Goal: Task Accomplishment & Management: Manage account settings

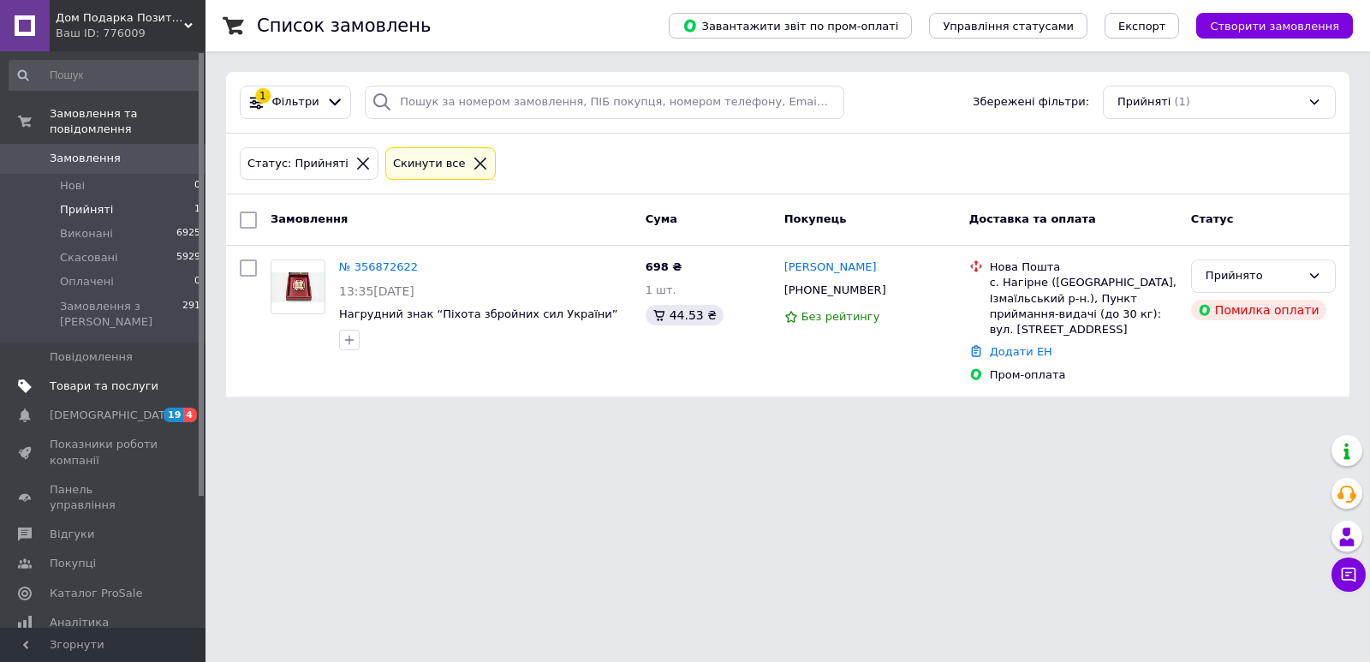
click at [86, 378] on span "Товари та послуги" at bounding box center [104, 385] width 109 height 15
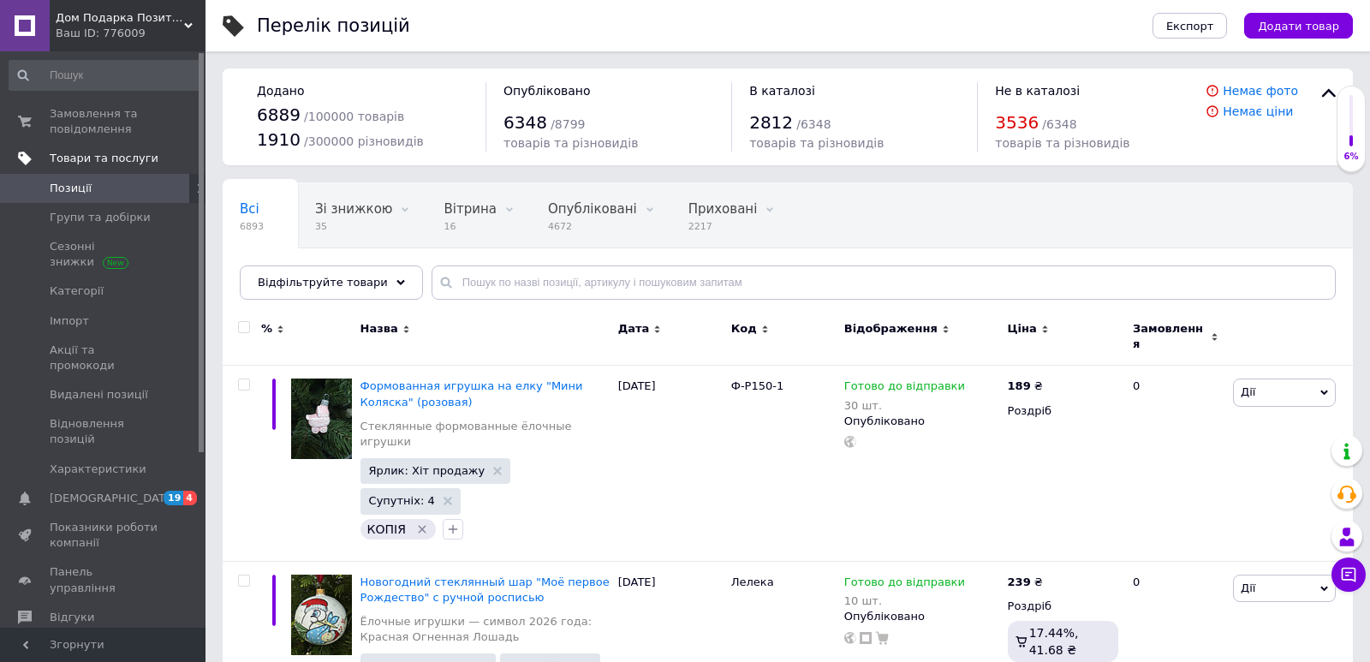
click at [89, 156] on span "Товари та послуги" at bounding box center [104, 158] width 109 height 15
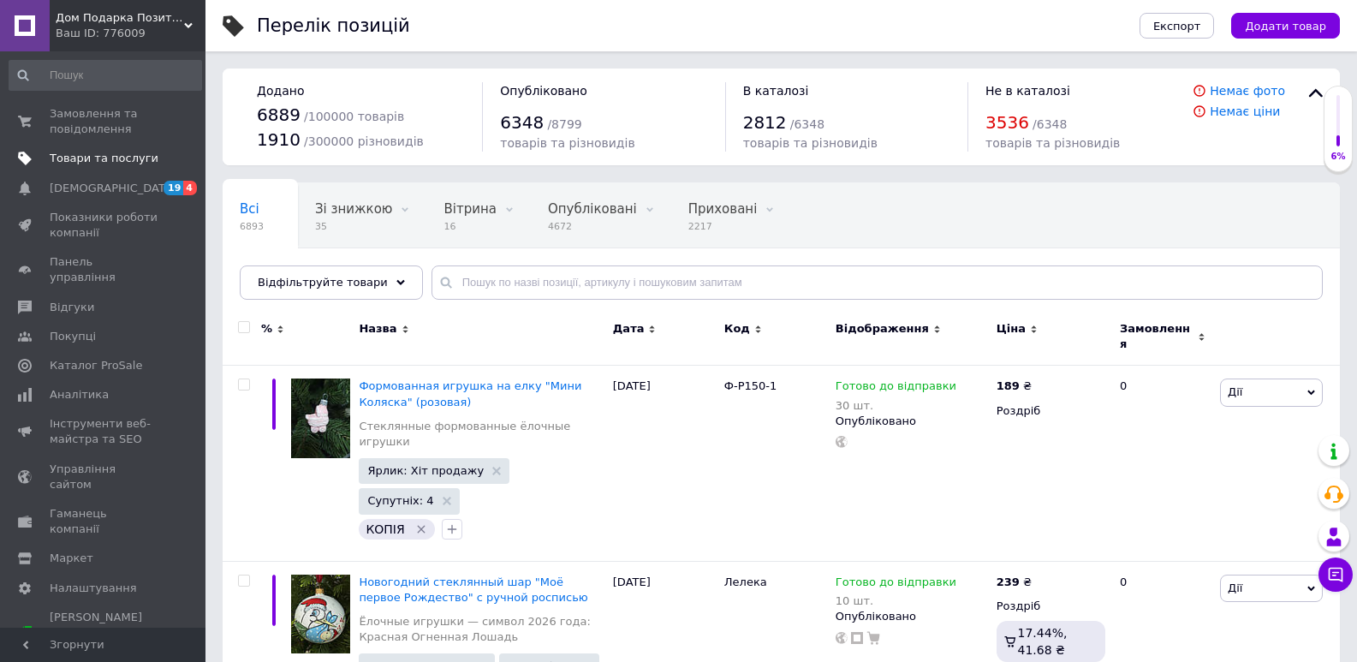
click at [116, 157] on span "Товари та послуги" at bounding box center [104, 158] width 109 height 15
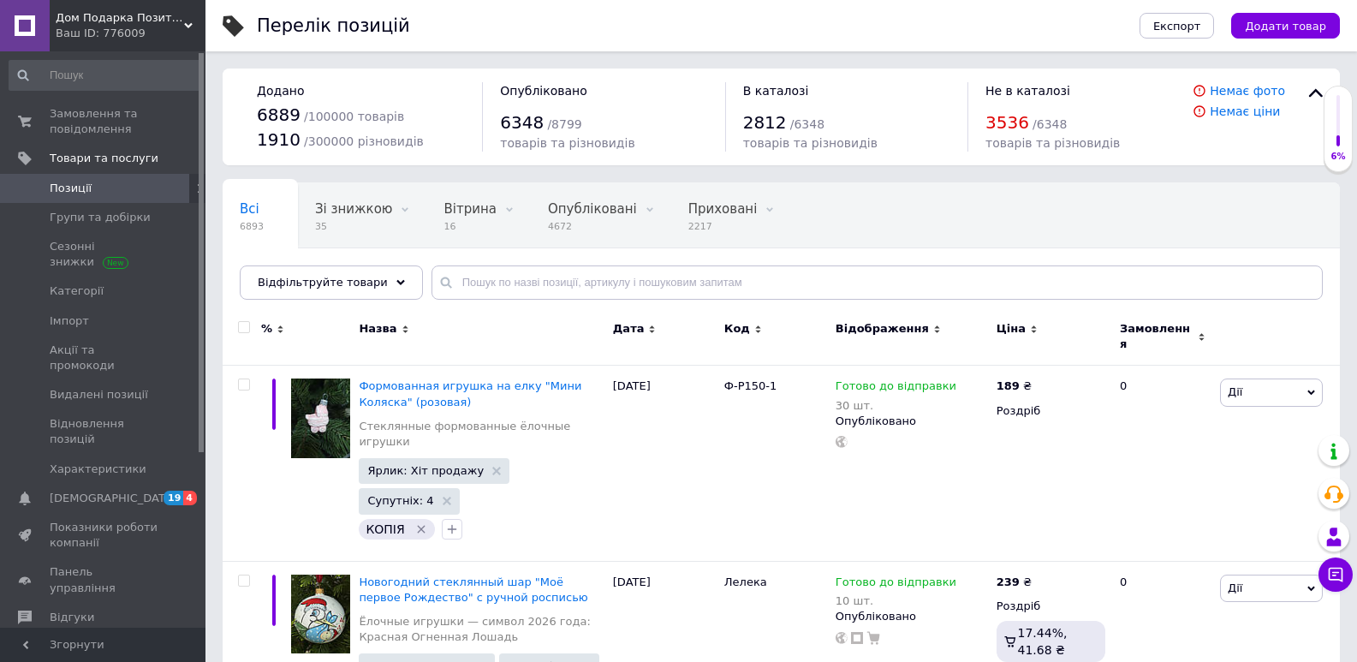
click at [119, 193] on span "Позиції" at bounding box center [104, 188] width 109 height 15
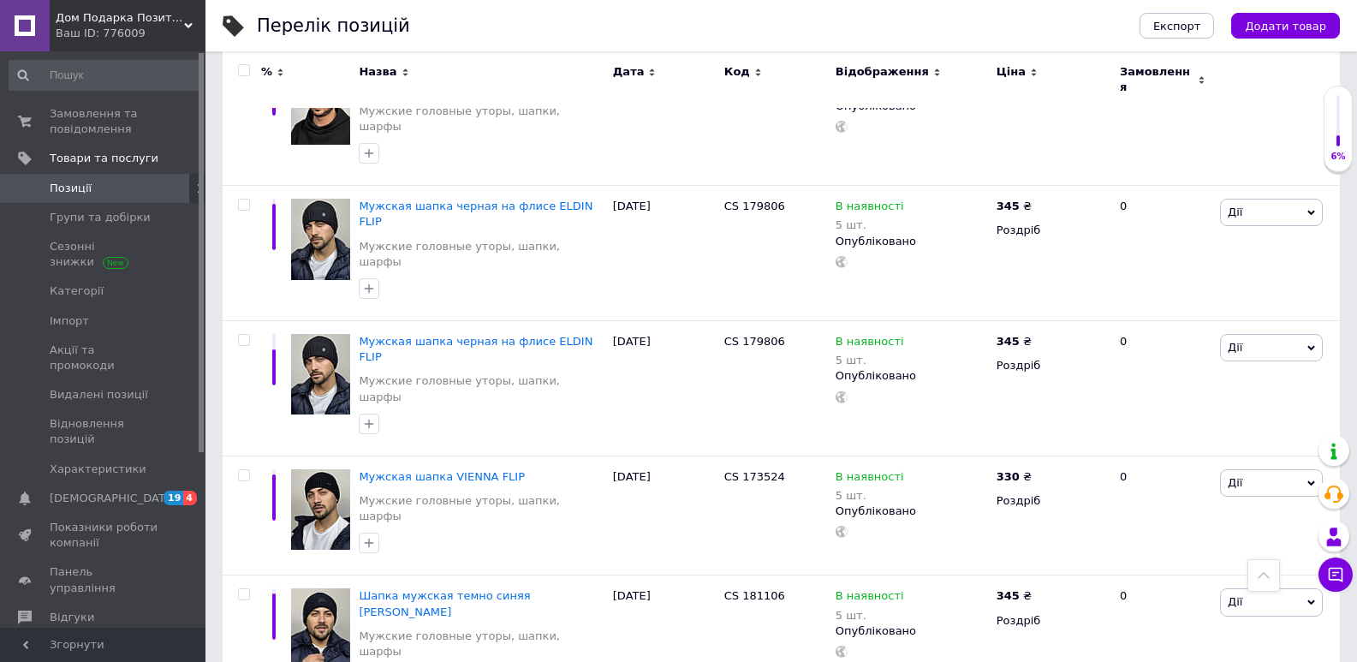
scroll to position [1582, 0]
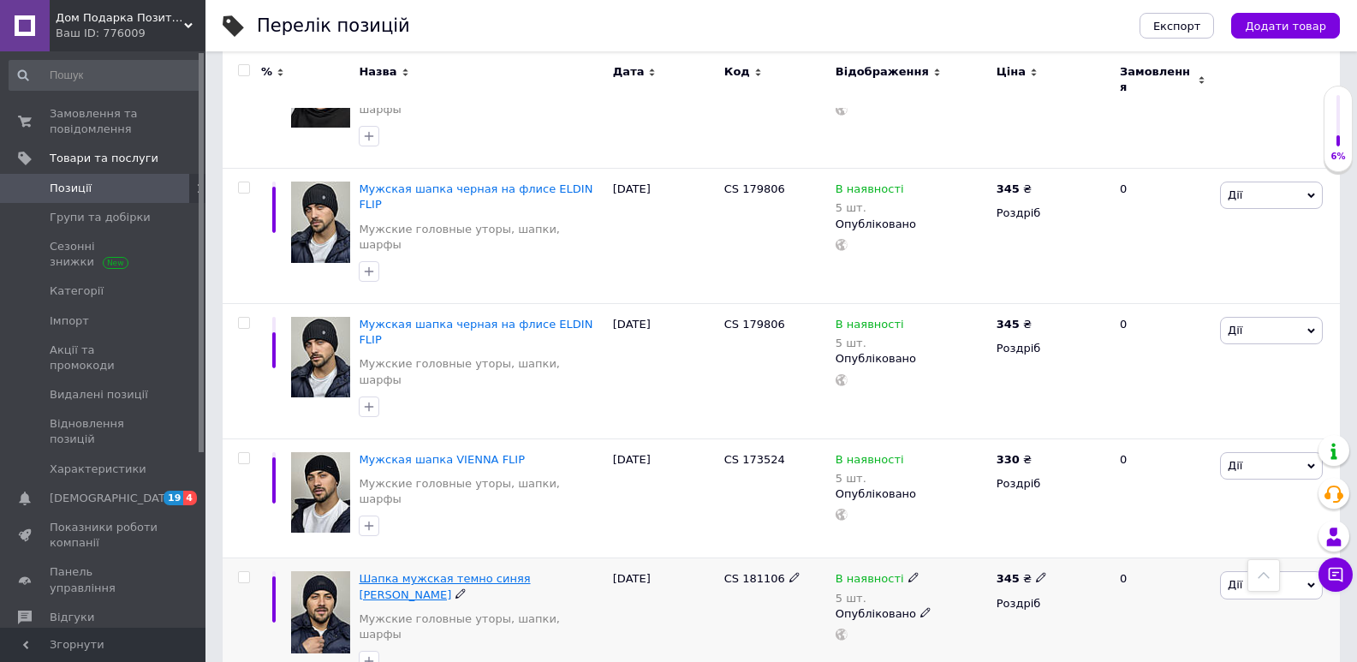
click at [410, 572] on span "Шапка мужская темно синяя [PERSON_NAME]" at bounding box center [444, 586] width 171 height 28
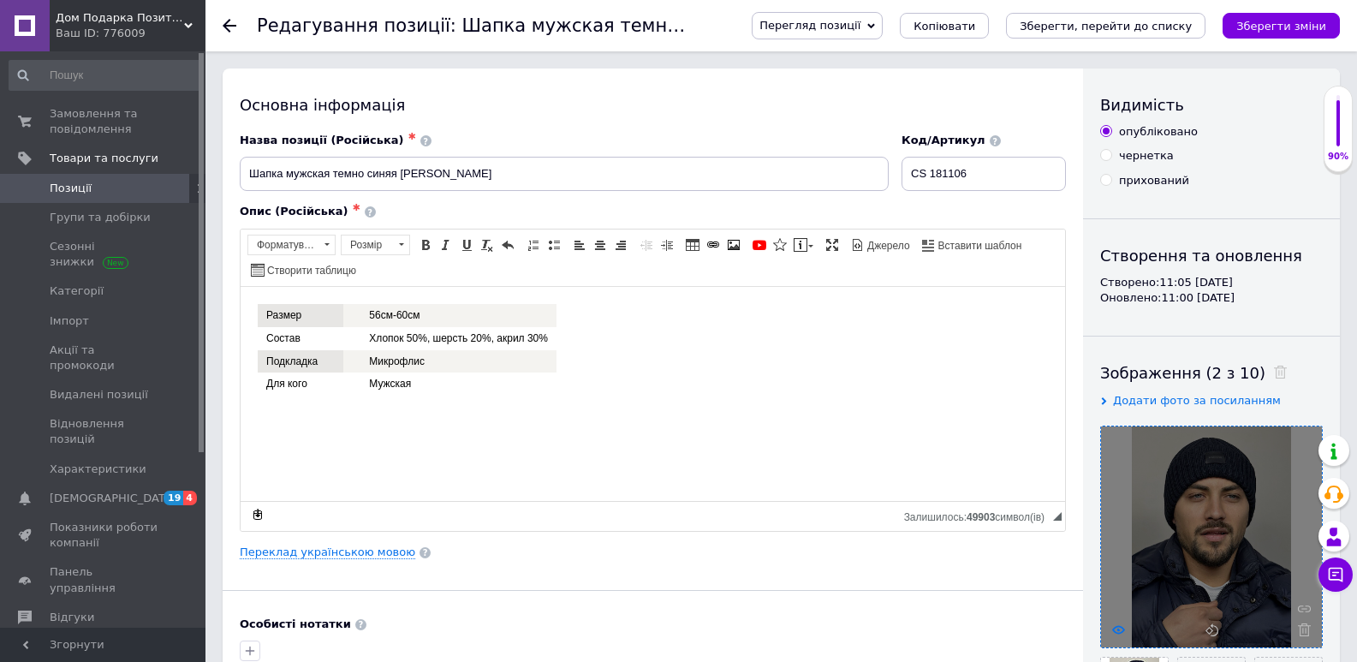
click at [1118, 634] on use at bounding box center [1118, 629] width 13 height 9
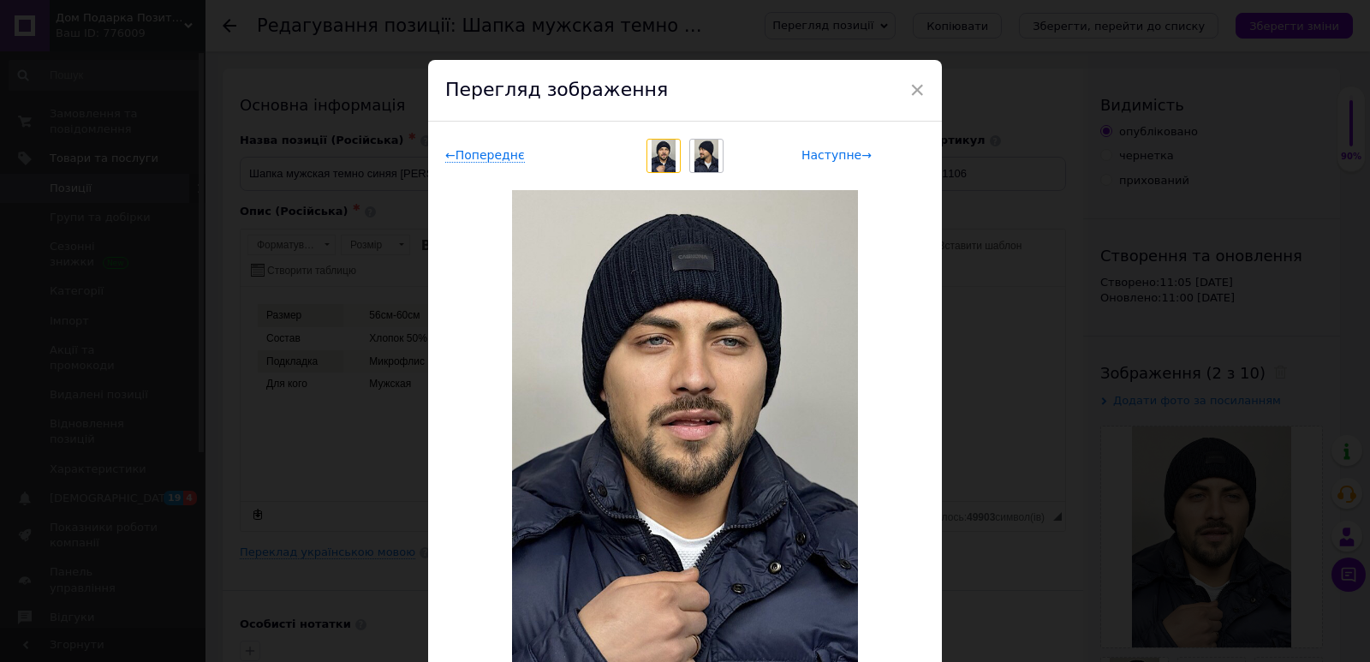
click at [818, 152] on span "Наступне →" at bounding box center [836, 155] width 70 height 15
click at [837, 152] on span "Наступне →" at bounding box center [836, 155] width 70 height 15
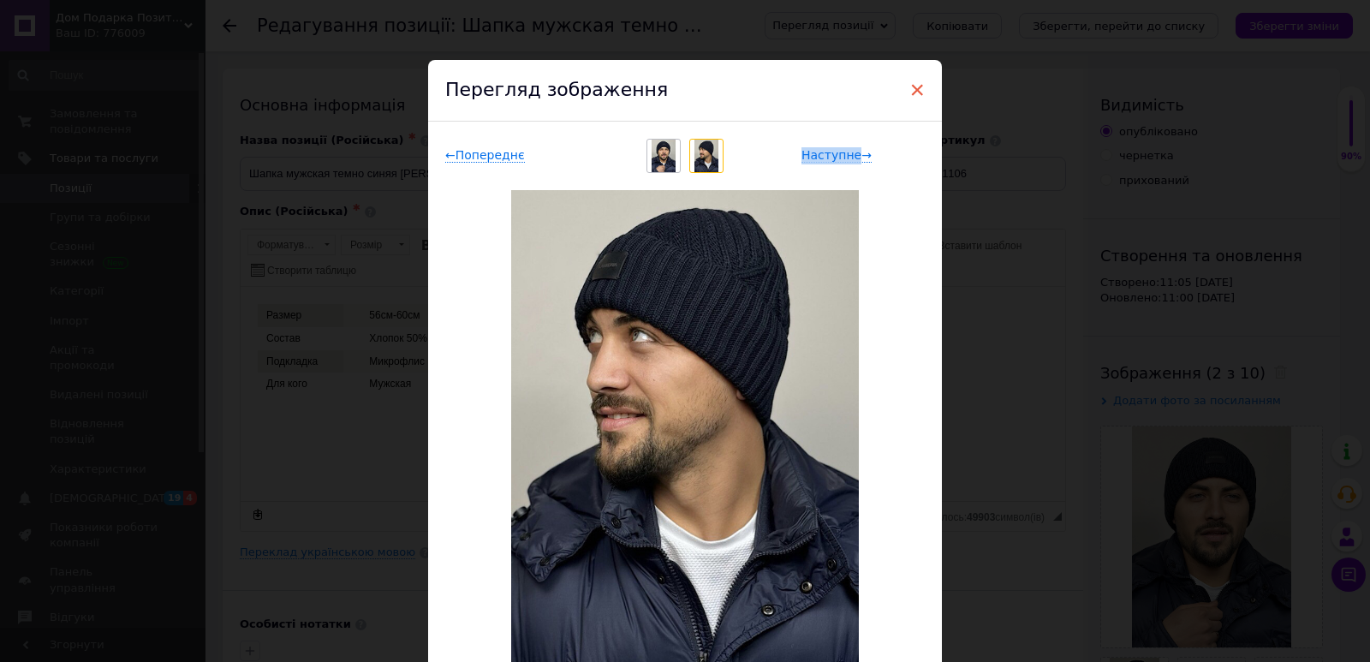
click at [912, 85] on span "×" at bounding box center [916, 89] width 15 height 29
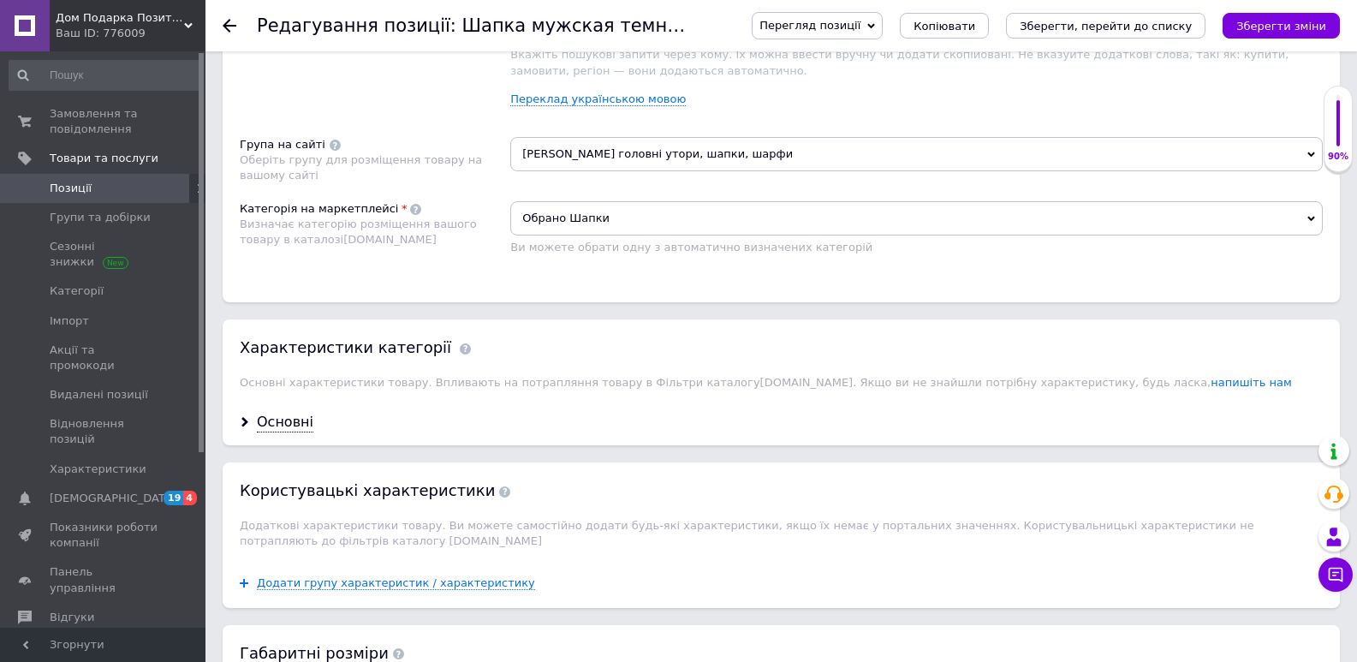
scroll to position [1187, 0]
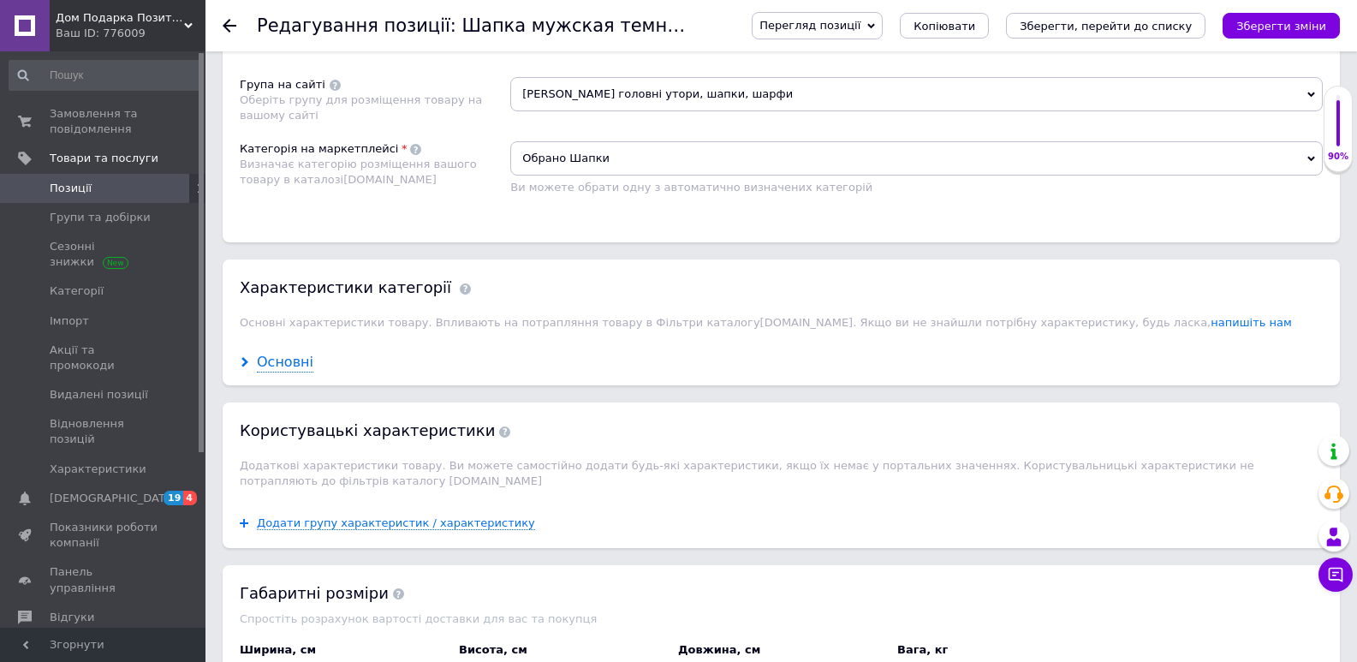
click at [292, 354] on div "Основні" at bounding box center [285, 363] width 57 height 20
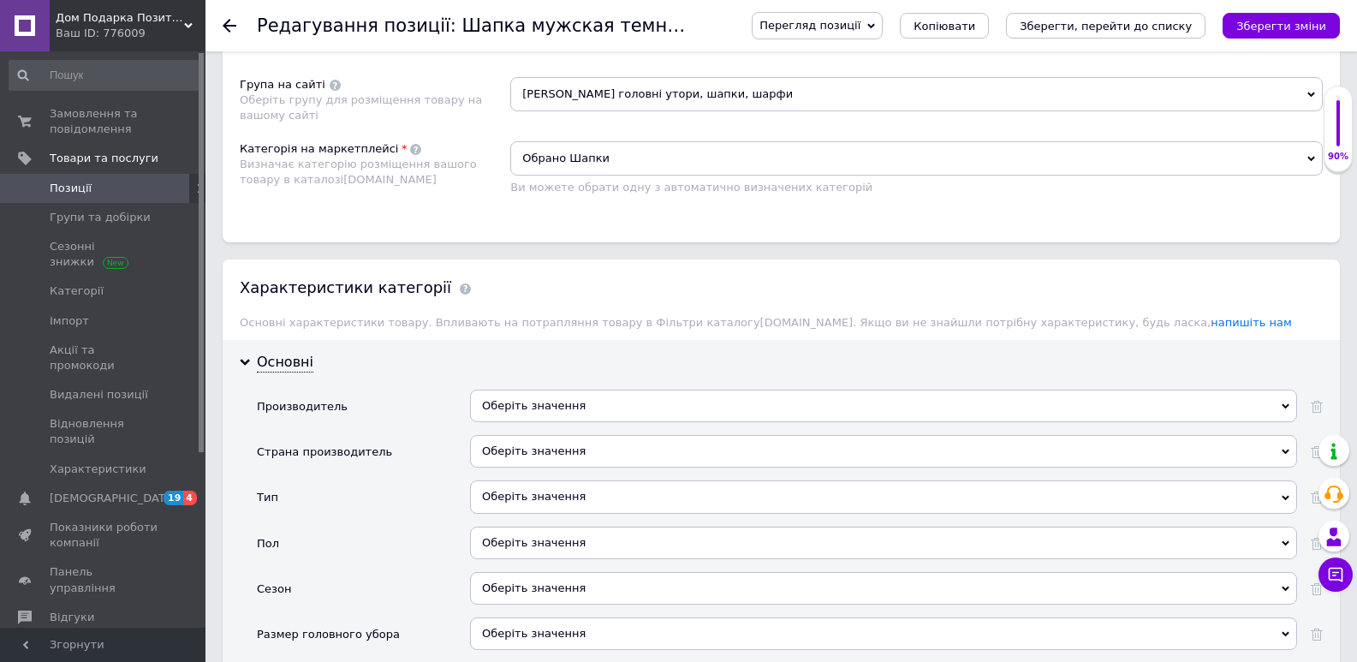
click at [514, 403] on div "Оберіть значення" at bounding box center [883, 406] width 827 height 33
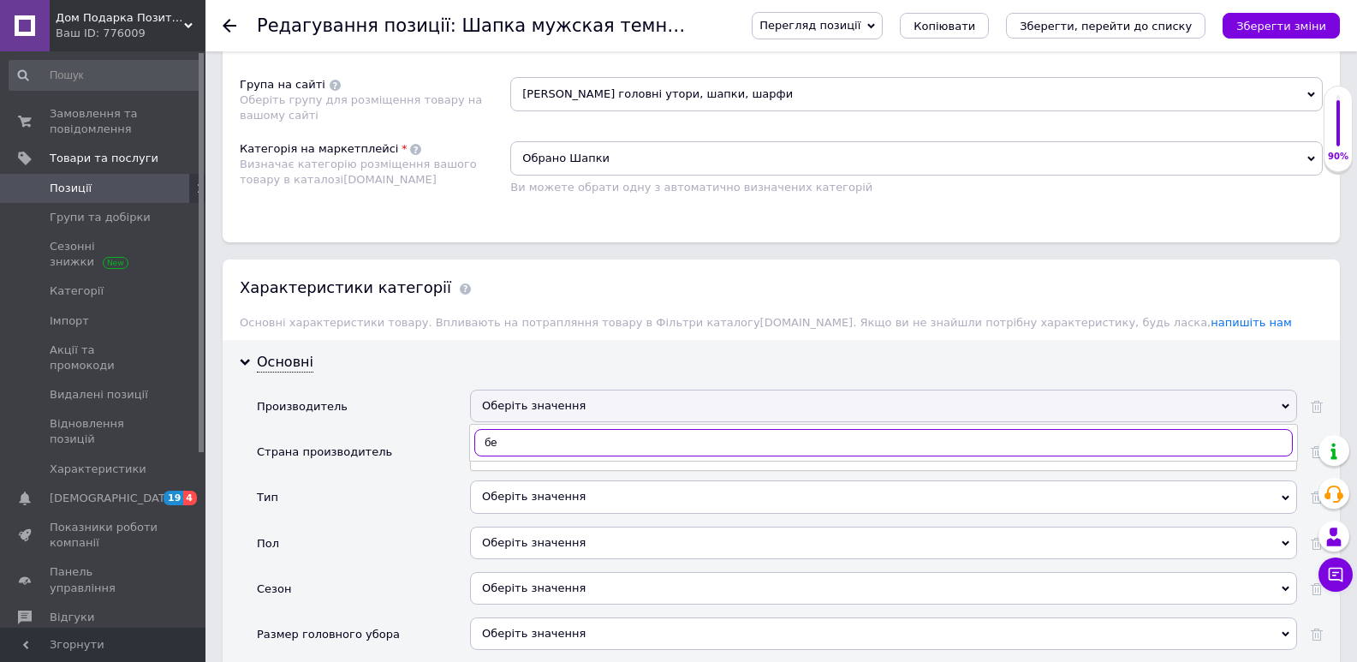
type input "без"
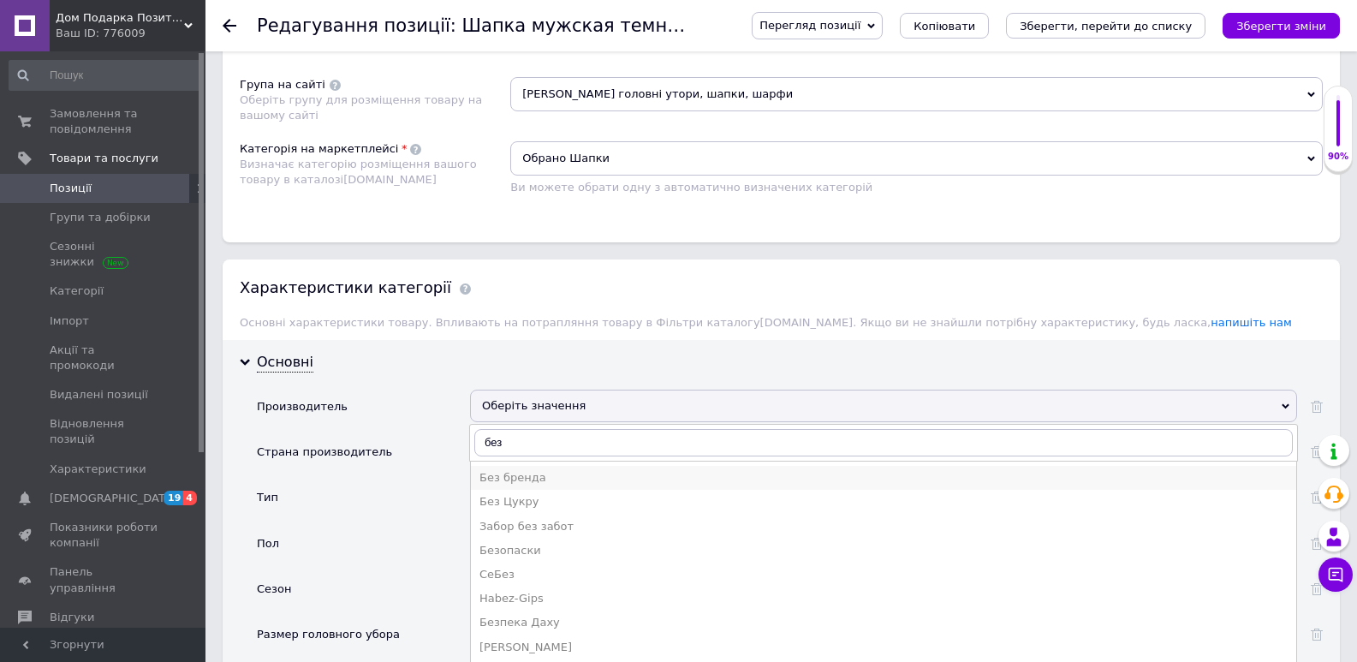
click at [533, 480] on div "Без бренда" at bounding box center [884, 477] width 808 height 15
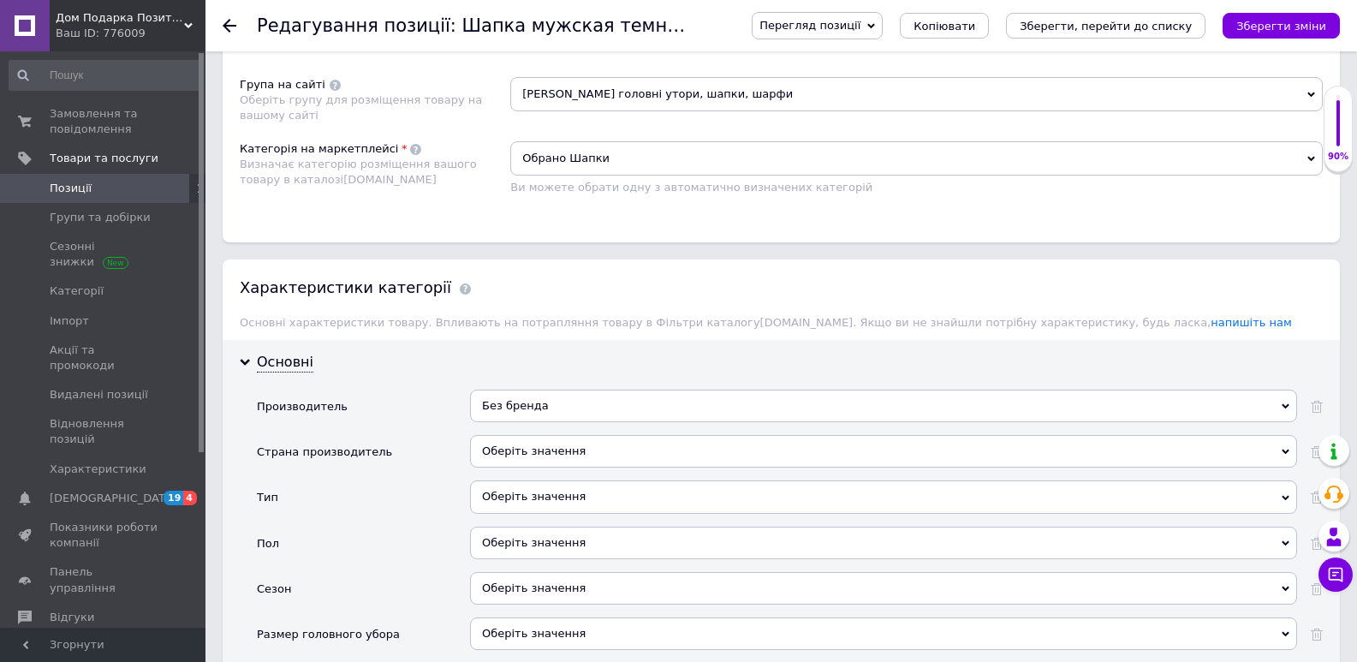
click at [534, 452] on div "Оберіть значення" at bounding box center [883, 451] width 827 height 33
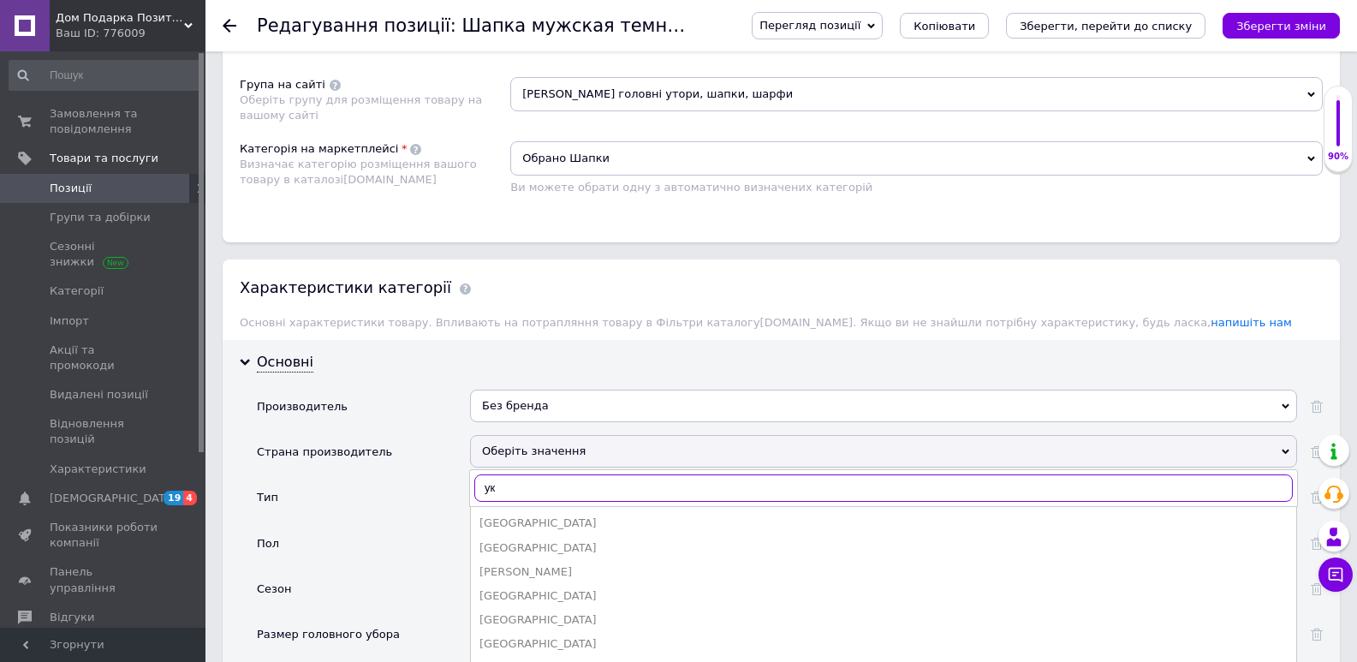
type input "укр"
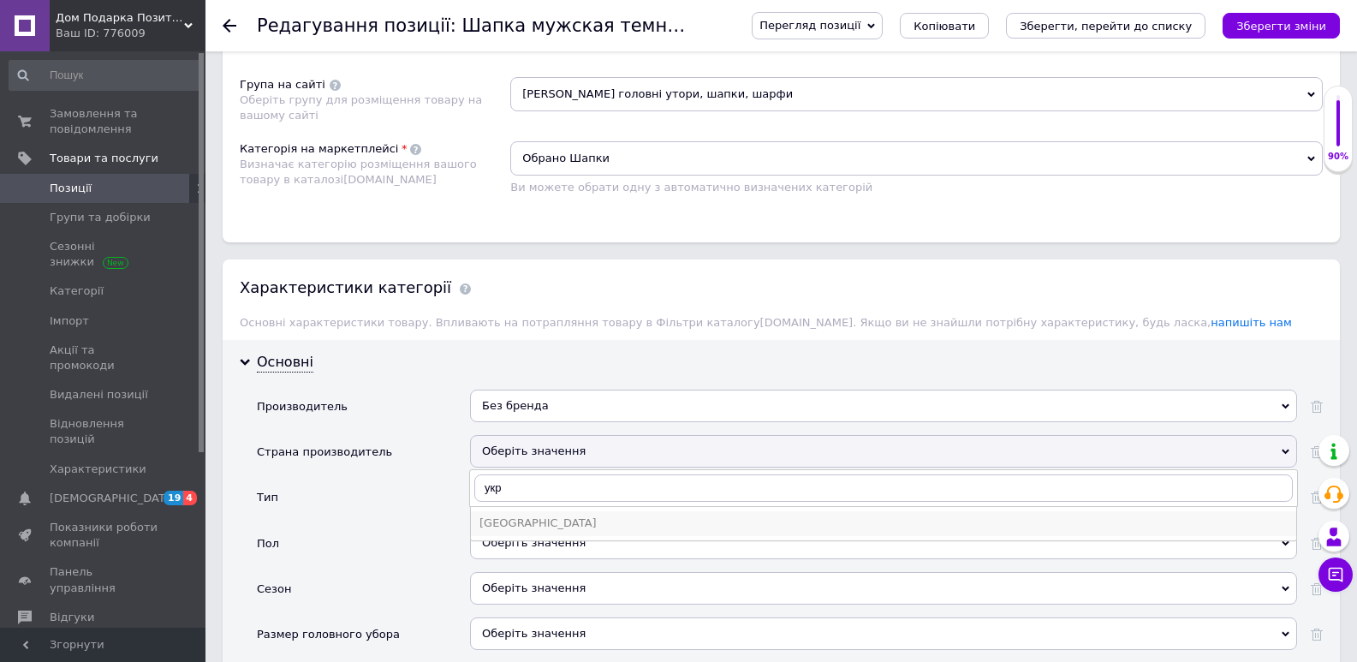
click at [507, 524] on div "[GEOGRAPHIC_DATA]" at bounding box center [884, 522] width 808 height 15
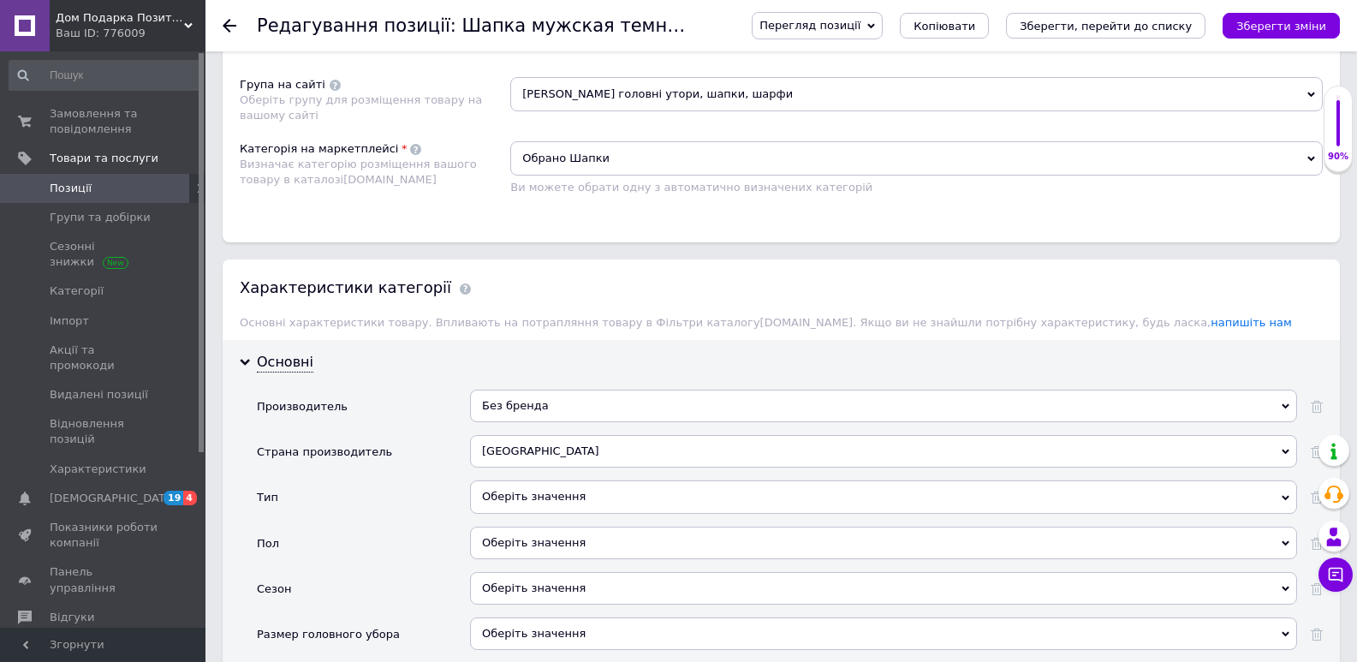
click at [511, 497] on div "Оберіть значення" at bounding box center [883, 496] width 827 height 33
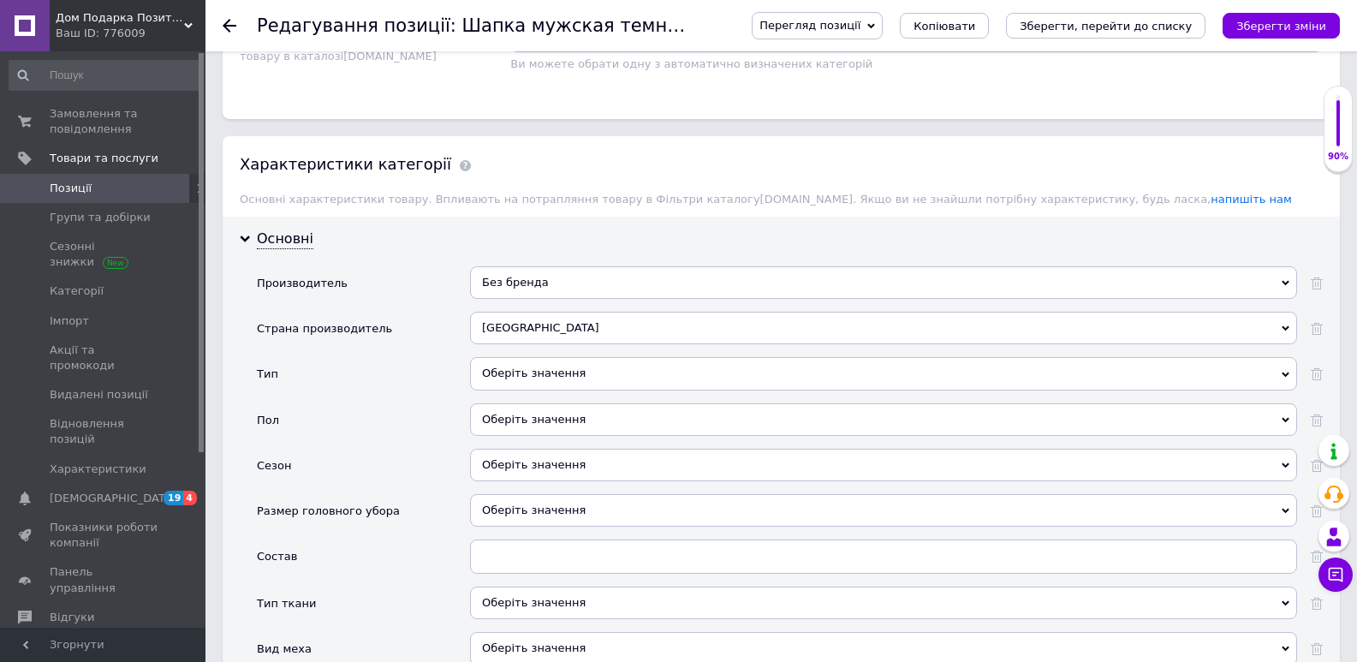
scroll to position [1314, 0]
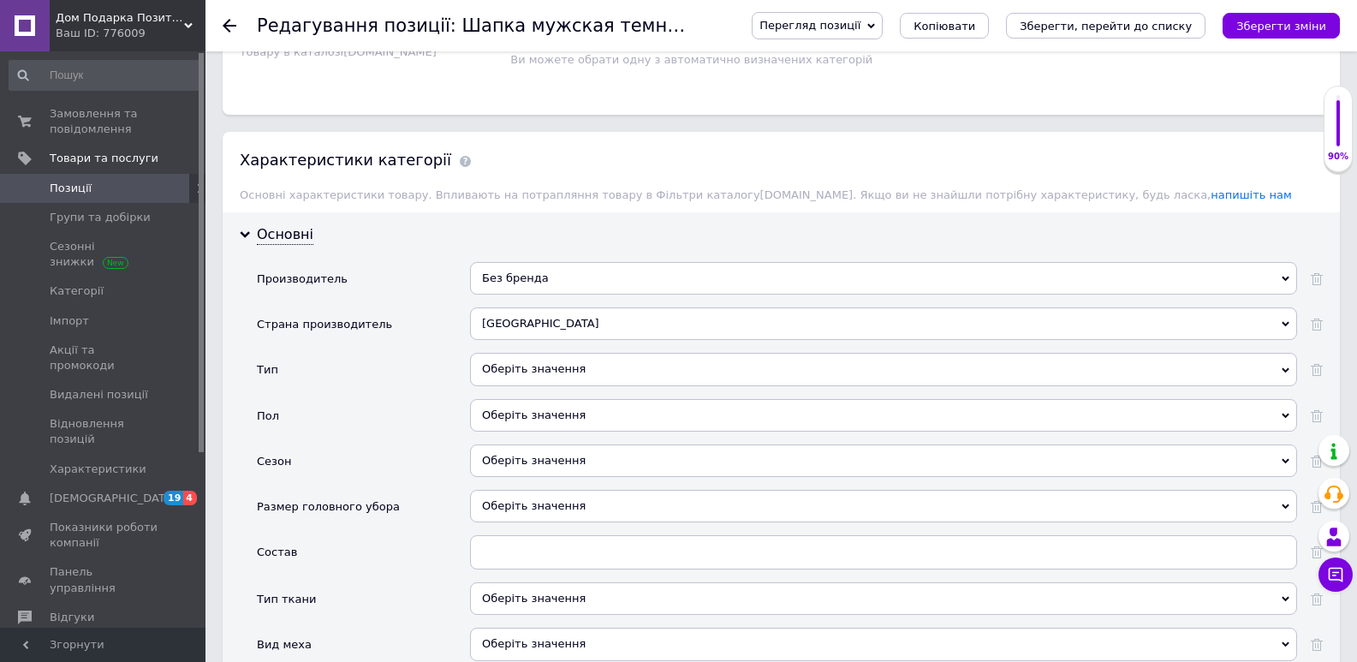
click at [569, 366] on div "Оберіть значення" at bounding box center [883, 369] width 827 height 33
click at [532, 370] on div "Оберіть значення" at bounding box center [883, 369] width 827 height 33
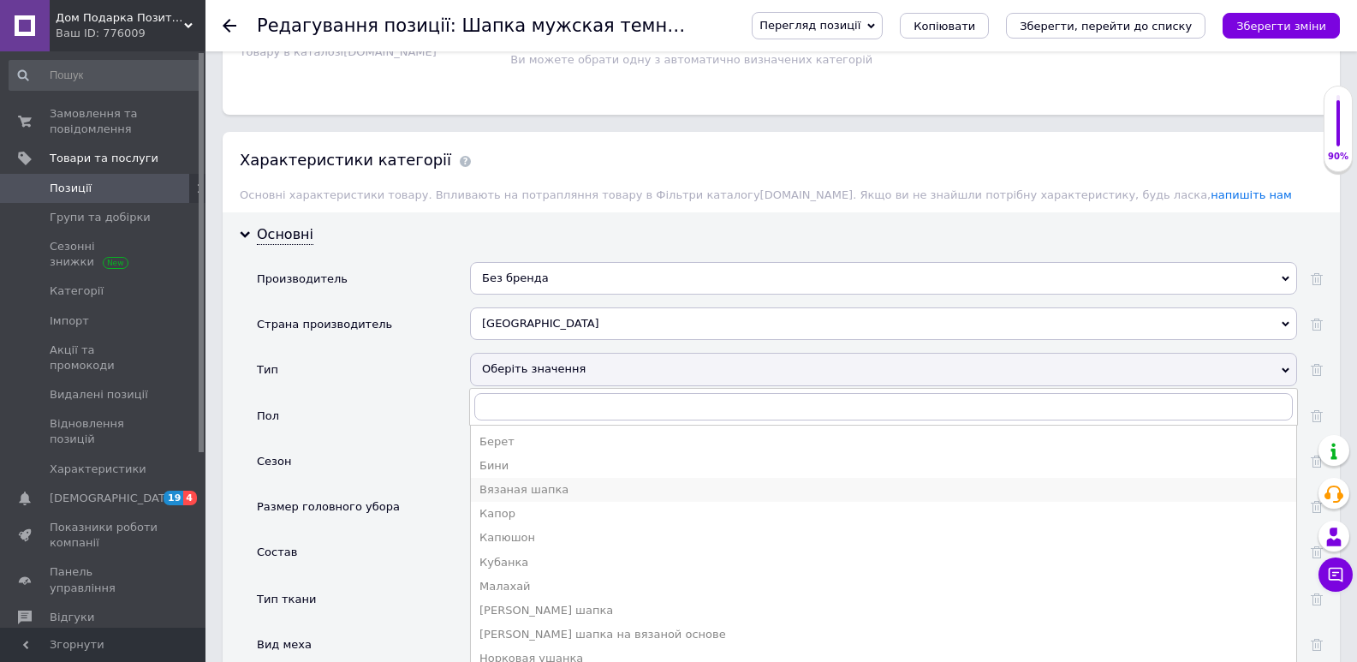
click at [549, 484] on div "Вязаная шапка" at bounding box center [884, 489] width 808 height 15
click at [549, 484] on div "Оберіть значення" at bounding box center [883, 466] width 827 height 45
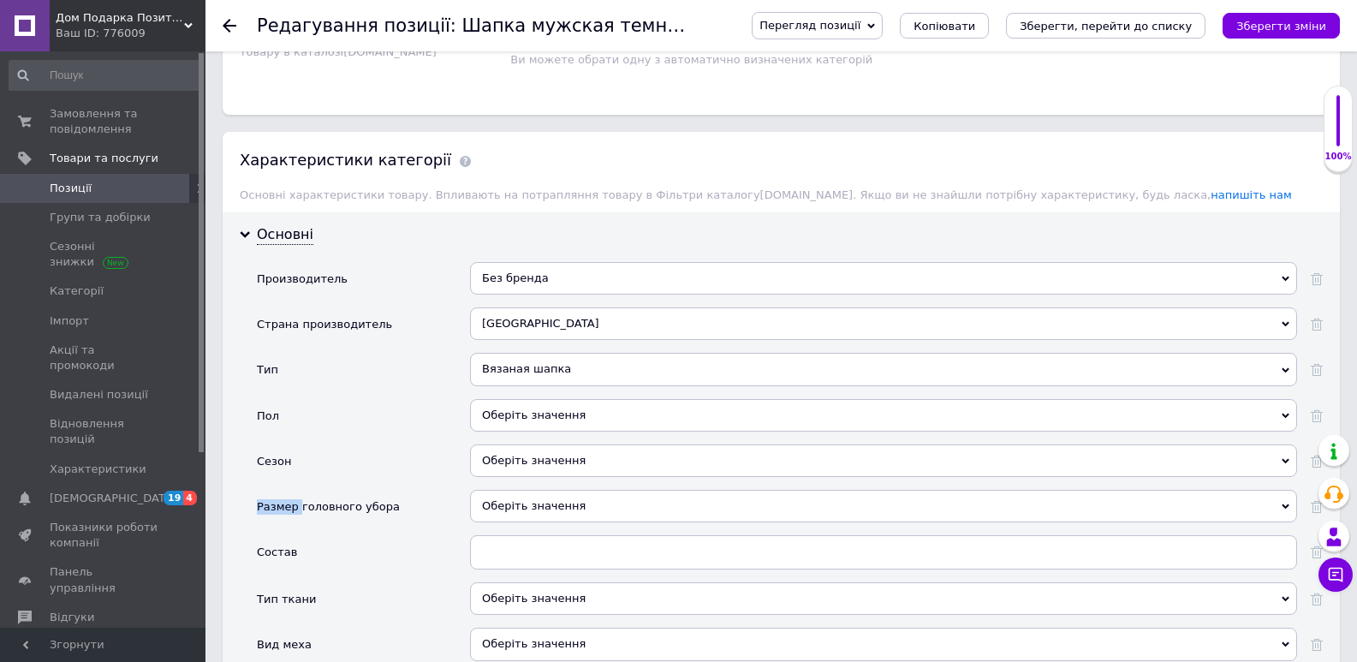
click at [533, 422] on div "Оберіть значення" at bounding box center [883, 415] width 827 height 33
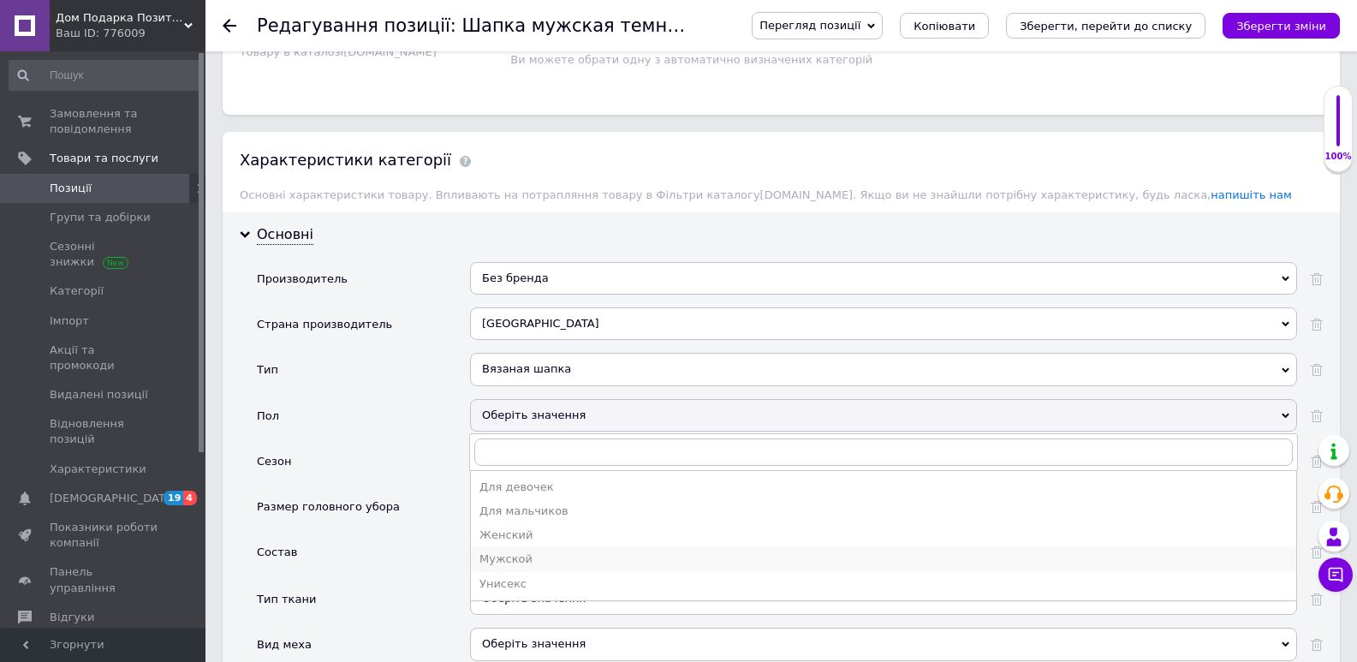
click at [494, 560] on div "Мужской" at bounding box center [884, 558] width 808 height 15
click at [494, 560] on input "text" at bounding box center [883, 552] width 827 height 34
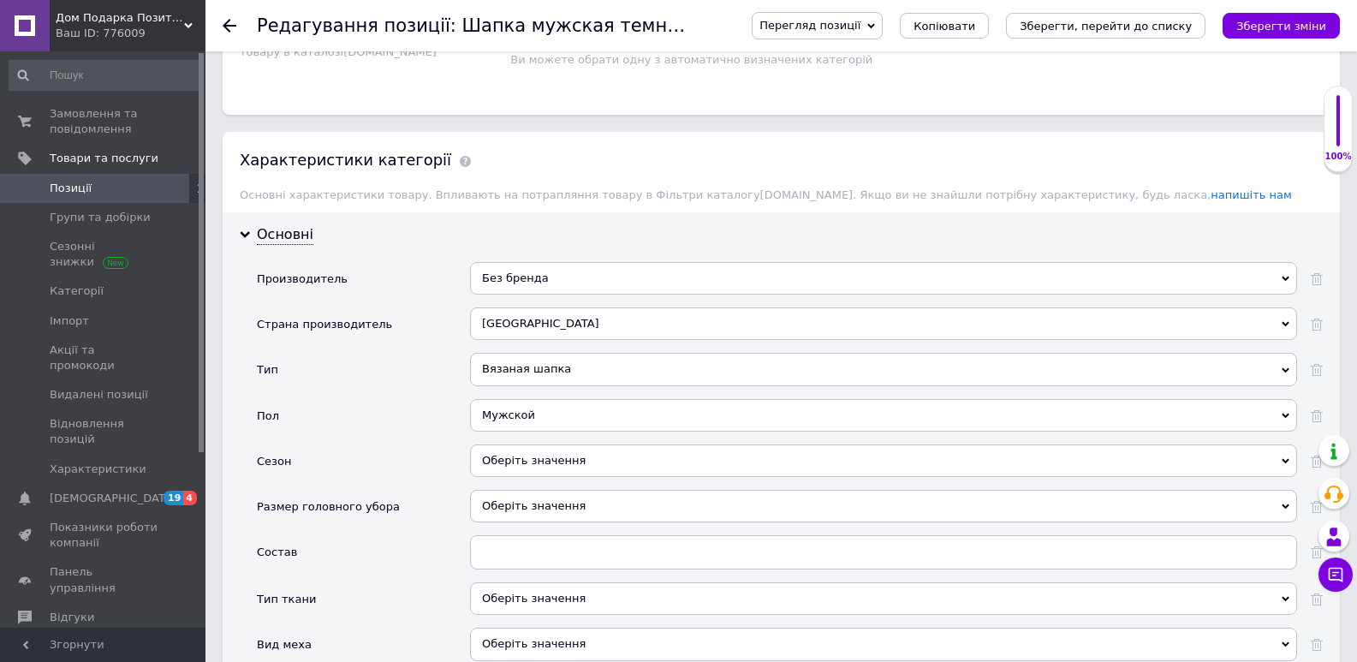
click at [492, 455] on div "Оберіть значення" at bounding box center [883, 460] width 827 height 33
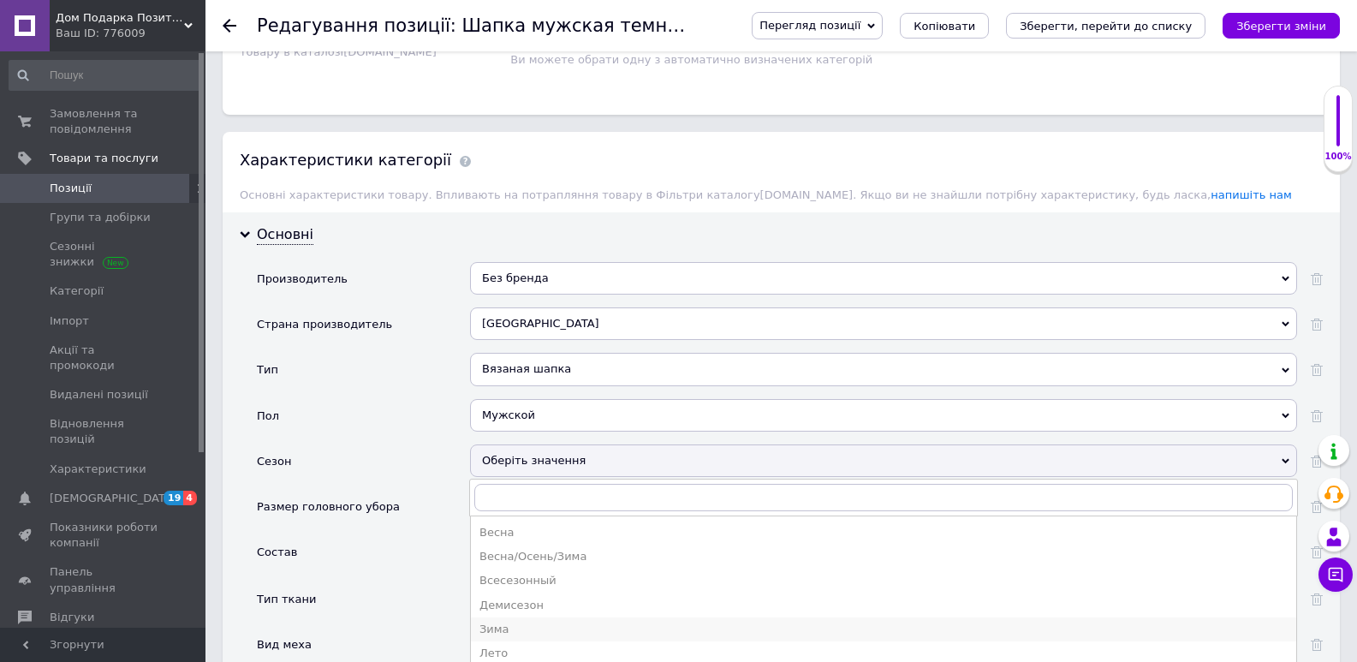
click at [490, 628] on div "Зима" at bounding box center [884, 629] width 808 height 15
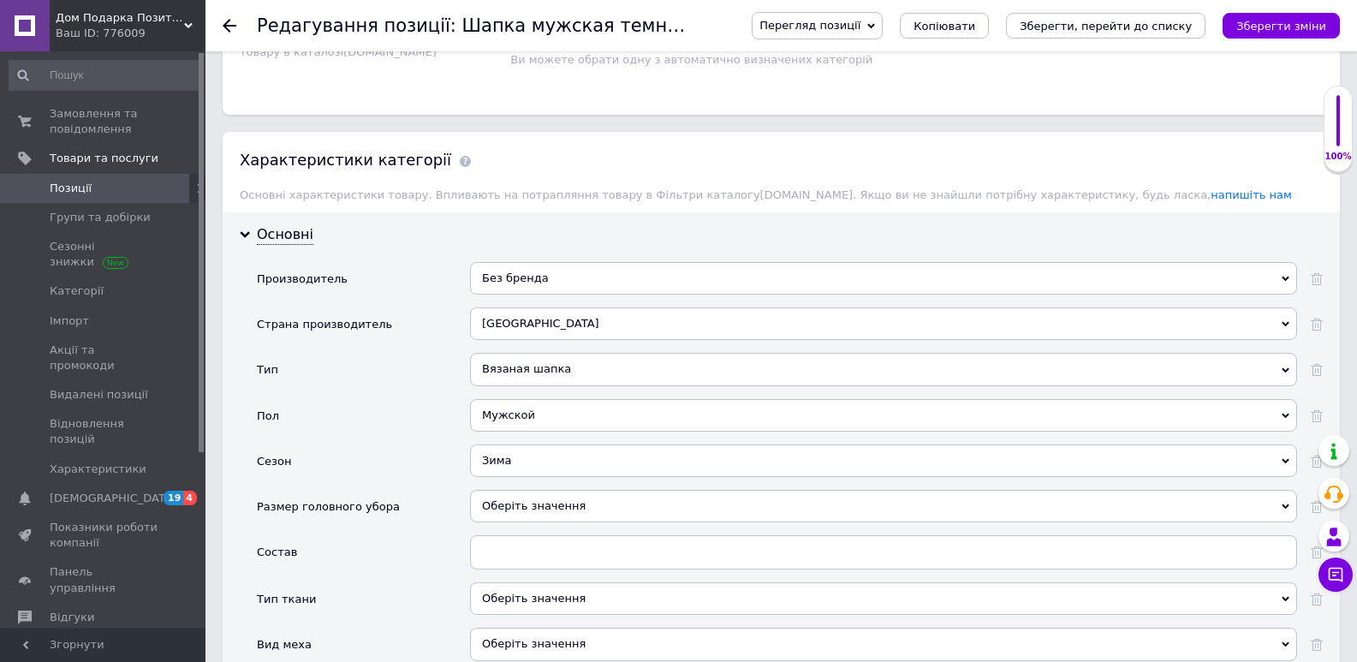
click at [490, 628] on div "Оберіть значення" at bounding box center [883, 644] width 827 height 33
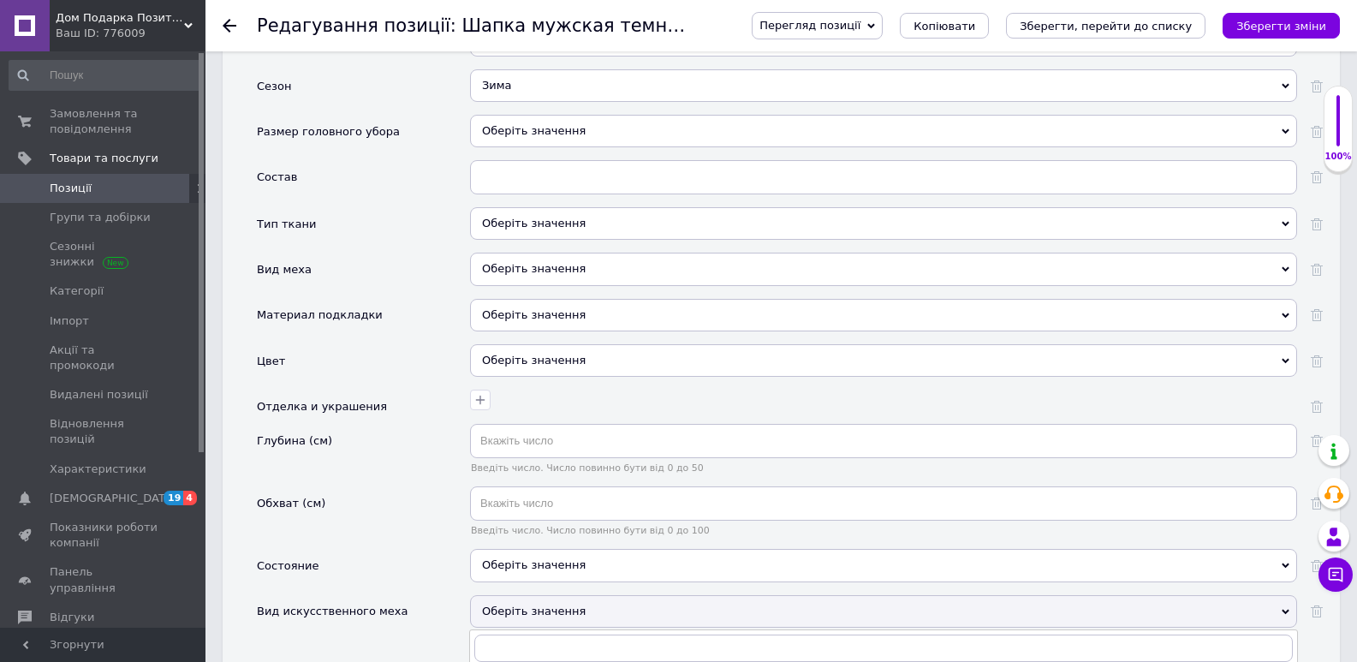
click at [569, 63] on div "Мужской Для девочек Для мальчиков Женский Мужской Унисекс" at bounding box center [883, 46] width 827 height 45
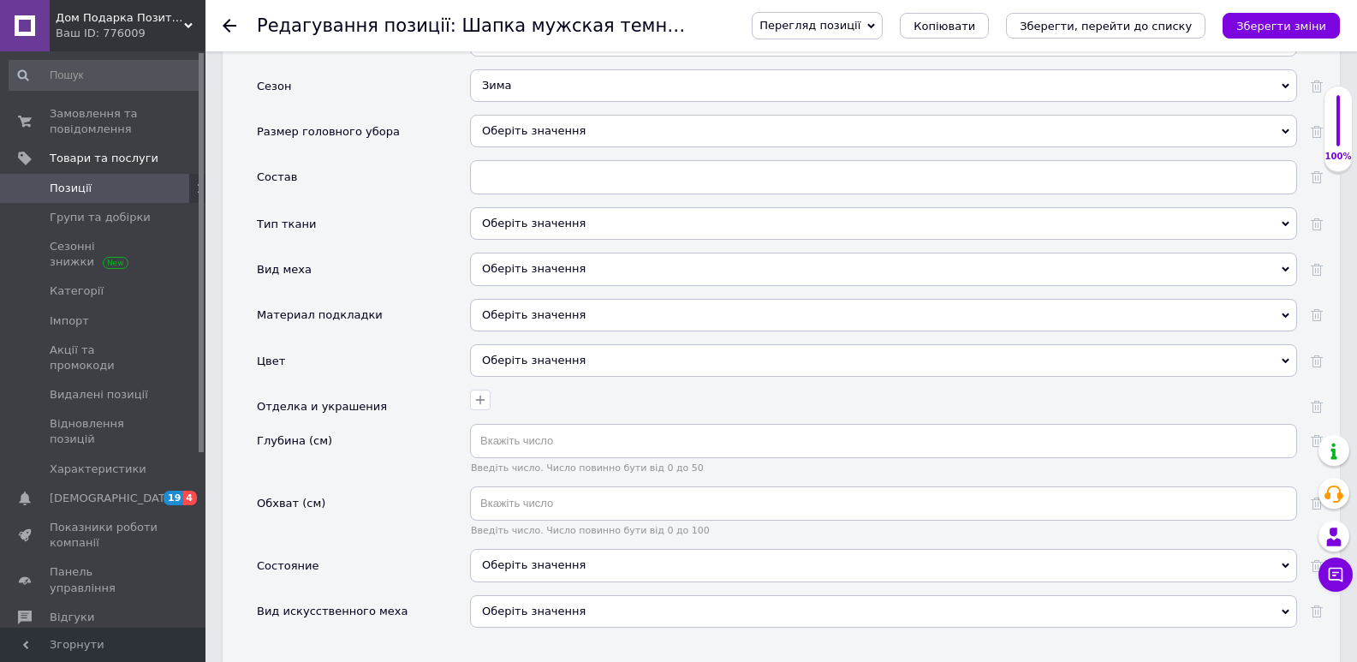
click at [514, 89] on div "Зима" at bounding box center [883, 85] width 827 height 33
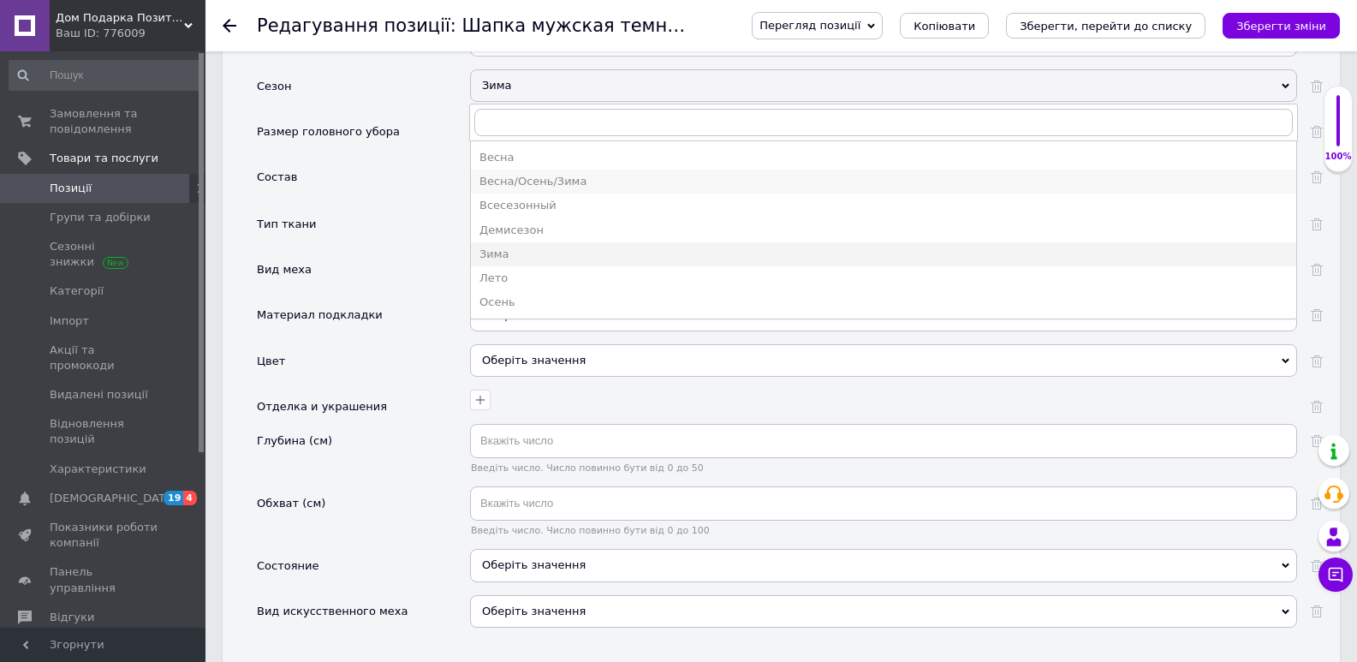
click at [524, 176] on div "Весна/Осень/Зима" at bounding box center [884, 181] width 808 height 15
click at [524, 176] on input "text" at bounding box center [883, 177] width 827 height 34
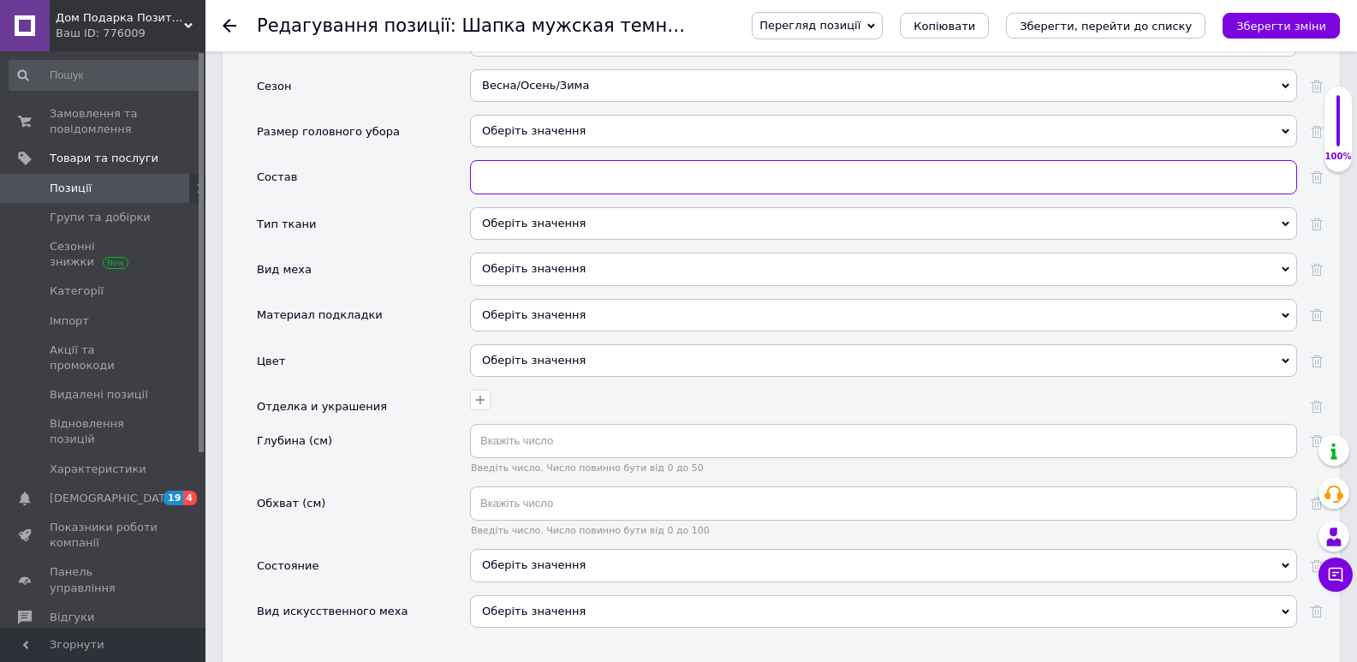
click at [491, 177] on input "text" at bounding box center [883, 177] width 827 height 34
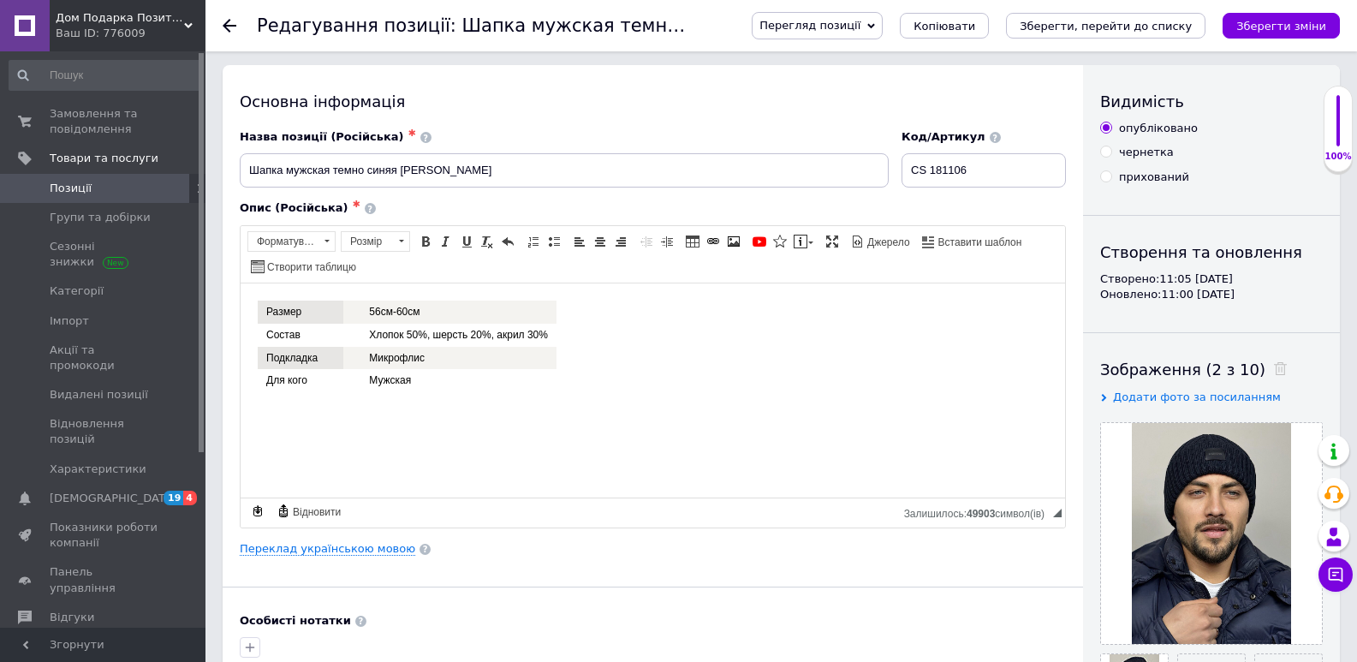
scroll to position [0, 0]
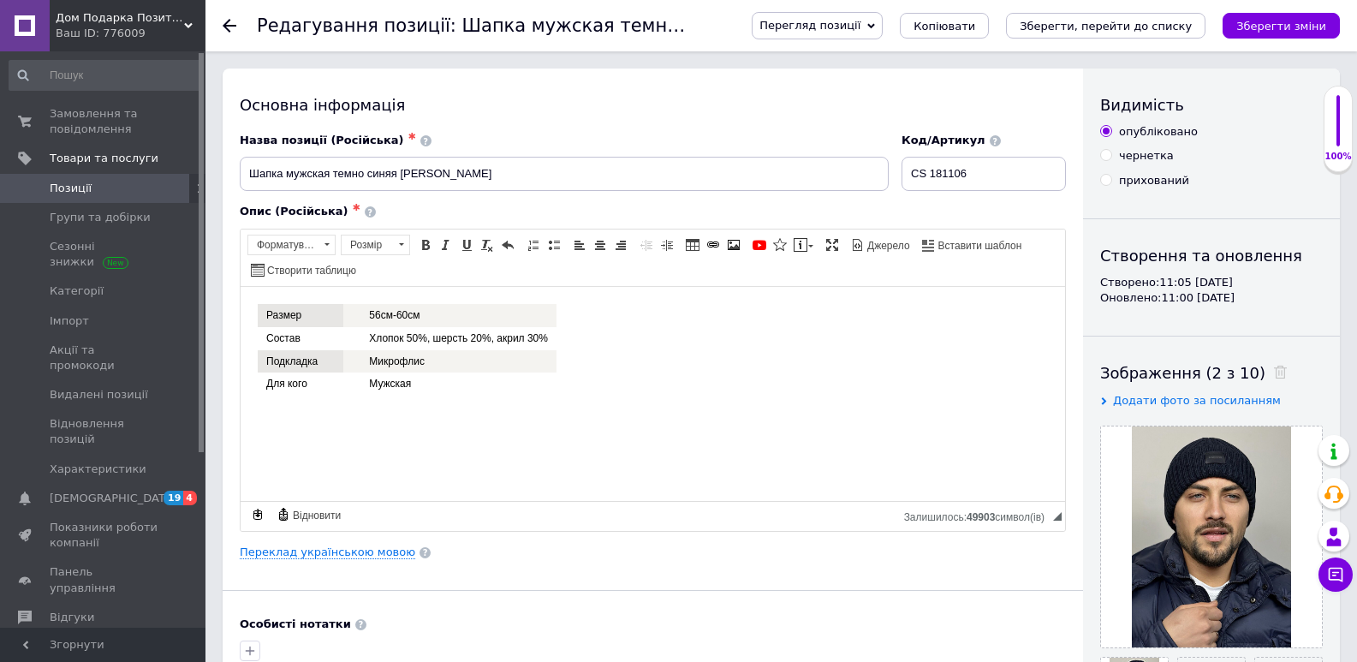
click at [1326, 117] on div "100%" at bounding box center [1338, 129] width 27 height 68
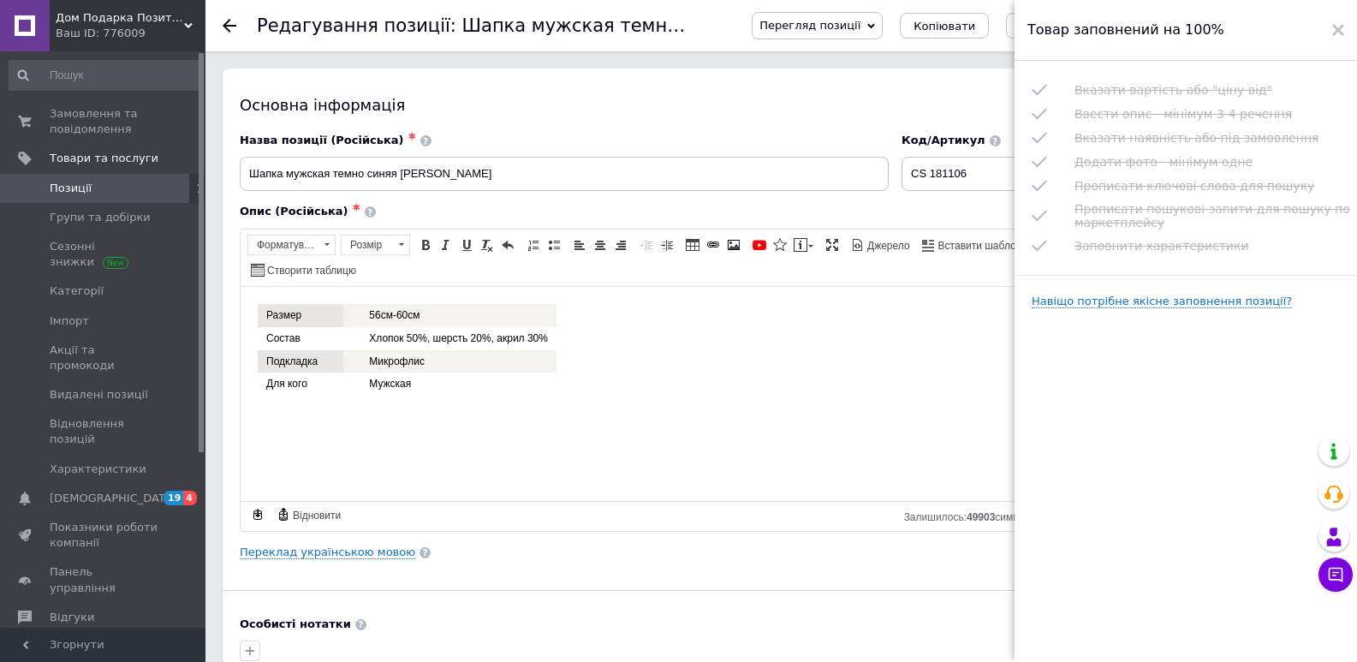
click at [504, 335] on td "Хлопок 50%, шерсть 20%, акрил 30%" at bounding box center [449, 337] width 213 height 23
click at [413, 337] on td "Хлопок 50%, шерсть 20%, акрил 30%" at bounding box center [449, 337] width 213 height 23
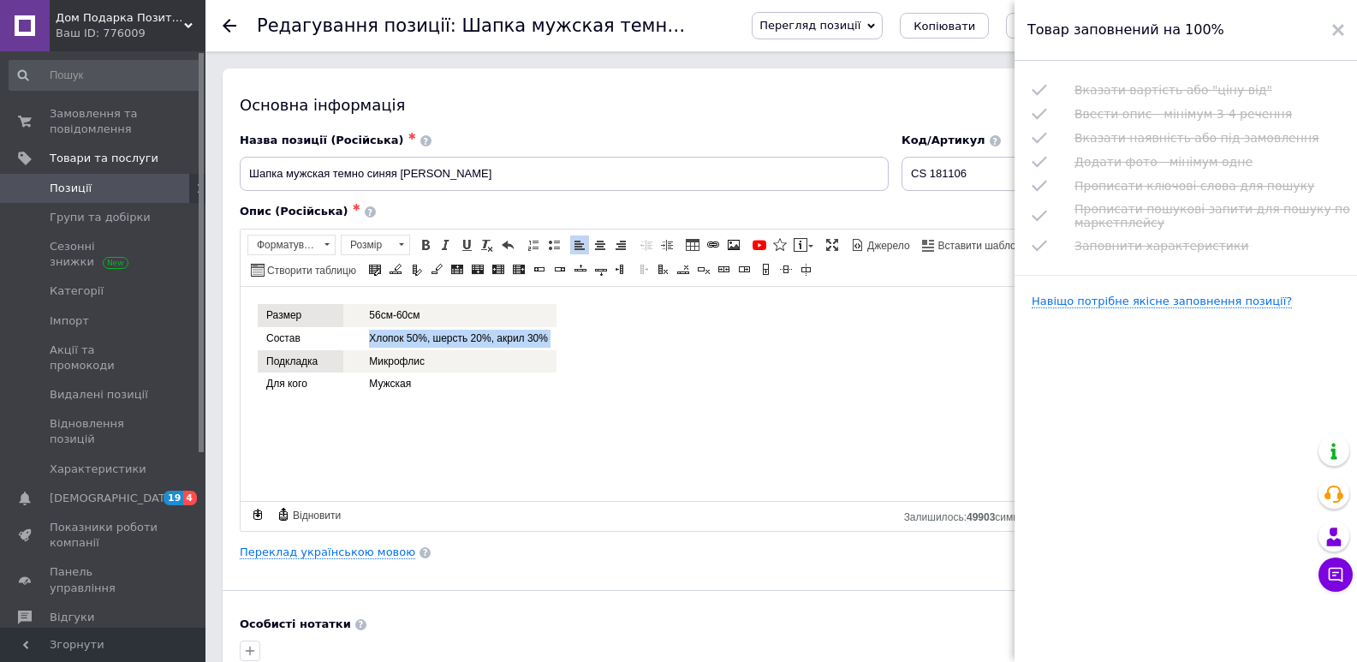
click at [413, 337] on td "Хлопок 50%, шерсть 20%, акрил 30%" at bounding box center [449, 337] width 213 height 23
click at [1340, 32] on use at bounding box center [1338, 30] width 12 height 12
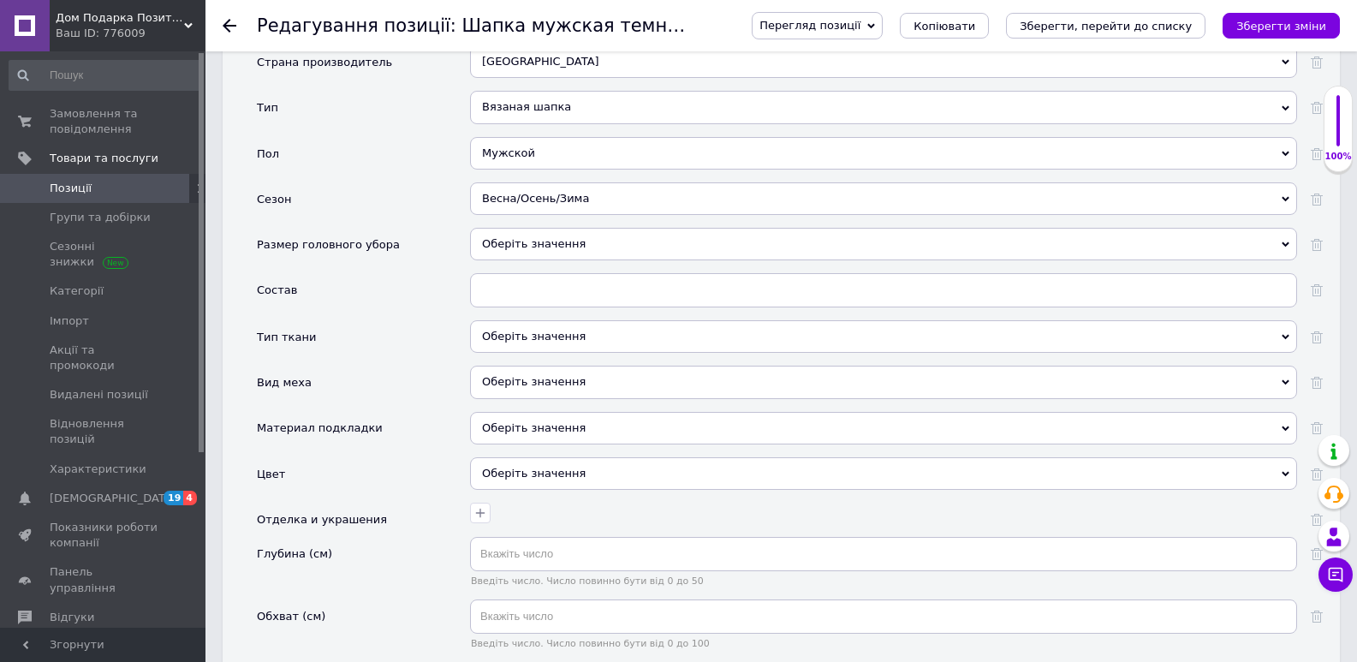
scroll to position [1553, 0]
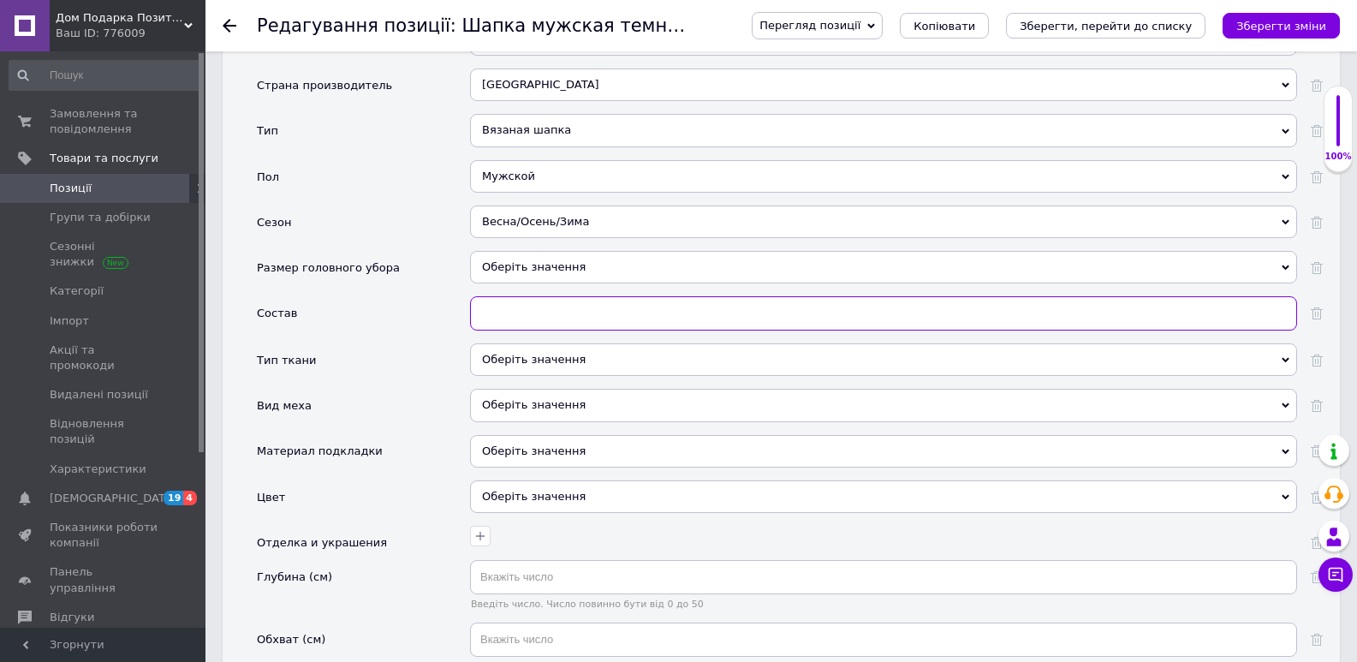
click at [557, 326] on input "text" at bounding box center [883, 313] width 827 height 34
paste input "Хлопок 50%, шерсть 20%, акрил 30%"
type input "Хлопок 50%, шерсть 20%, акрил 30%"
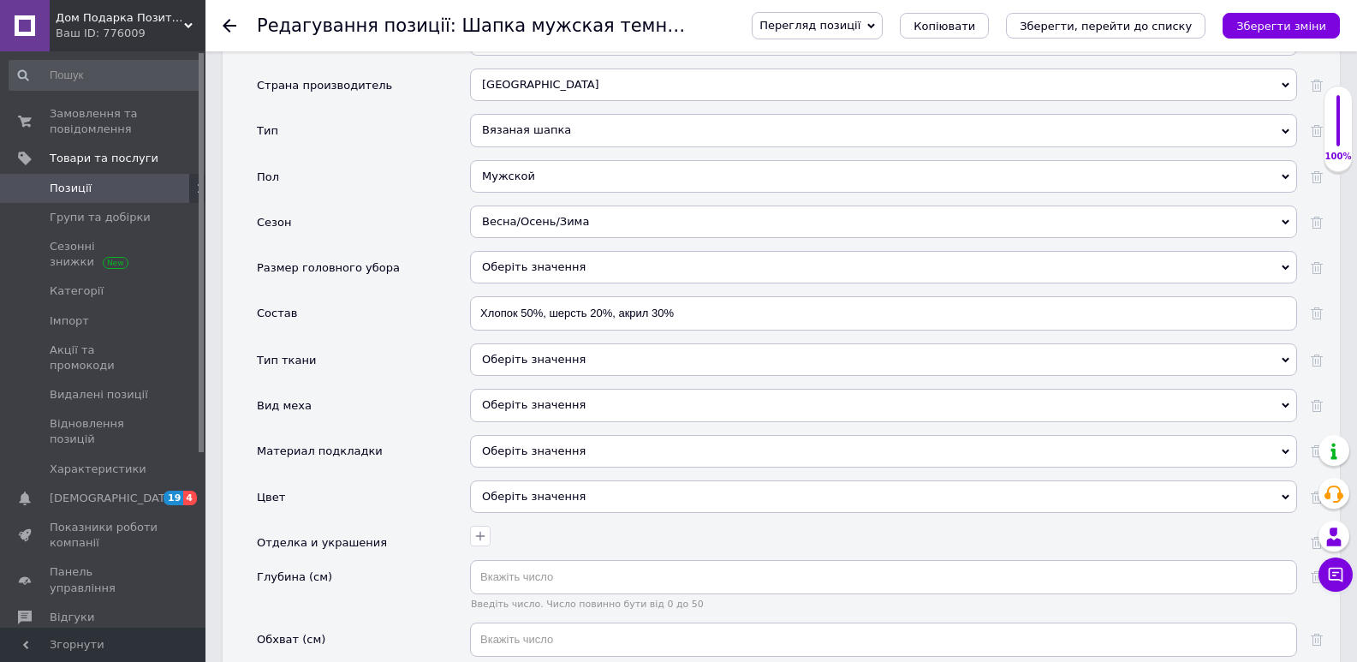
click at [519, 497] on div "Оберіть значення" at bounding box center [883, 496] width 827 height 33
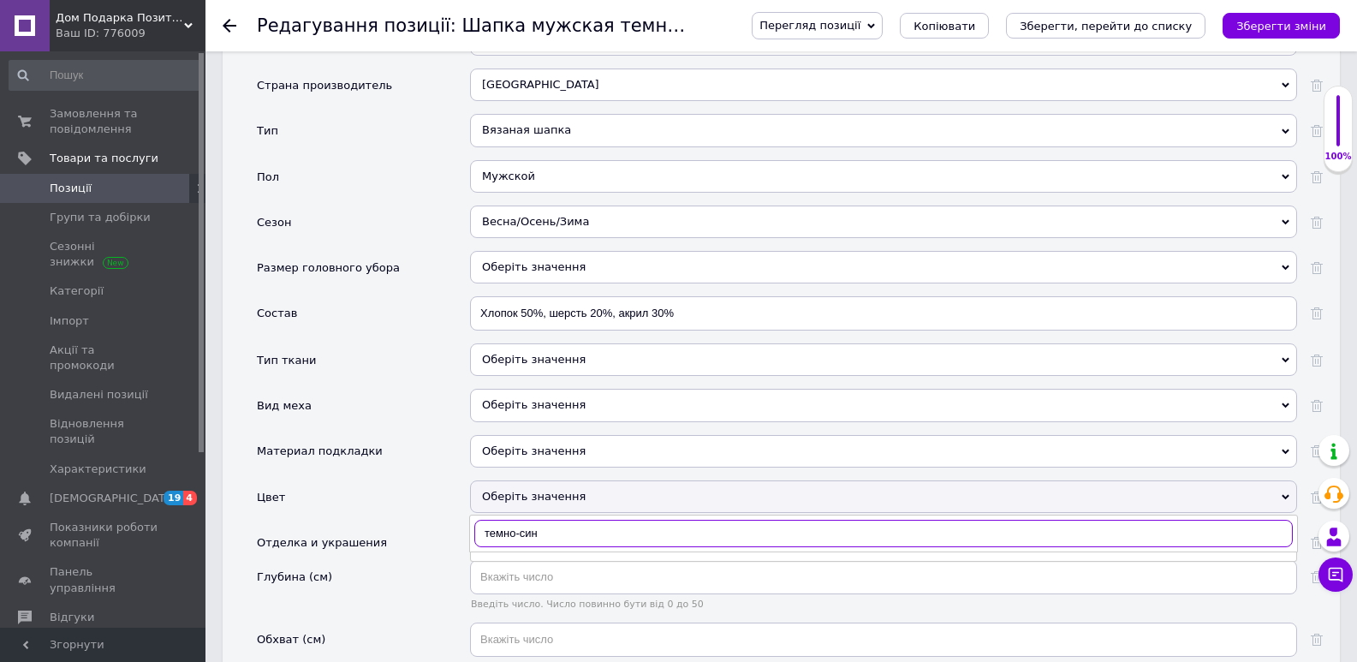
click at [565, 527] on input "темно-син" at bounding box center [883, 533] width 819 height 27
type input "синий"
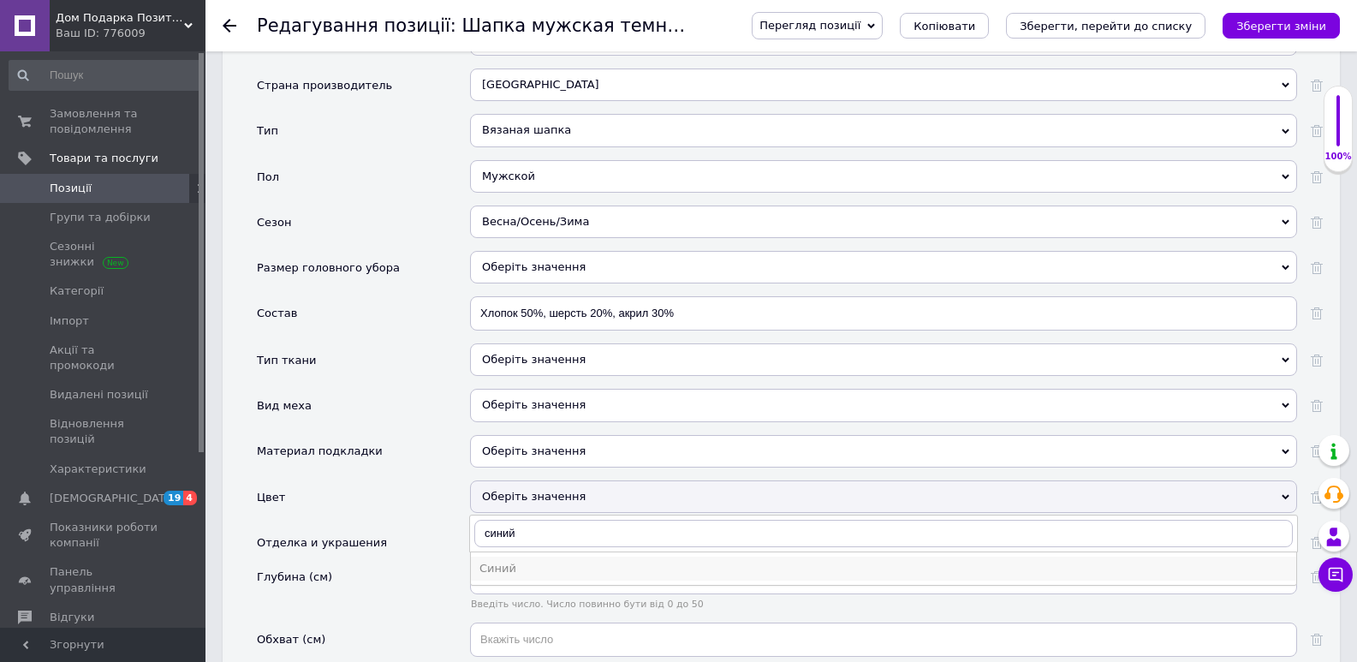
click at [502, 570] on div "Синий" at bounding box center [884, 568] width 808 height 15
click at [502, 570] on input "text" at bounding box center [883, 577] width 827 height 34
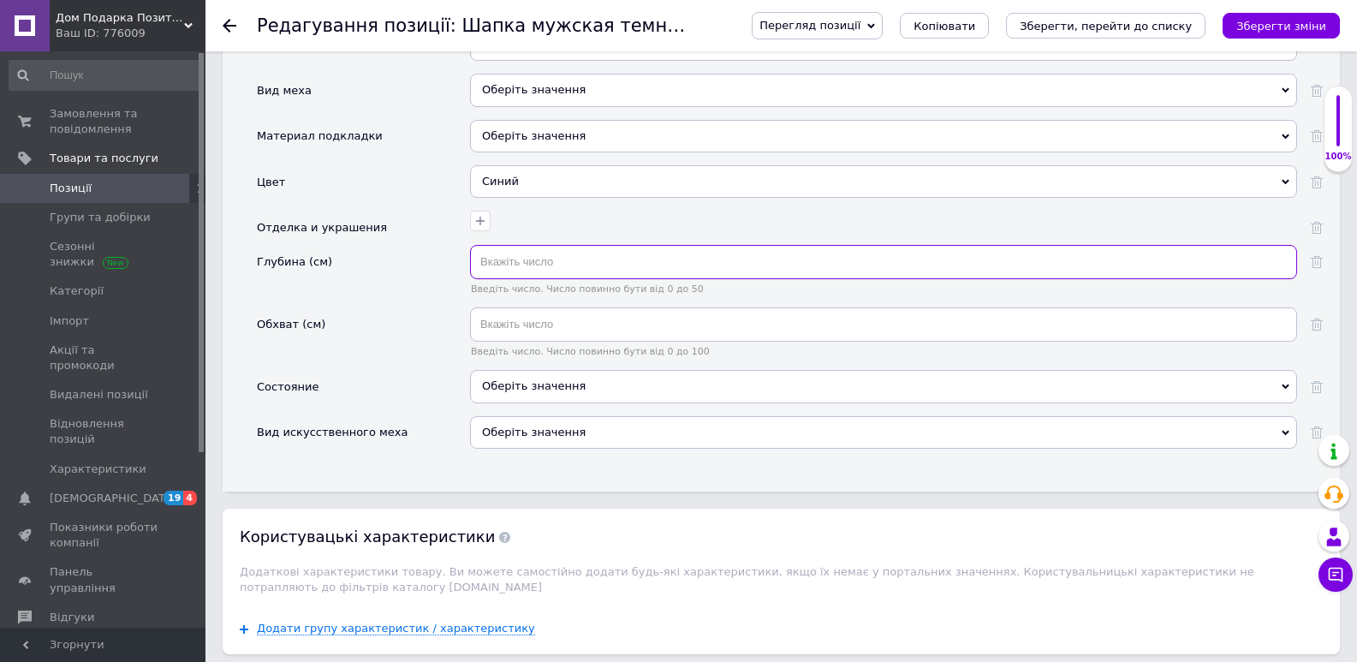
scroll to position [1874, 0]
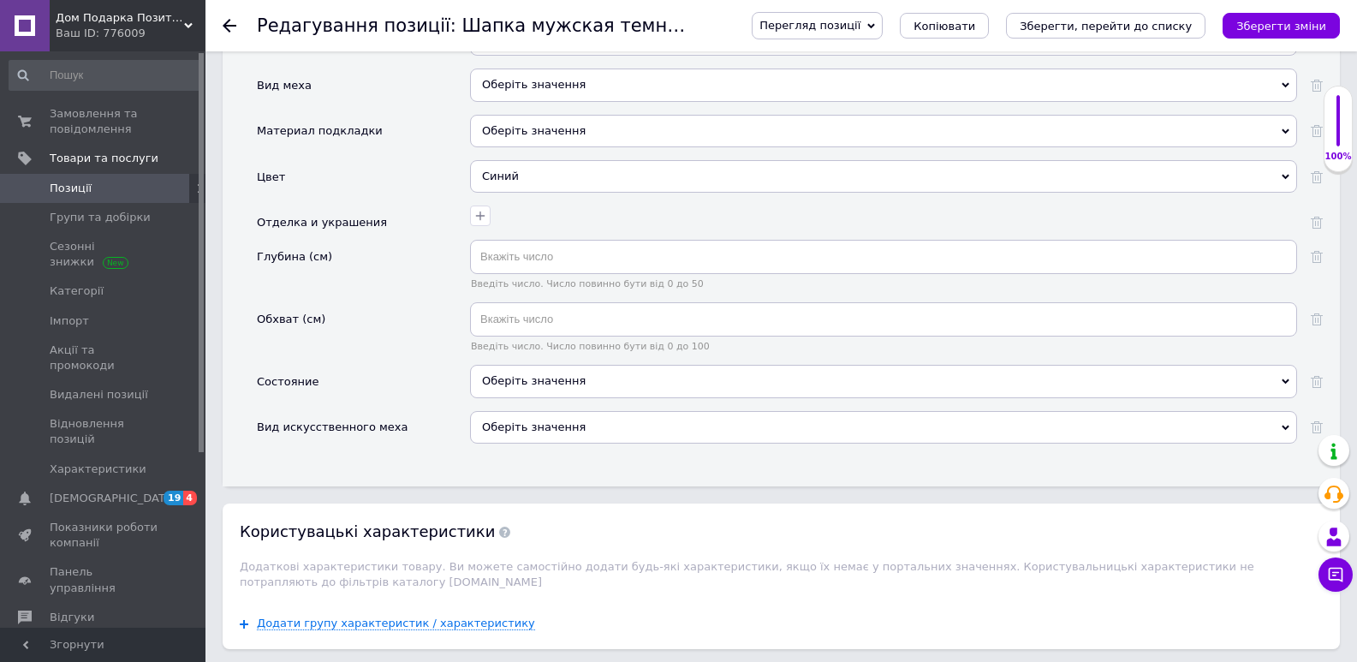
click at [547, 376] on div "Оберіть значення" at bounding box center [883, 381] width 827 height 33
click at [549, 375] on div "Оберіть значення" at bounding box center [883, 381] width 827 height 33
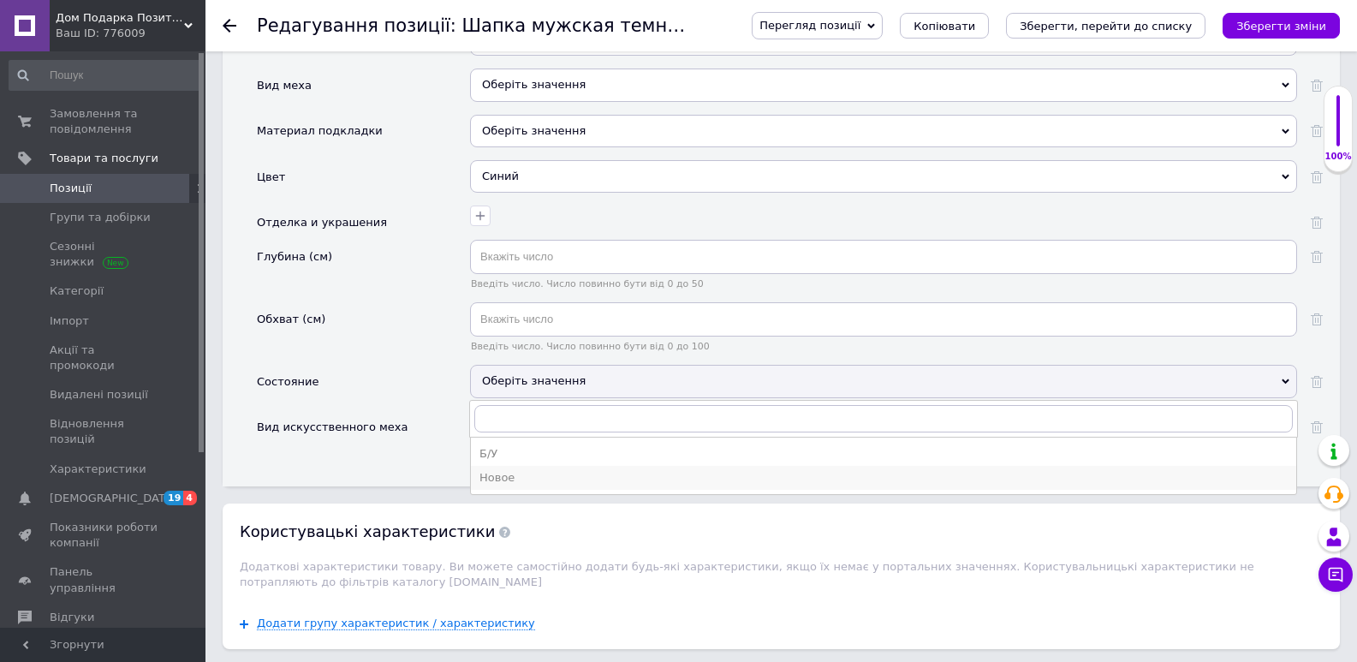
click at [503, 474] on div "Новое" at bounding box center [884, 477] width 808 height 15
click at [503, 474] on div "Основні Производитель Без бренда Без бренда Без Цукру Забор без забот Безопаски…" at bounding box center [781, 69] width 1117 height 833
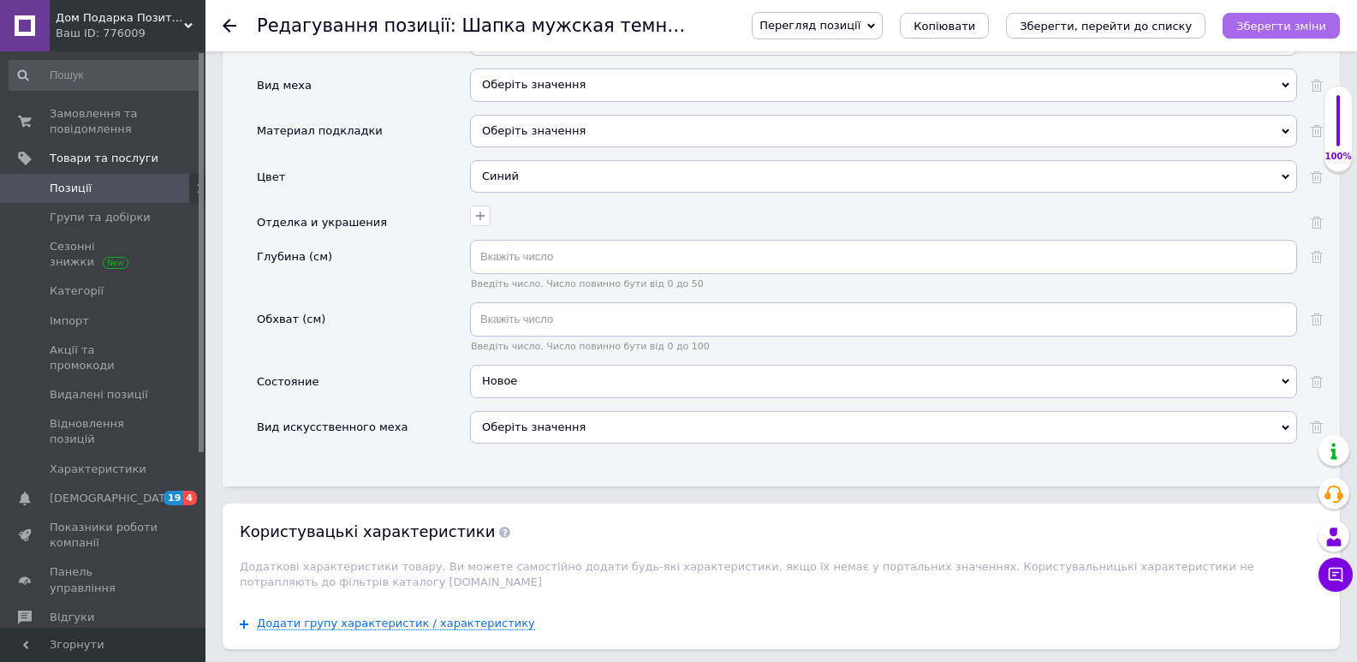
click at [1308, 30] on icon "Зберегти зміни" at bounding box center [1281, 26] width 90 height 13
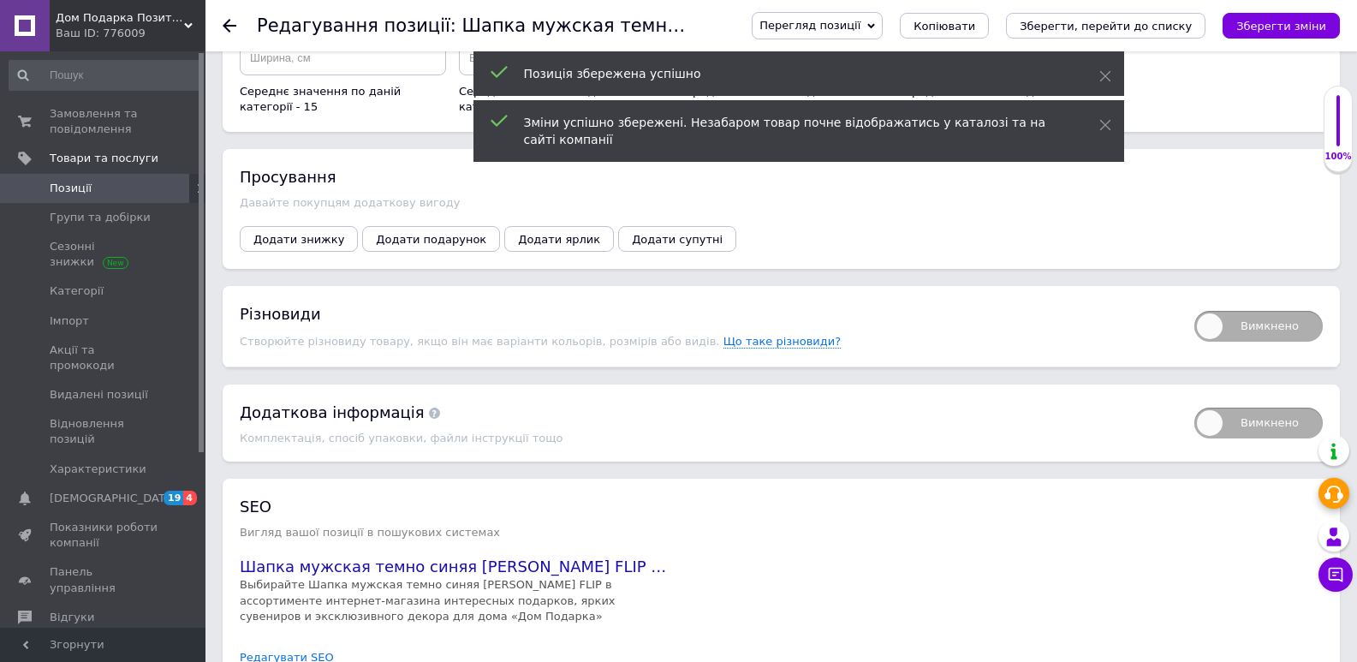
scroll to position [2609, 0]
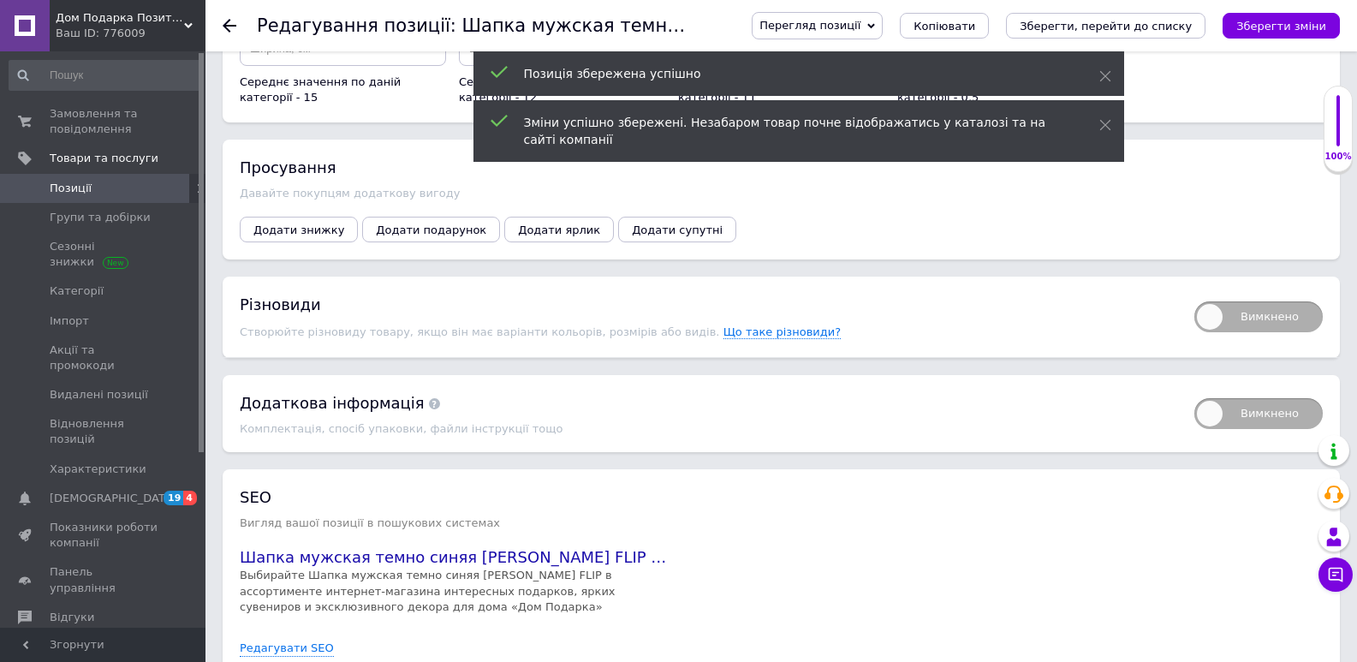
click at [1224, 316] on span "Вимкнено" at bounding box center [1258, 316] width 128 height 31
click at [1194, 301] on input "Вимкнено" at bounding box center [1188, 295] width 11 height 11
click at [1224, 316] on span "Вимкнено" at bounding box center [1258, 316] width 128 height 31
click at [1194, 301] on input "Вимкнено" at bounding box center [1188, 295] width 11 height 11
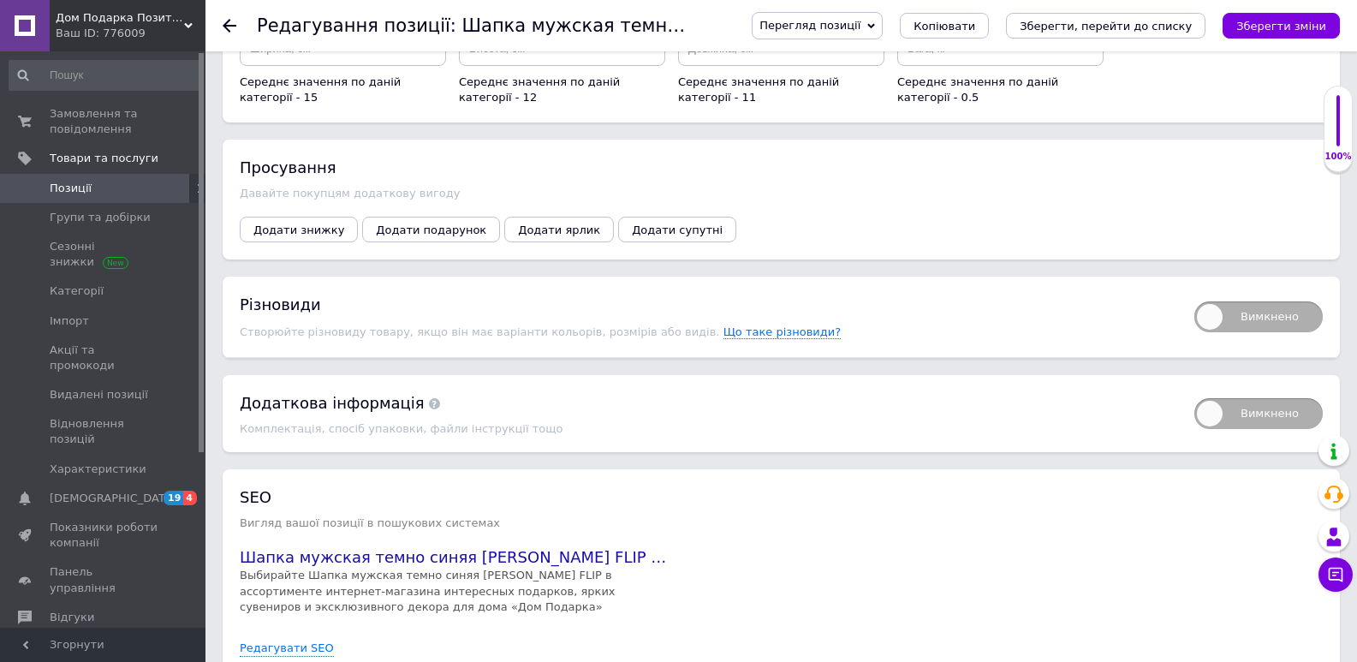
click at [1196, 313] on span "Вимкнено" at bounding box center [1258, 316] width 128 height 31
click at [1194, 301] on input "Вимкнено" at bounding box center [1188, 295] width 11 height 11
checkbox input "true"
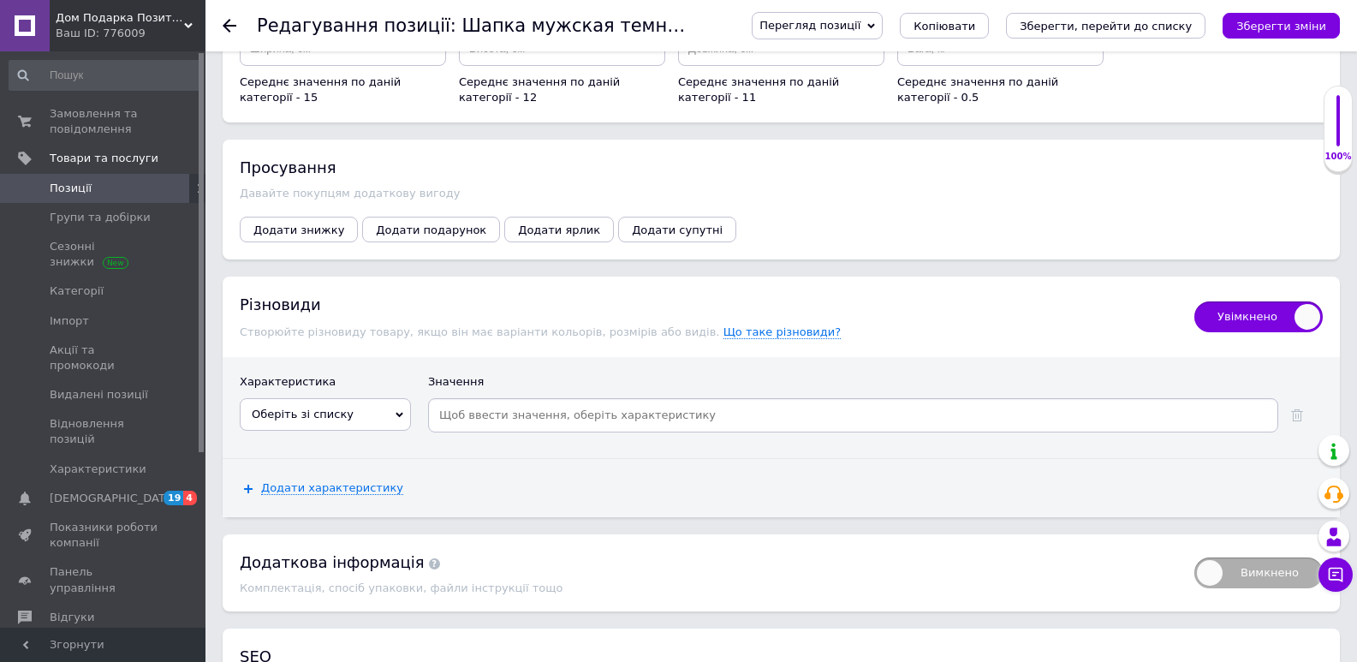
click at [388, 417] on span "Оберіть зі списку" at bounding box center [325, 414] width 171 height 33
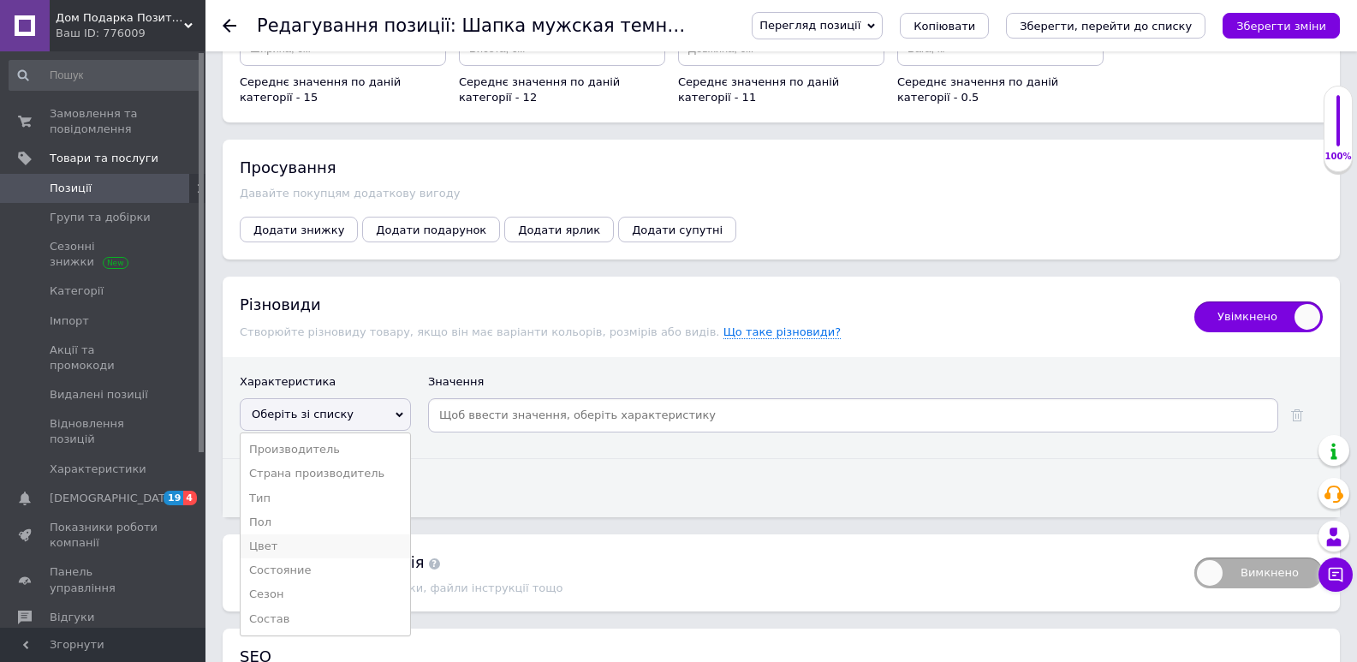
click at [264, 549] on li "Цвет" at bounding box center [326, 546] width 170 height 24
click at [264, 549] on div "Вимкнено Додаткова інформація Комплектація, спосіб упаковки, файли інструкції т…" at bounding box center [781, 572] width 1117 height 77
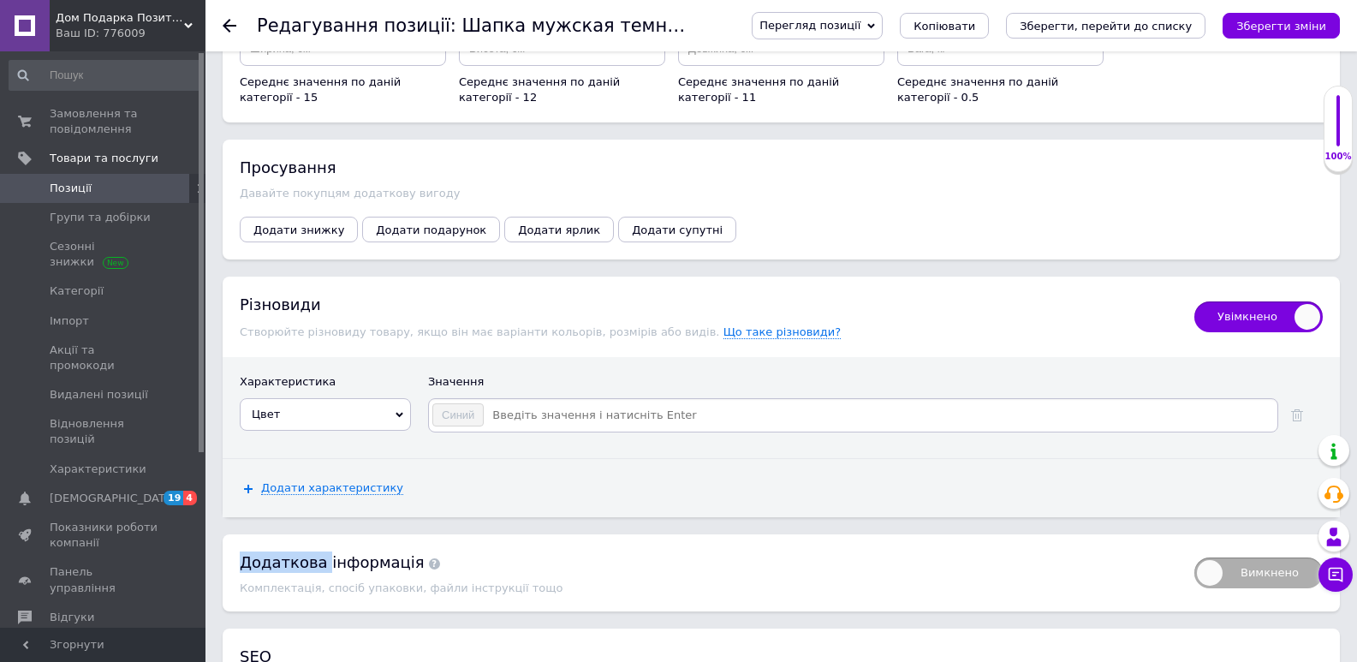
click at [537, 414] on input at bounding box center [880, 415] width 790 height 26
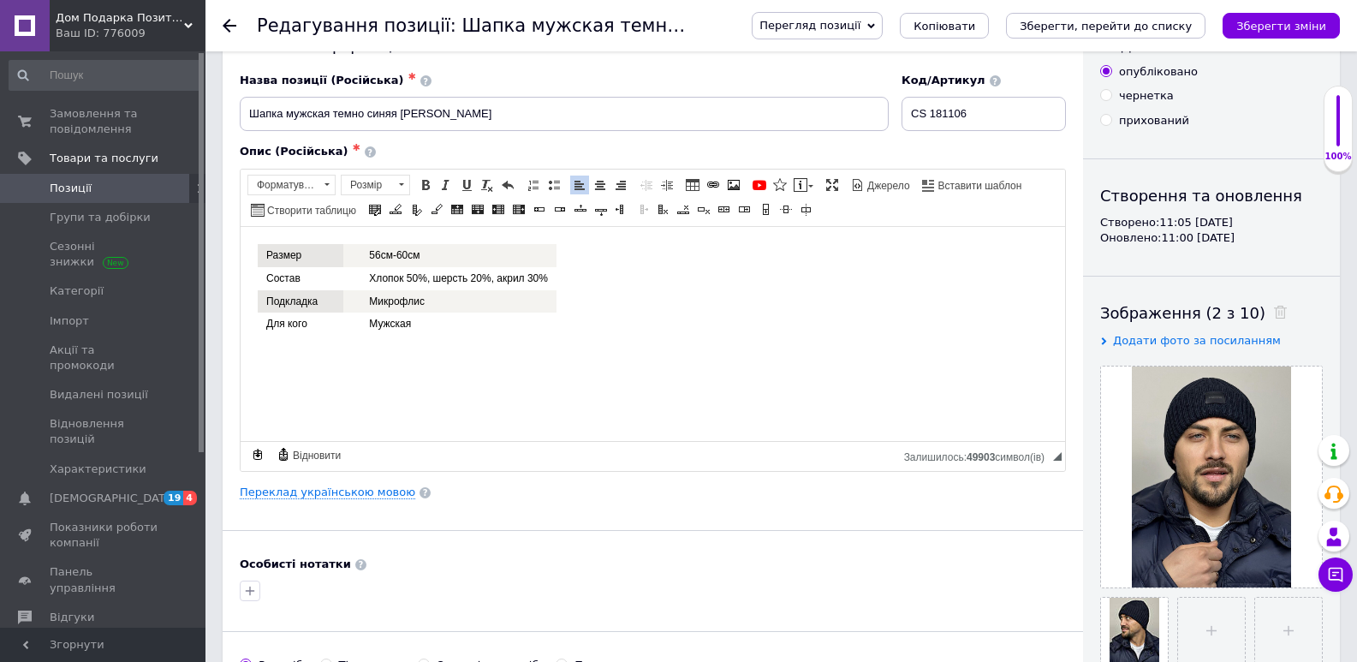
scroll to position [50, 0]
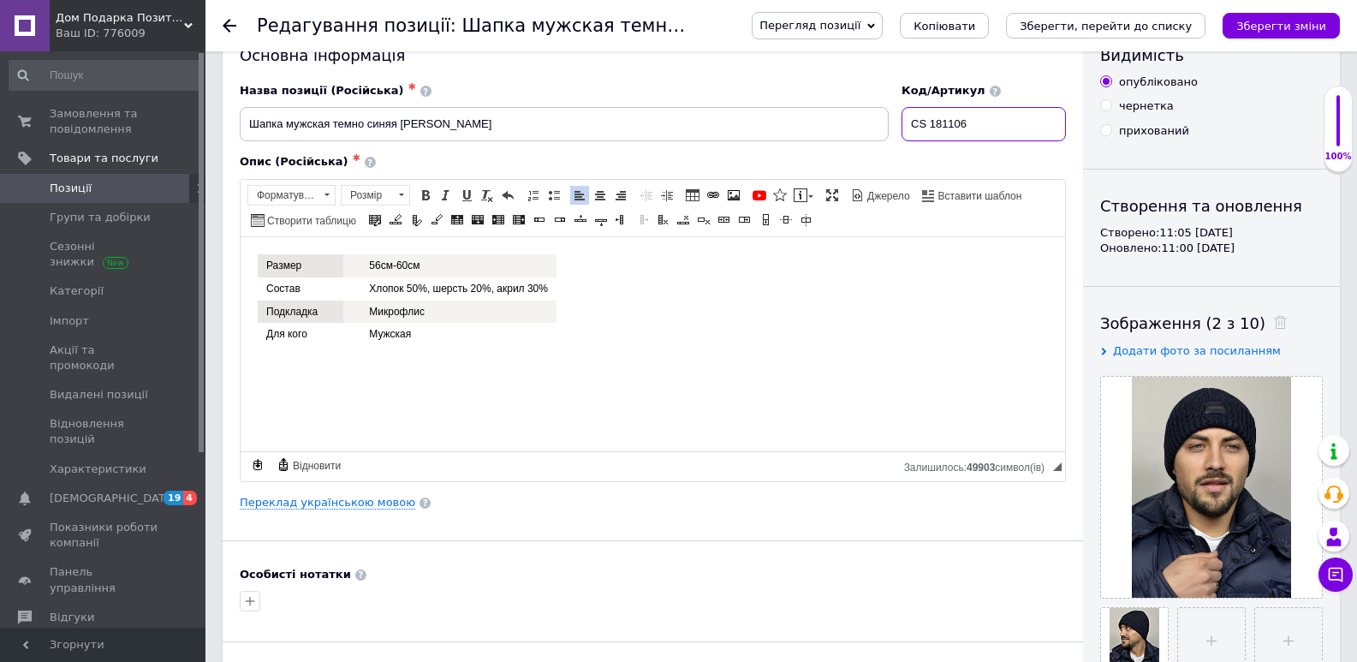
click at [1009, 107] on input "CS 181106" at bounding box center [984, 124] width 164 height 34
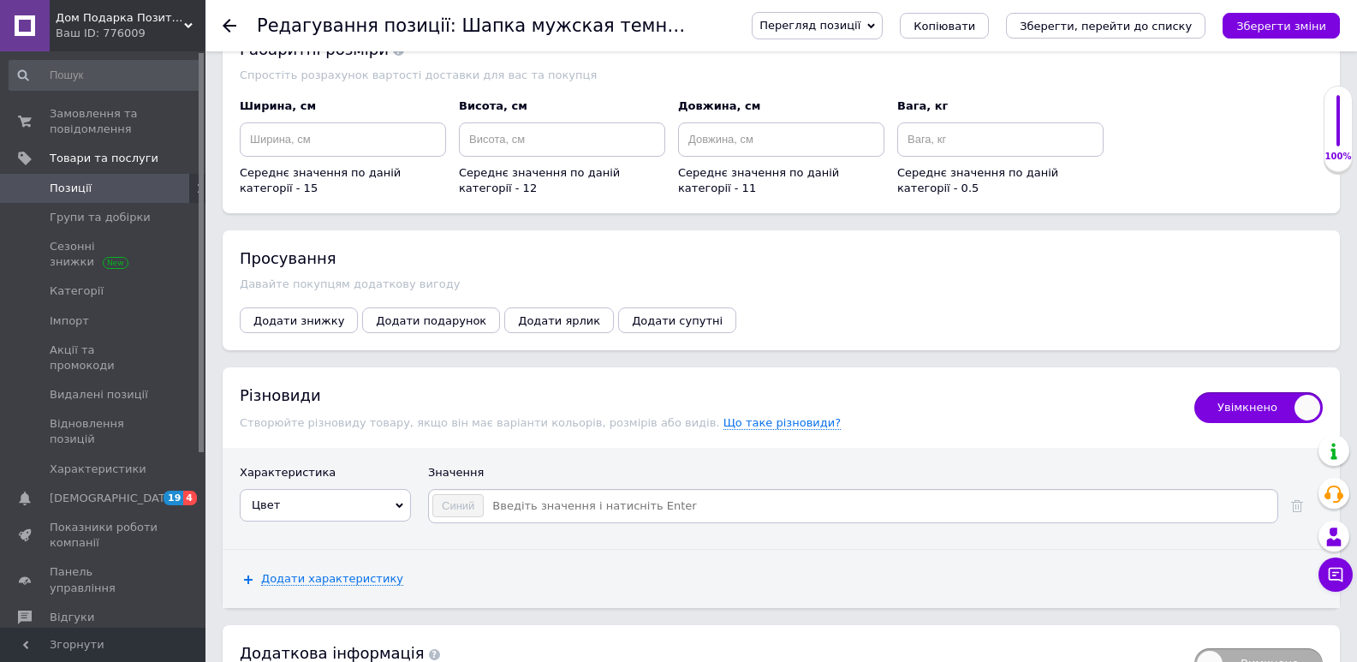
scroll to position [2556, 0]
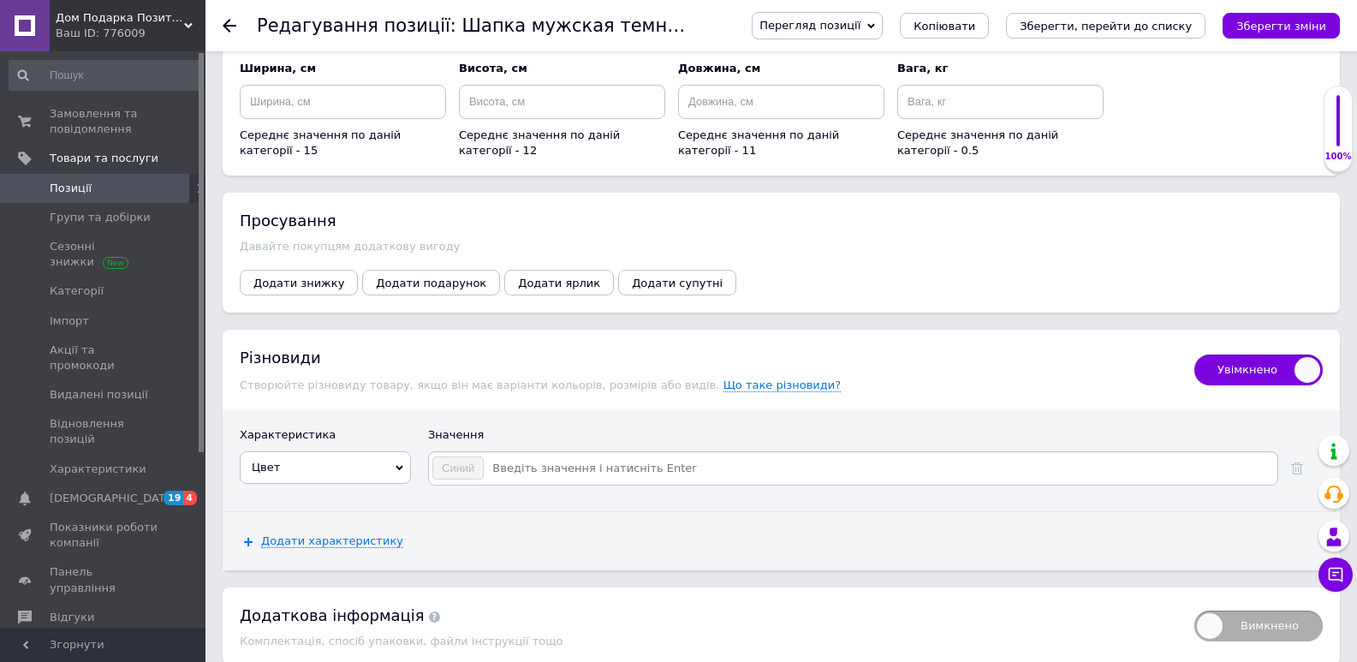
click at [527, 472] on input at bounding box center [880, 469] width 790 height 26
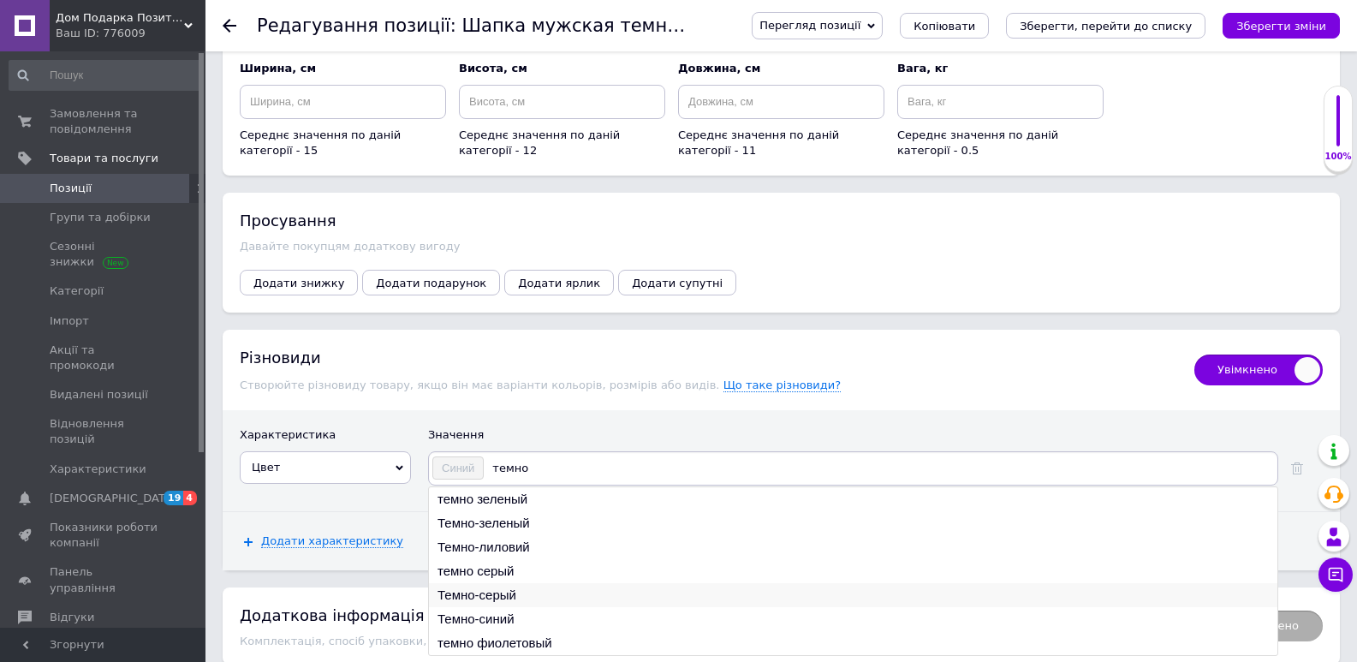
type input "темно"
click at [492, 596] on li "Темно-серый" at bounding box center [853, 595] width 849 height 24
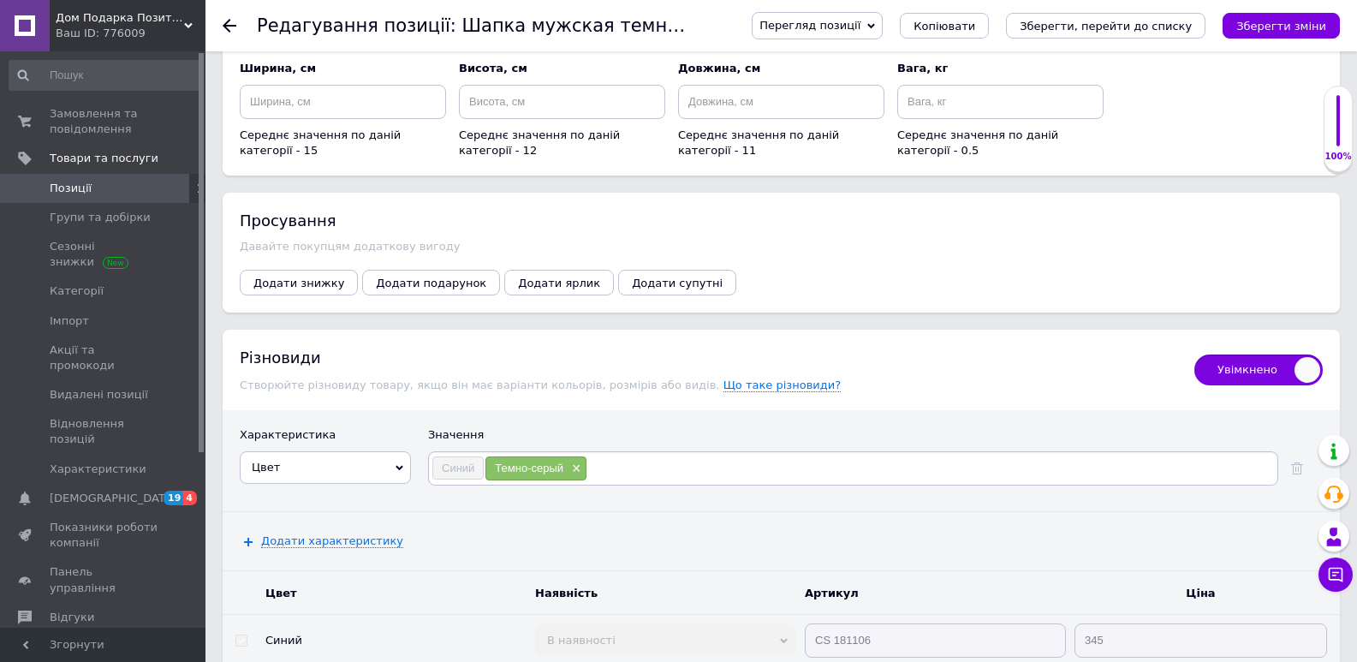
click at [622, 474] on input at bounding box center [931, 469] width 688 height 26
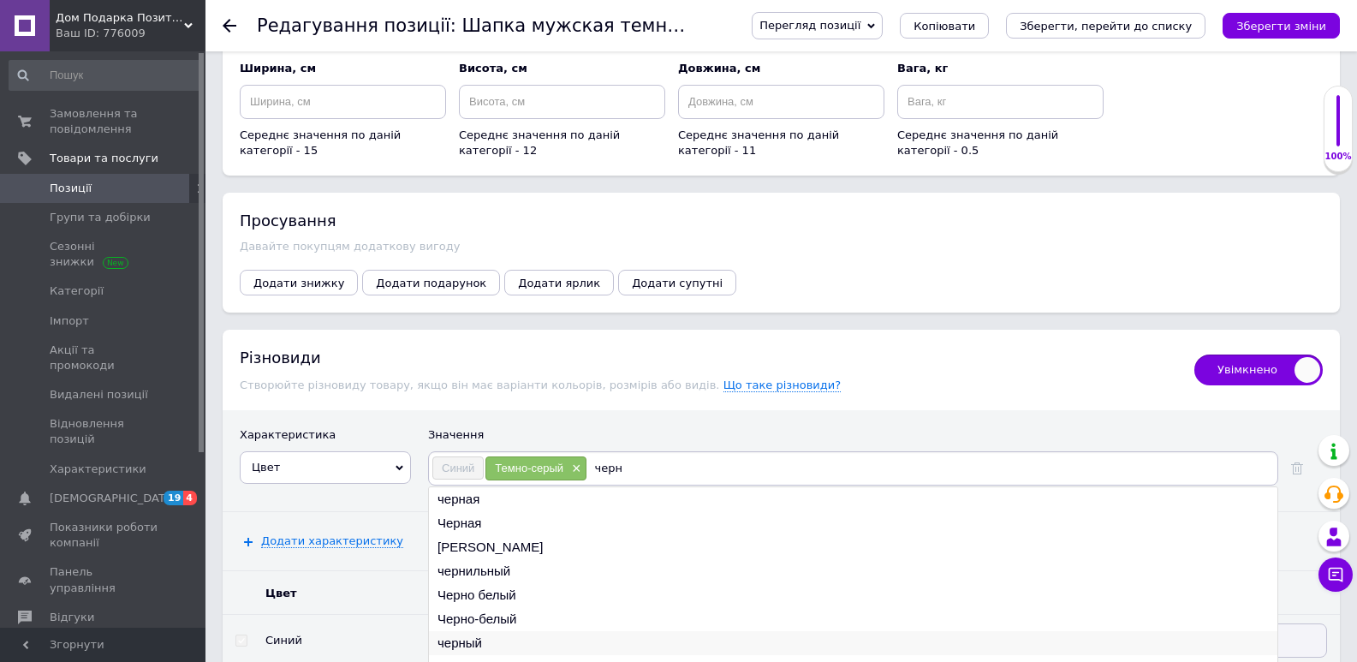
type input "черн"
click at [462, 646] on li "черный" at bounding box center [853, 643] width 849 height 24
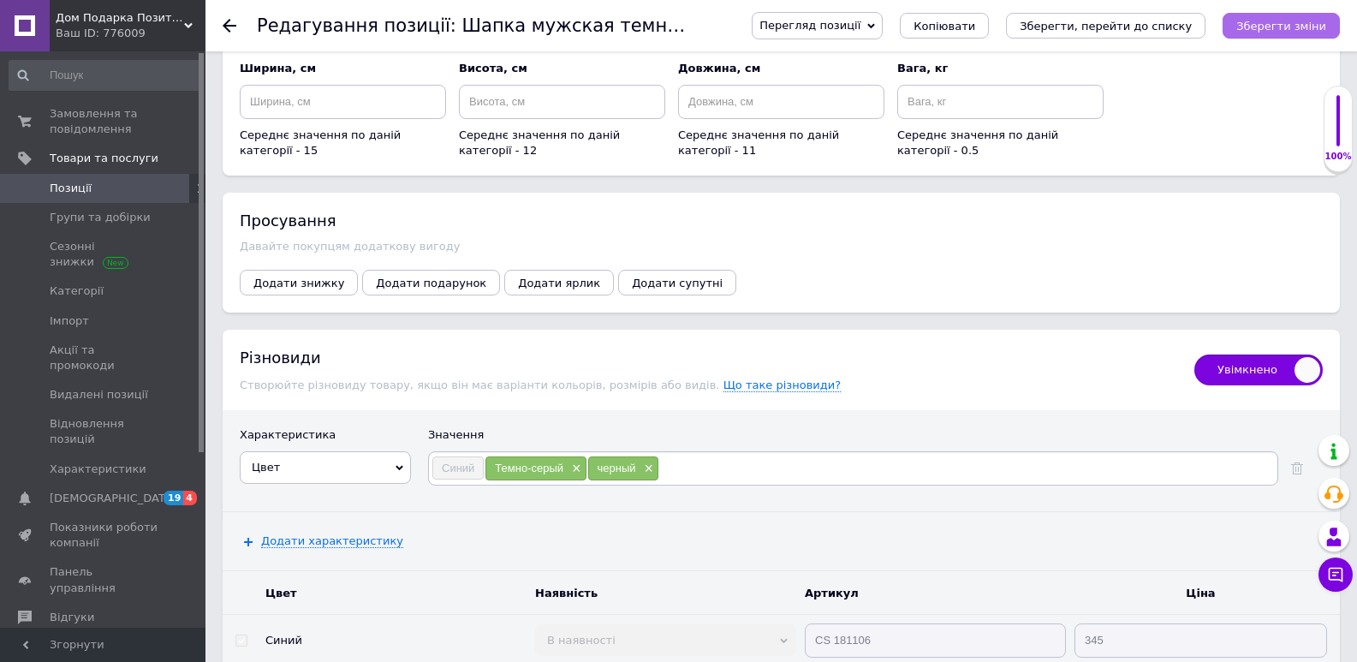
click at [1312, 22] on icon "Зберегти зміни" at bounding box center [1281, 26] width 90 height 13
click at [1312, 22] on div "Зберегти зміни" at bounding box center [1281, 26] width 117 height 26
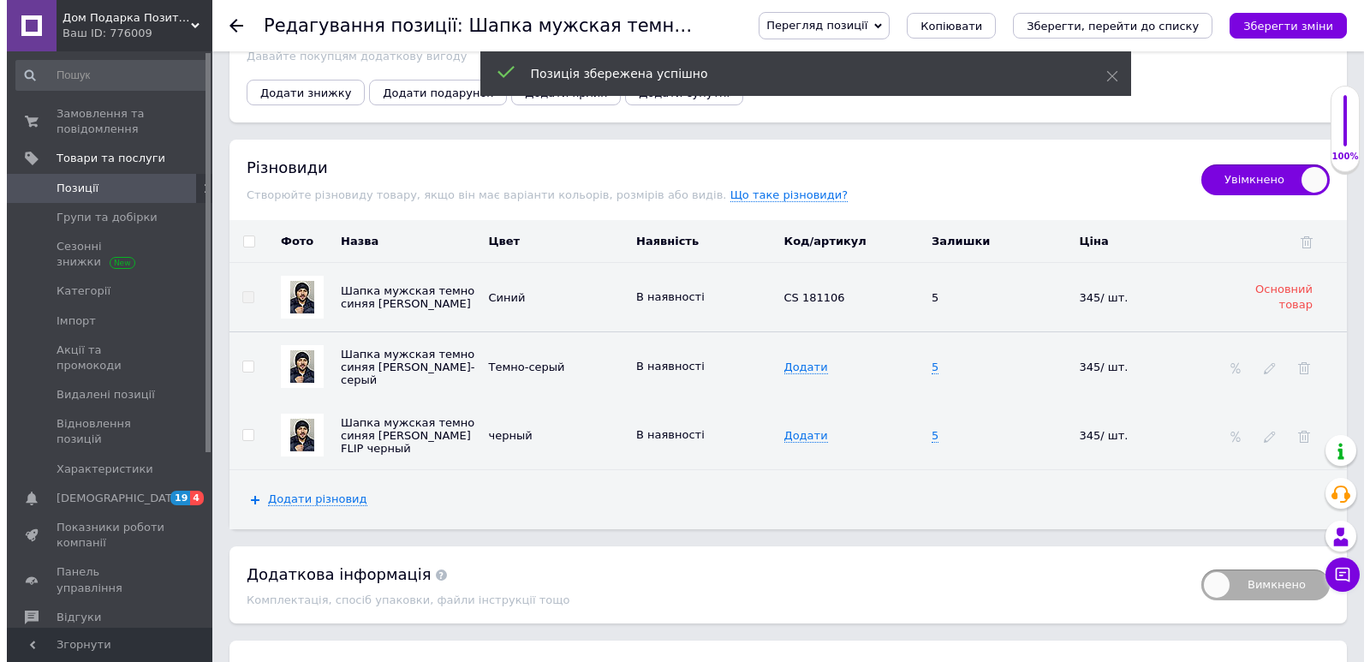
scroll to position [2751, 0]
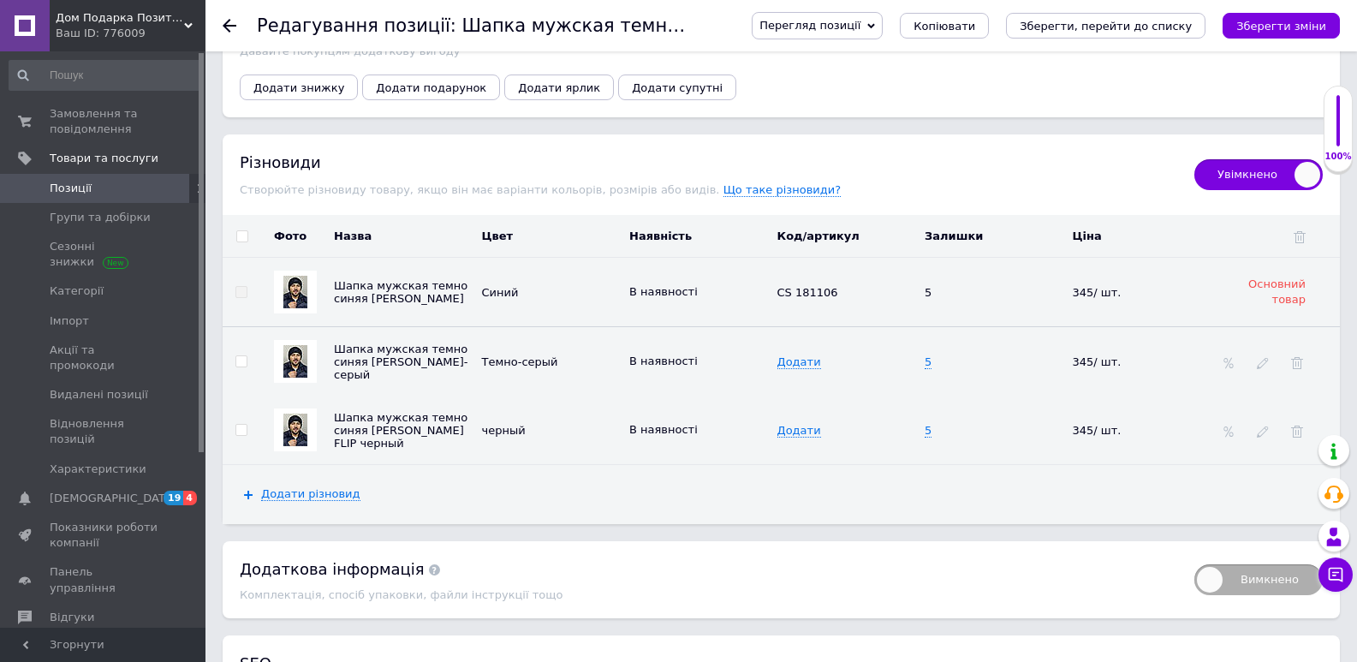
click at [796, 355] on td "Додати" at bounding box center [847, 361] width 148 height 69
click at [788, 364] on span "Додати" at bounding box center [799, 362] width 44 height 14
click at [807, 360] on input "Арт.: CS 181105" at bounding box center [840, 362] width 137 height 26
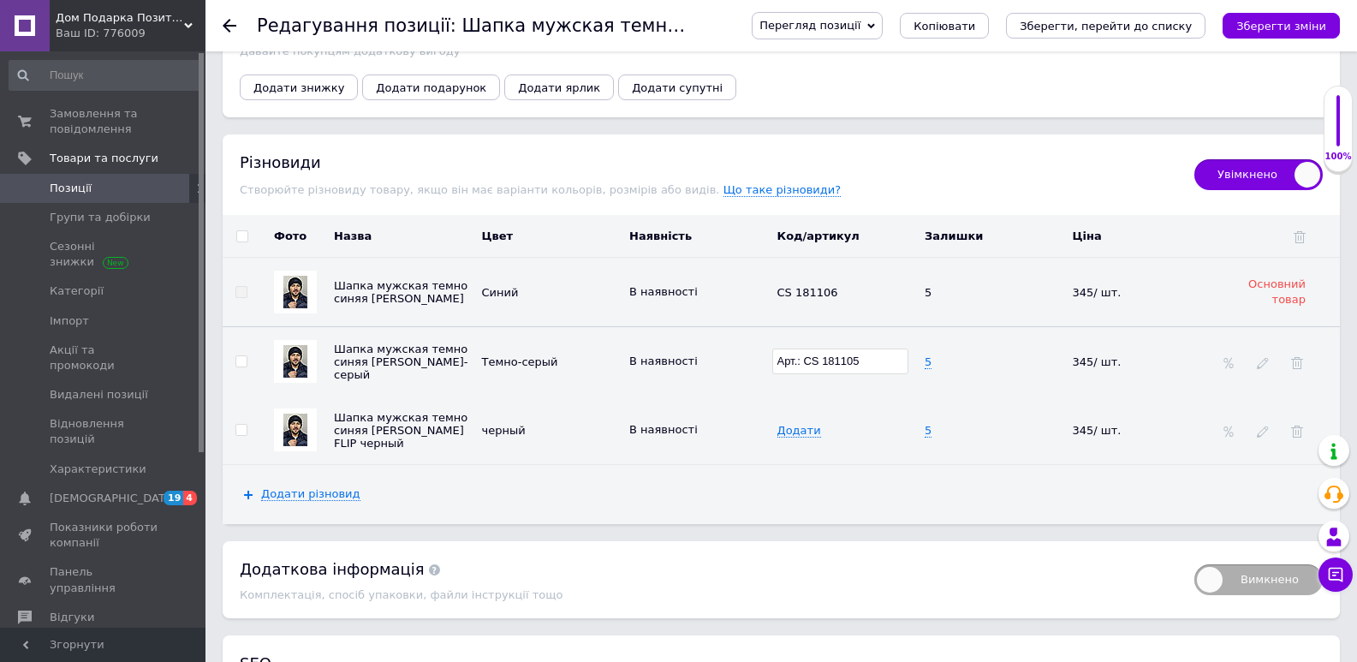
click at [804, 364] on input "Арт.: CS 181105" at bounding box center [840, 362] width 137 height 26
click at [801, 363] on input "Арт.: CS 181105" at bounding box center [840, 362] width 137 height 26
click at [807, 362] on input "Арт.: CS 181105" at bounding box center [840, 362] width 137 height 26
type input "CS 181105"
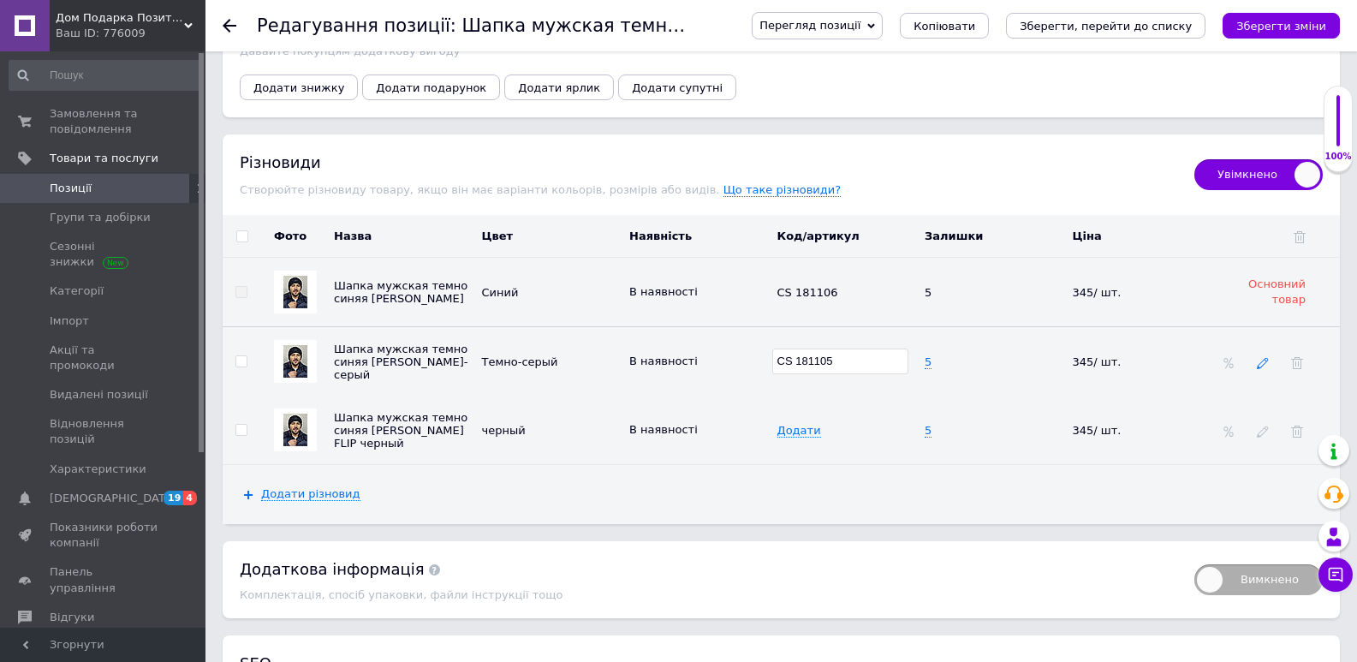
click at [1259, 367] on icon at bounding box center [1263, 363] width 12 height 12
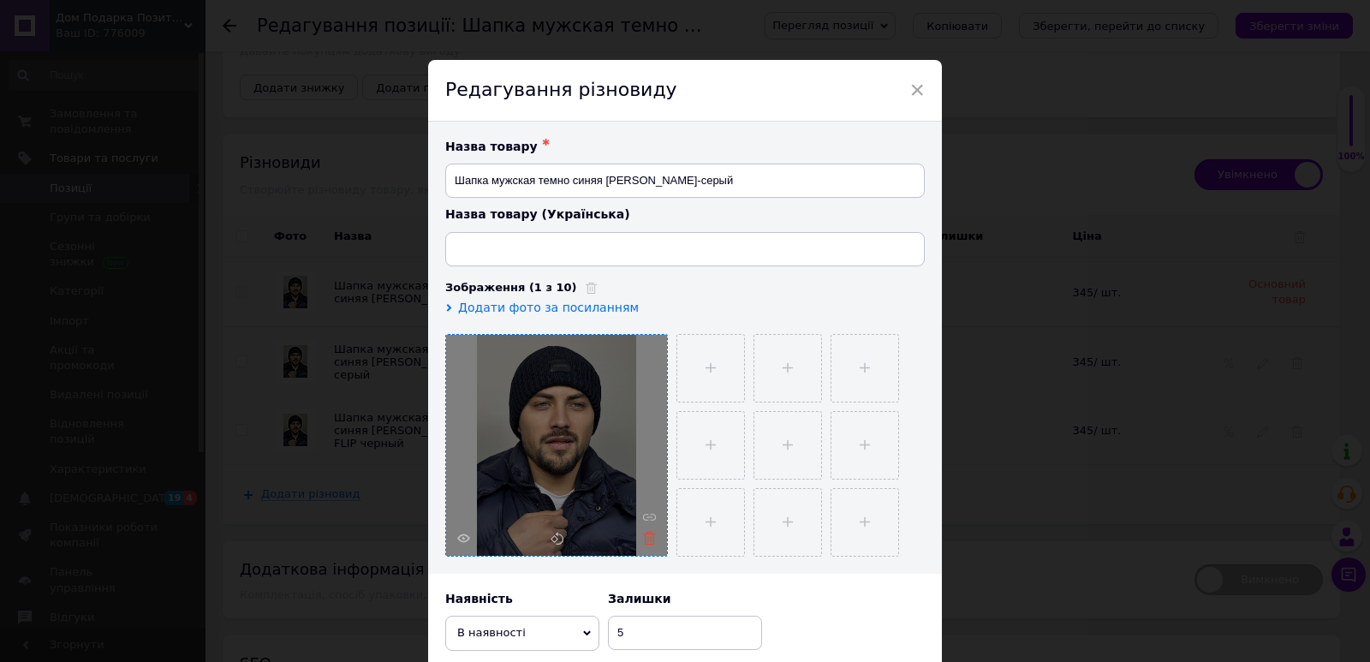
click at [648, 532] on icon at bounding box center [649, 538] width 13 height 13
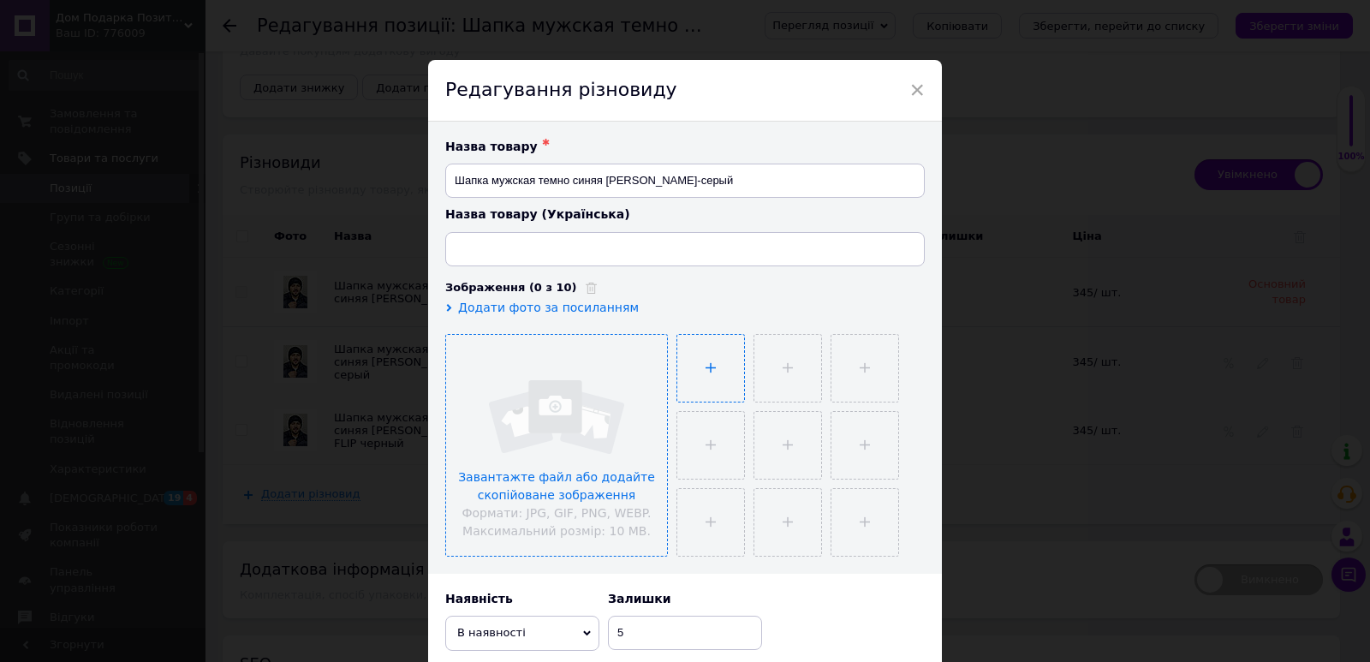
click at [704, 366] on input "file" at bounding box center [710, 368] width 67 height 67
type input "C:\fakepath\IMG_1870.jpeg"
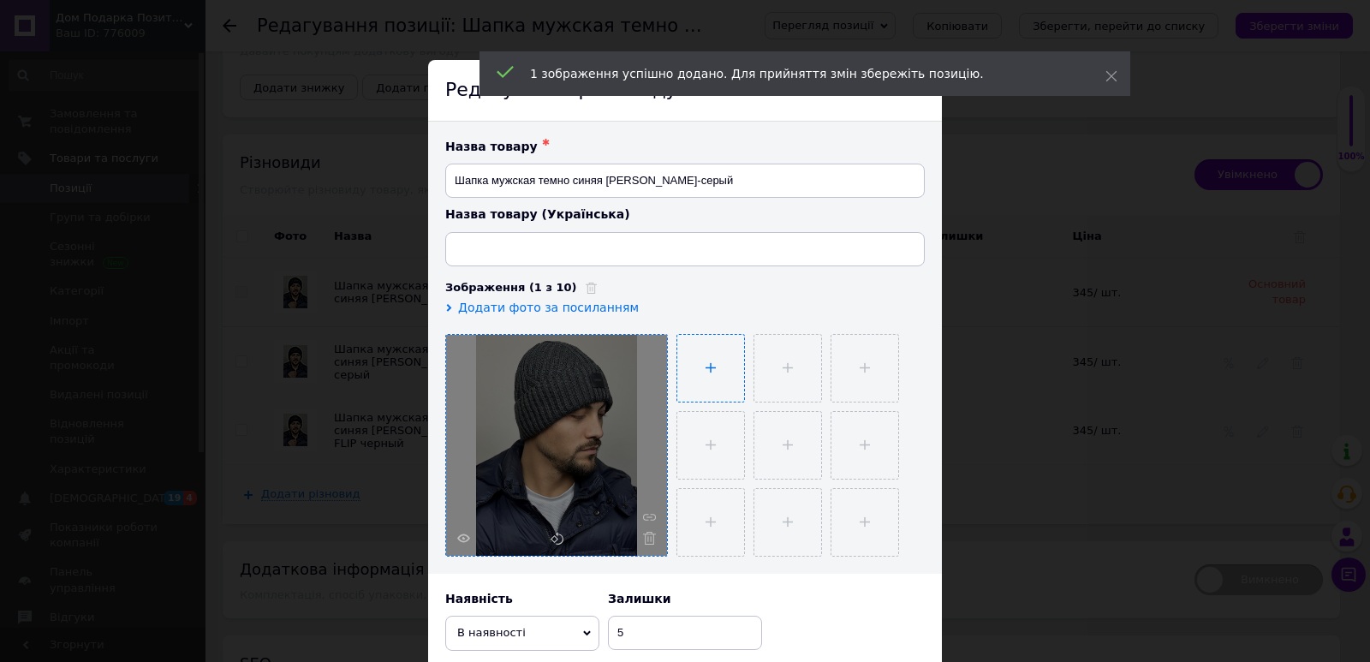
click at [719, 366] on input "file" at bounding box center [710, 368] width 67 height 67
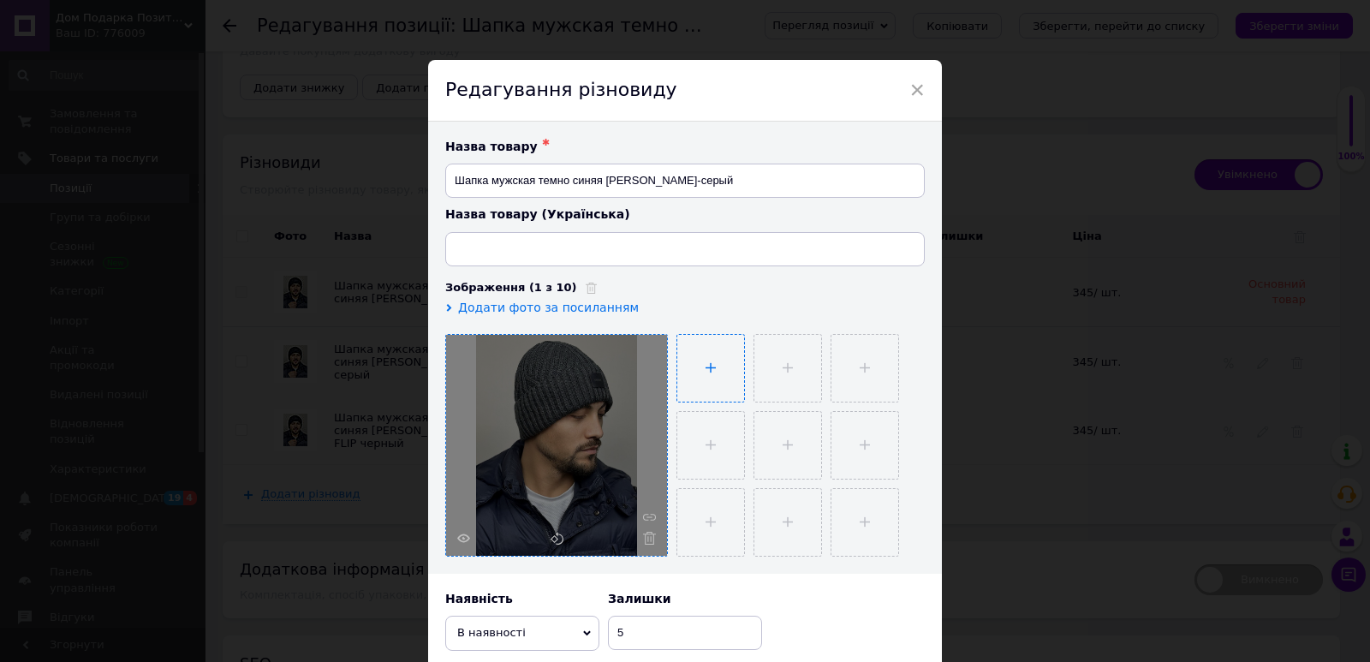
type input "C:\fakepath\IMG_1871.jpeg"
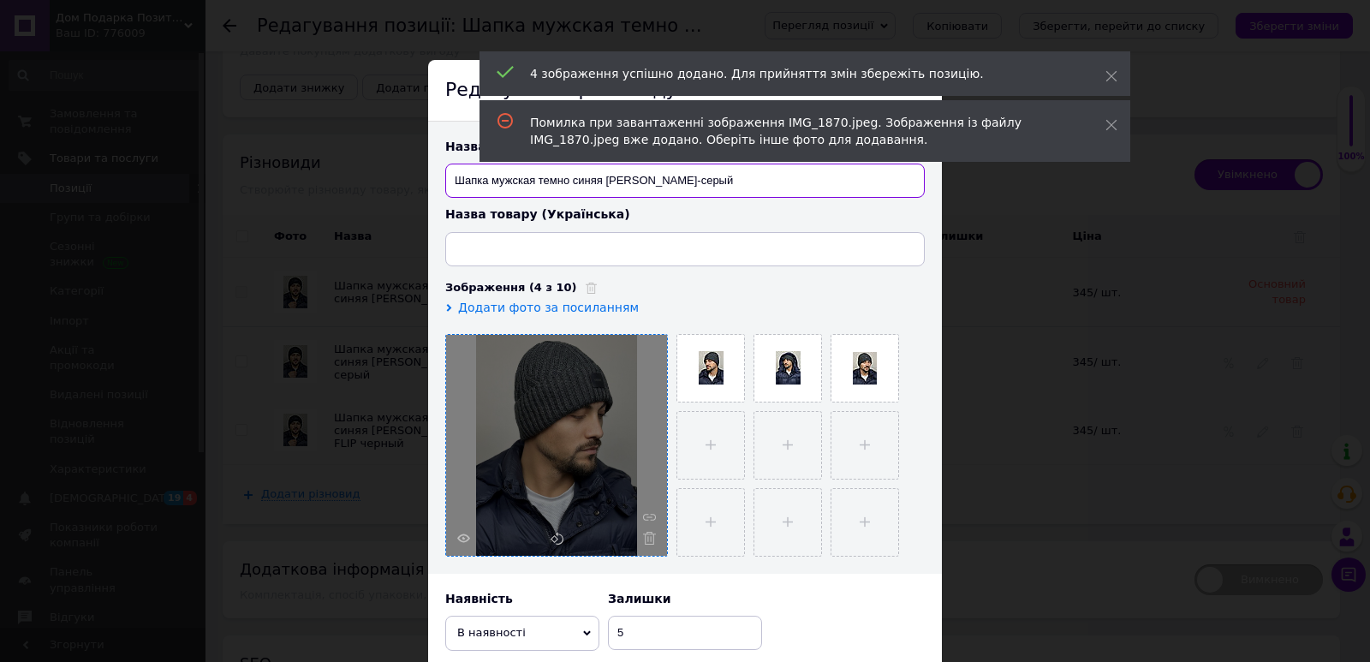
click at [529, 185] on input "Шапка мужская темно синяя [PERSON_NAME]-серый" at bounding box center [685, 181] width 480 height 34
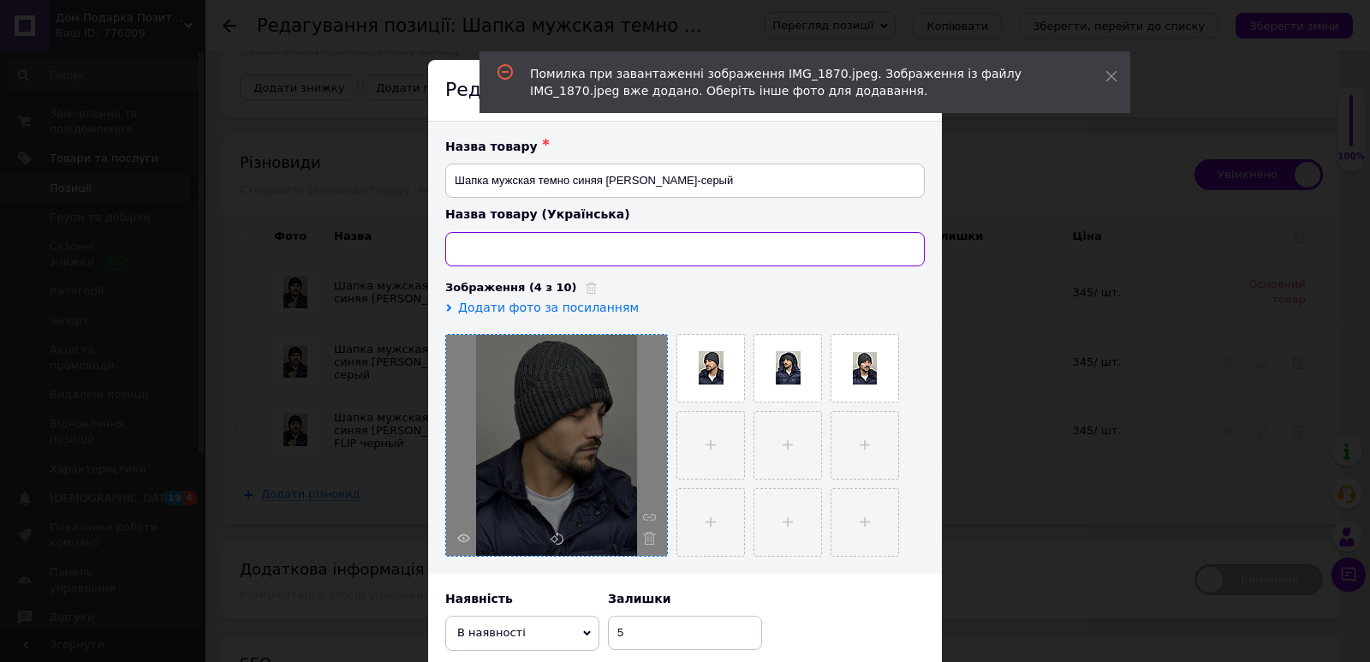
click at [640, 252] on input at bounding box center [685, 249] width 480 height 34
paste input "Шапка чоловіча темно синя [PERSON_NAME] FLIP Темно-сірий"
click at [560, 252] on input "Шапка чоловіча темно синя [PERSON_NAME] FLIP Темно-сірий" at bounding box center [685, 249] width 480 height 34
click at [593, 247] on input "Шапка чоловіча темно синя [PERSON_NAME] FLIP Темно-сірий" at bounding box center [685, 249] width 480 height 34
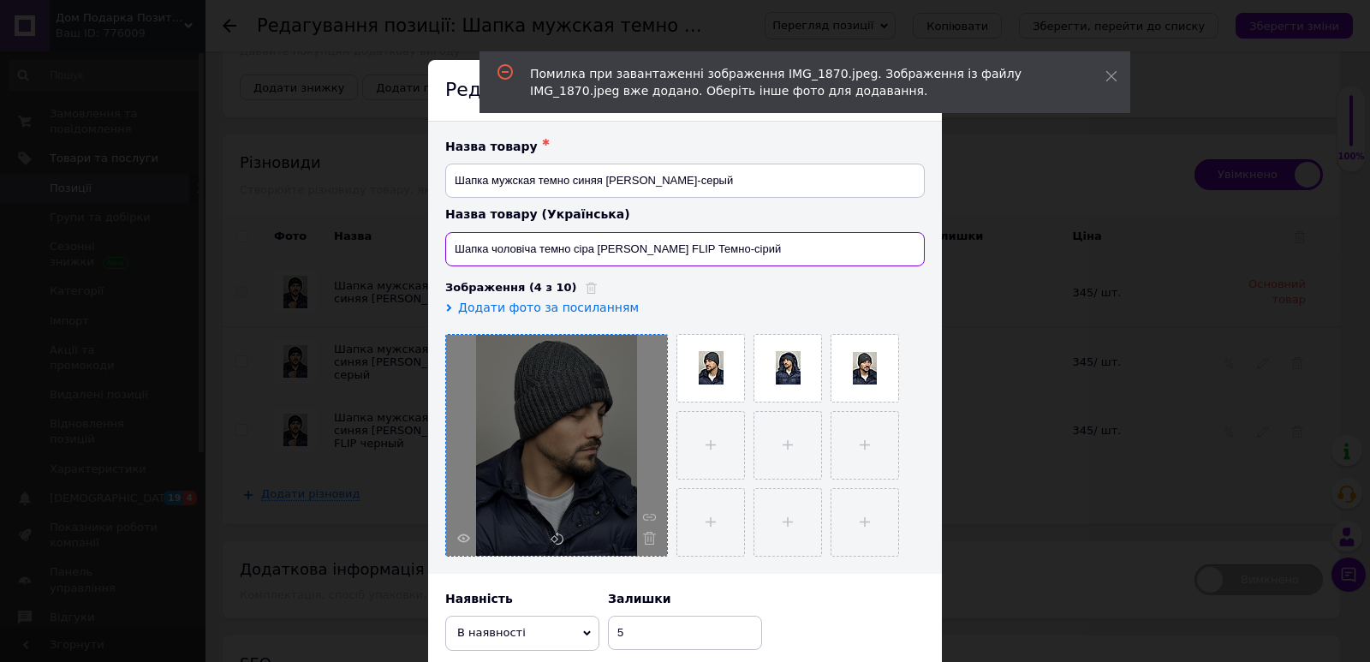
click at [736, 243] on input "Шапка чоловіча темно сіра [PERSON_NAME] FLIP Темно-сірий" at bounding box center [685, 249] width 480 height 34
type input "Шапка чоловіча темно сіра [PERSON_NAME] FLIP"
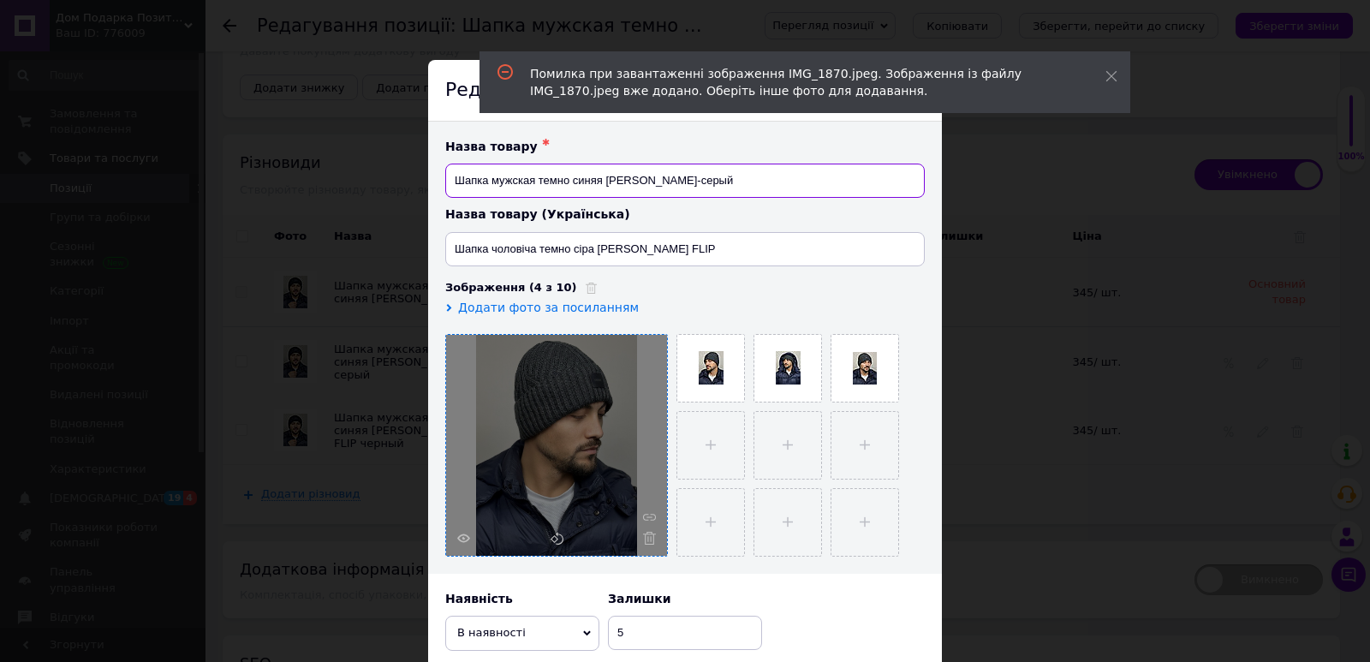
click at [581, 178] on input "Шапка мужская темно синяя [PERSON_NAME]-серый" at bounding box center [685, 181] width 480 height 34
click at [732, 180] on input "Шапка мужская темно сіра [PERSON_NAME]-серый" at bounding box center [685, 181] width 480 height 34
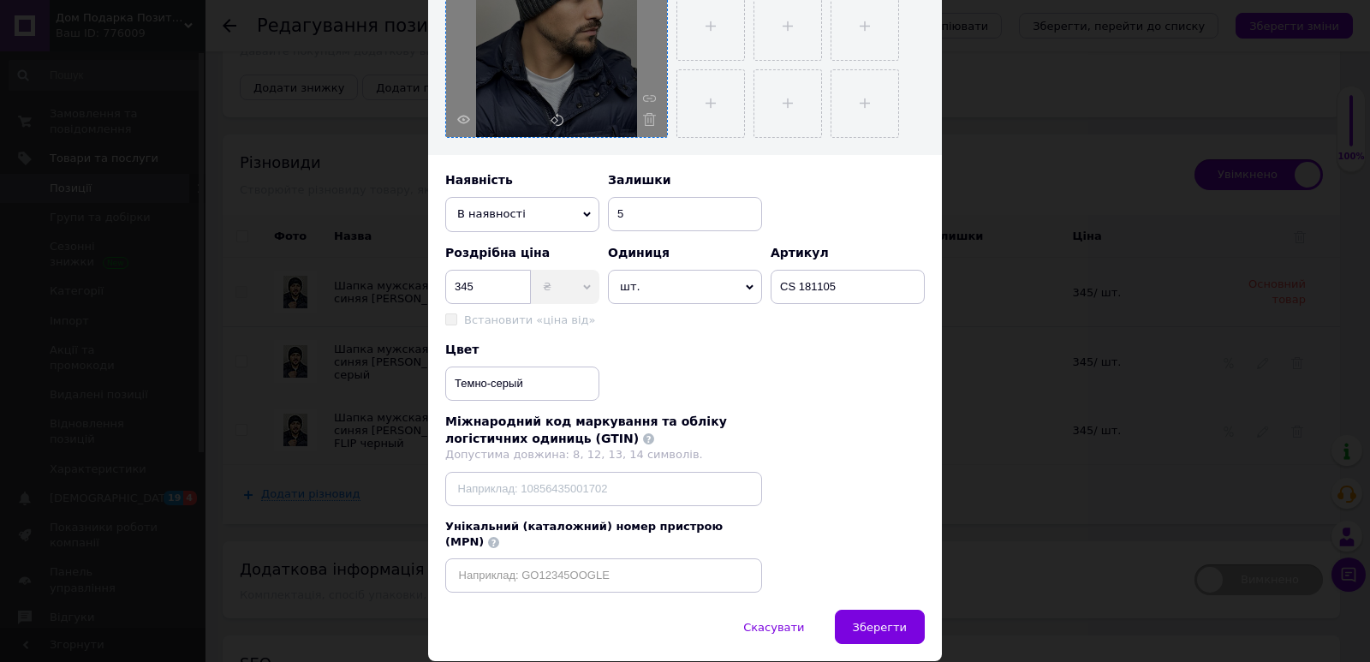
scroll to position [462, 0]
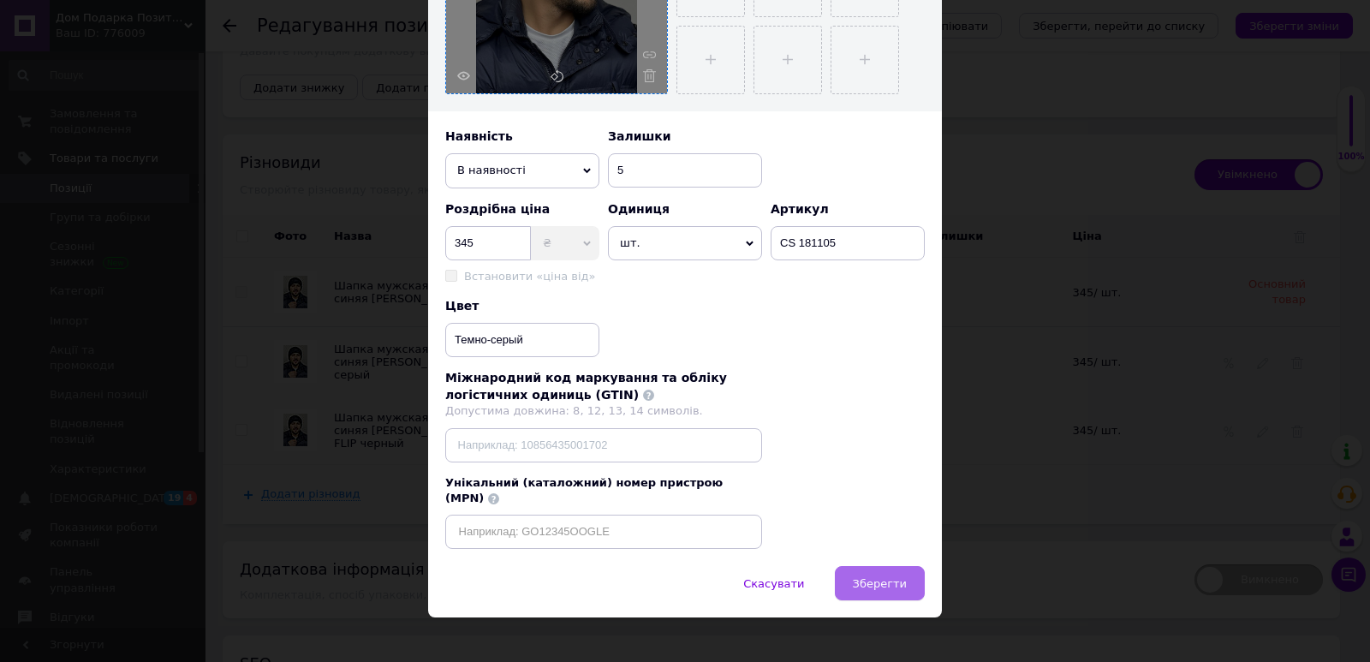
type input "Шапка мужская темно [PERSON_NAME]"
click at [879, 575] on button "Зберегти" at bounding box center [880, 583] width 90 height 34
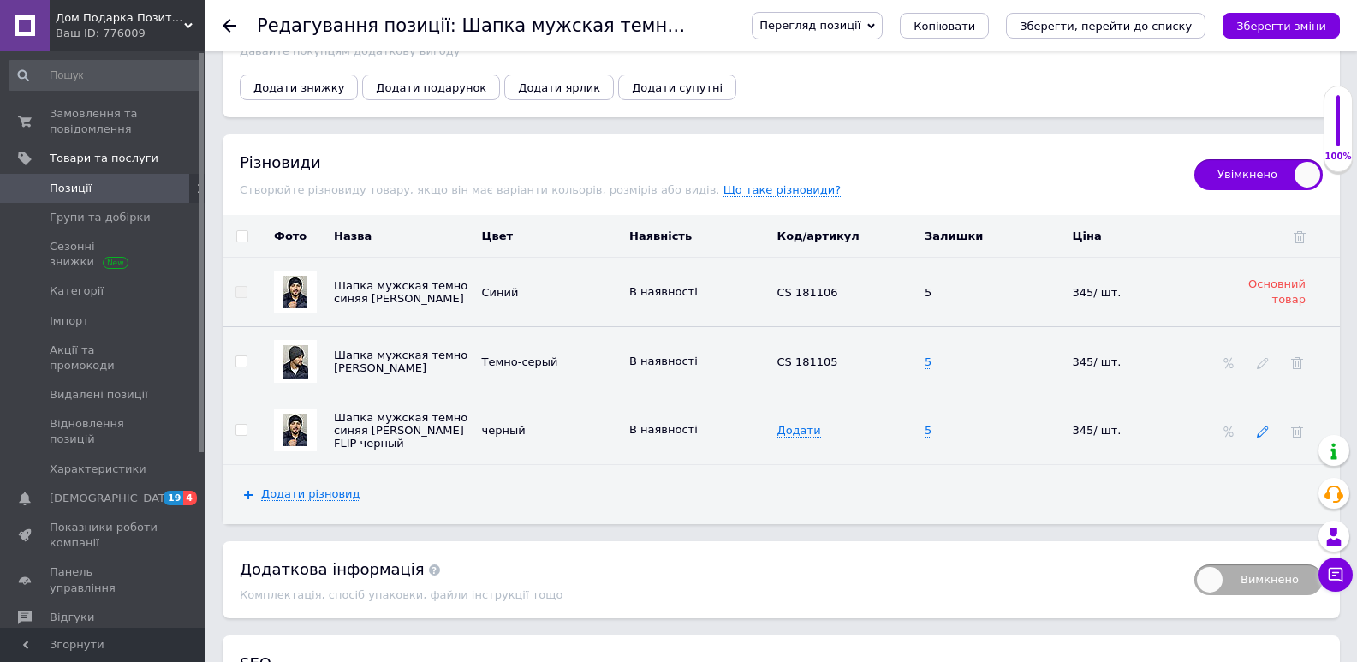
click at [1266, 438] on icon at bounding box center [1263, 432] width 12 height 12
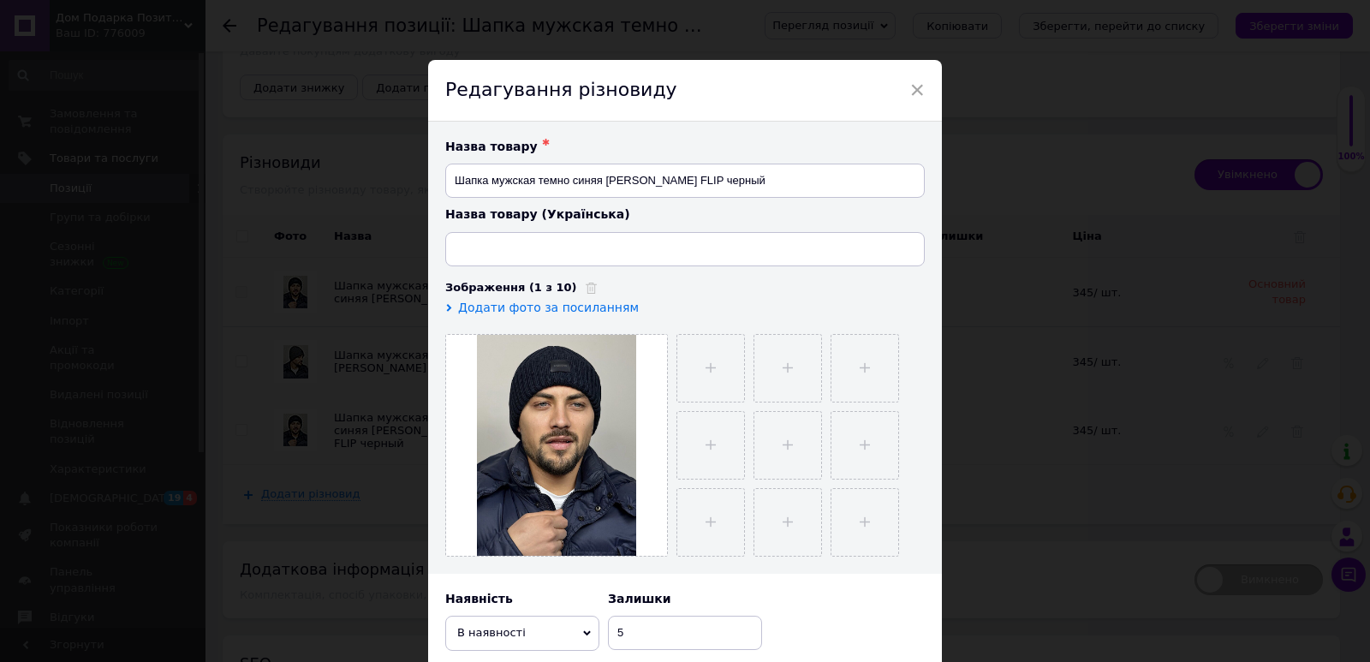
type input "Шапка чоловіча темно-синя [PERSON_NAME] FLIP"
click at [567, 182] on input "Шапка мужская темно синяя [PERSON_NAME] FLIP черный" at bounding box center [685, 181] width 480 height 34
click at [575, 181] on input "Шапка мужская темно синяя [PERSON_NAME] FLIP черный" at bounding box center [685, 181] width 480 height 34
click at [576, 180] on input "Шапка мужская темно синяя [PERSON_NAME] FLIP черный" at bounding box center [685, 181] width 480 height 34
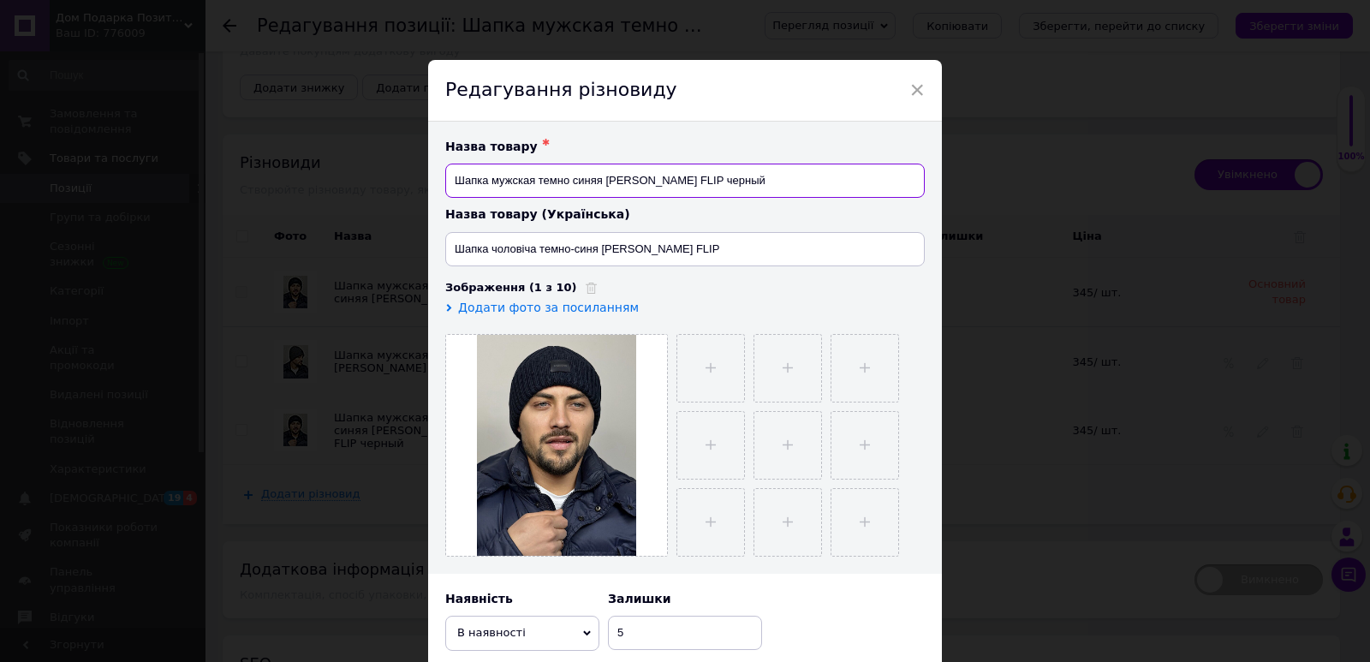
click at [576, 180] on input "Шапка мужская темно синяя [PERSON_NAME] FLIP черный" at bounding box center [685, 181] width 480 height 34
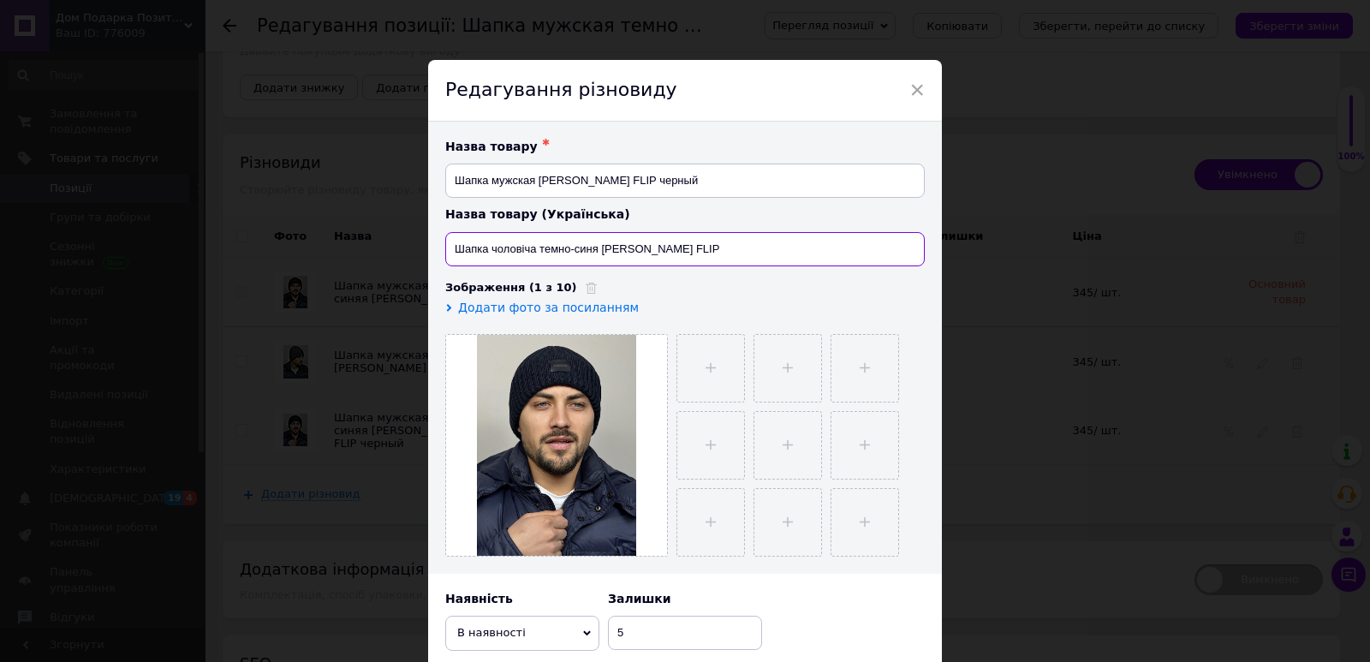
click at [549, 250] on input "Шапка чоловіча темно-синя [PERSON_NAME] FLIP" at bounding box center [685, 249] width 480 height 34
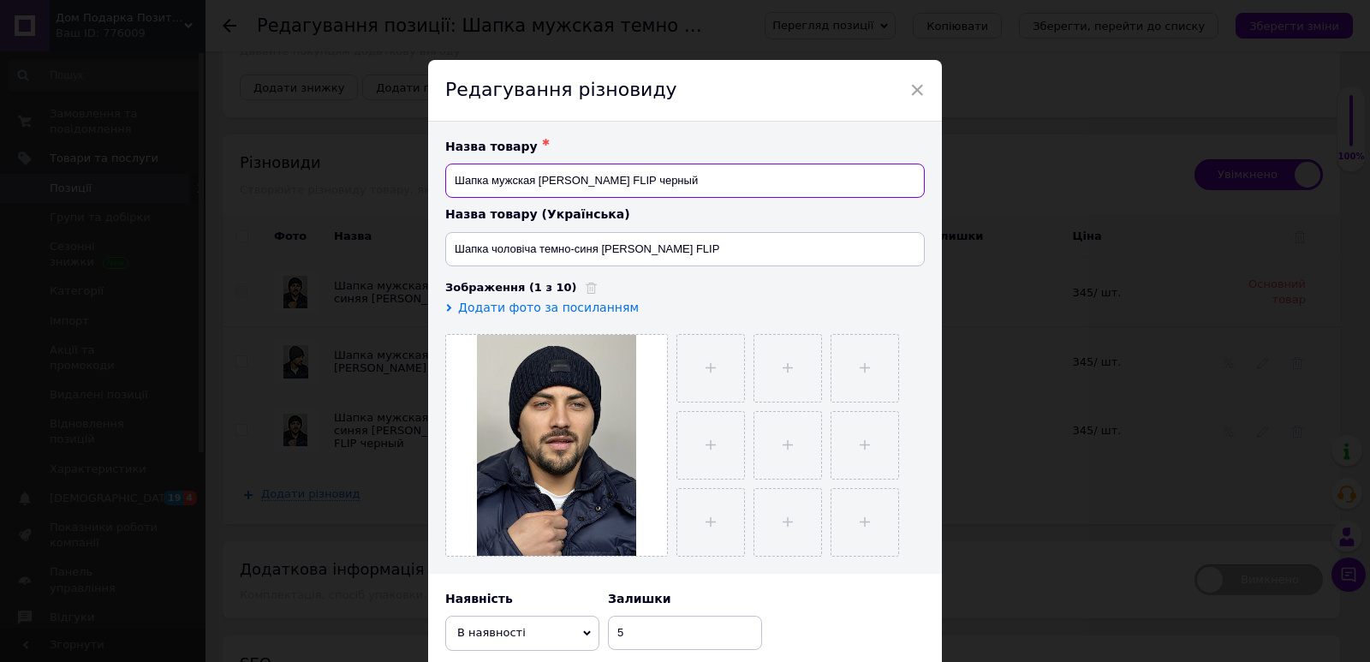
click at [674, 178] on input "Шапка мужская [PERSON_NAME] FLIP черный" at bounding box center [685, 181] width 480 height 34
type input "Шапка мужская [PERSON_NAME] FLIP"
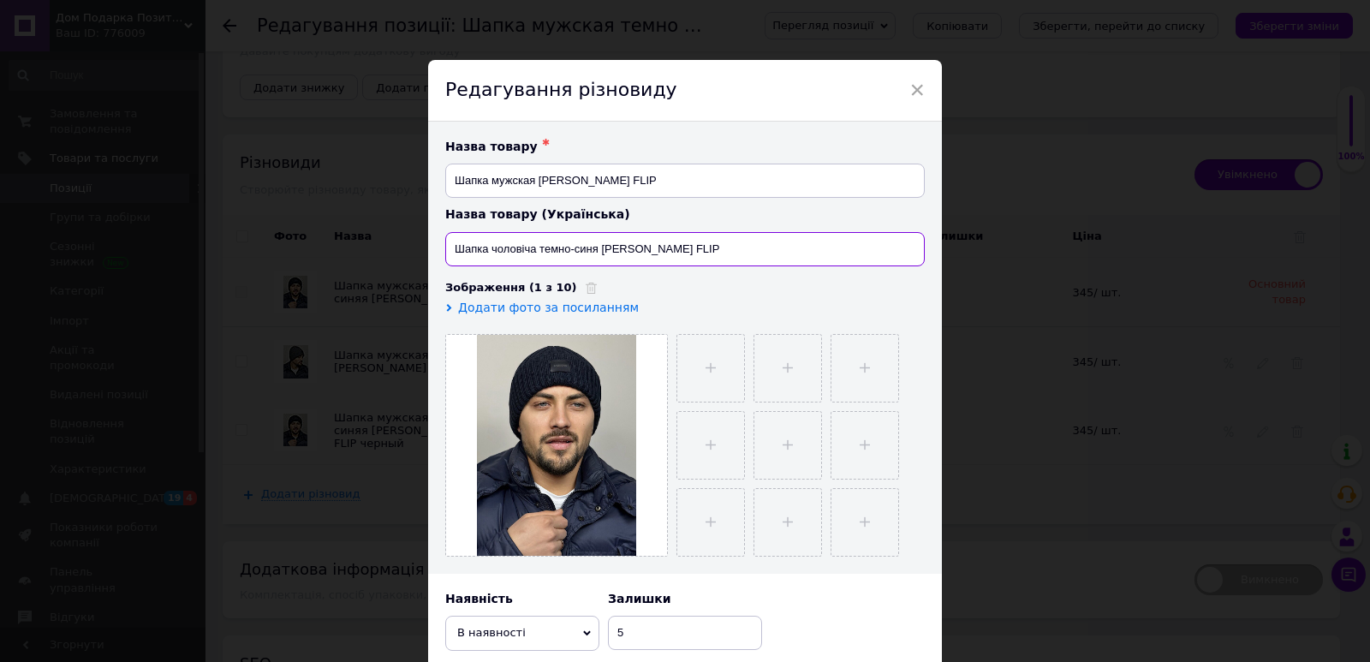
click at [599, 252] on input "Шапка чоловіча темно-синя [PERSON_NAME] FLIP" at bounding box center [685, 249] width 480 height 34
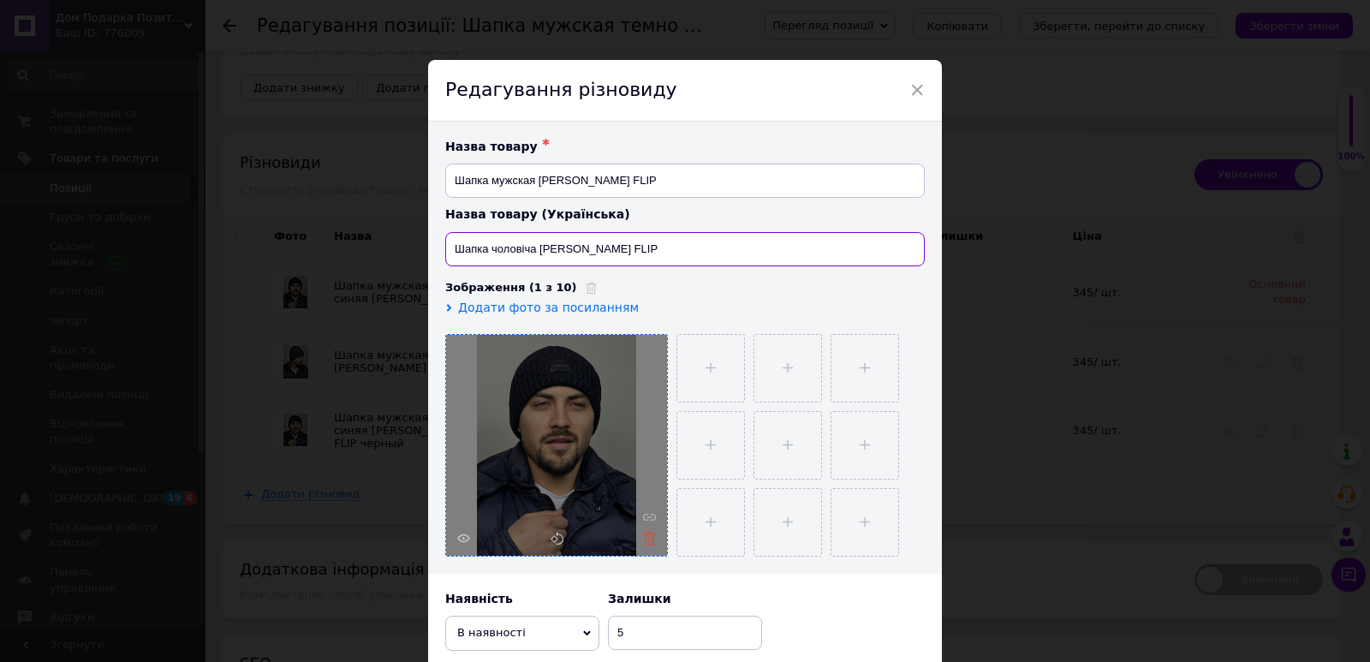
type input "Шапка чоловіча [PERSON_NAME] FLIP"
click at [647, 536] on icon at bounding box center [649, 538] width 13 height 13
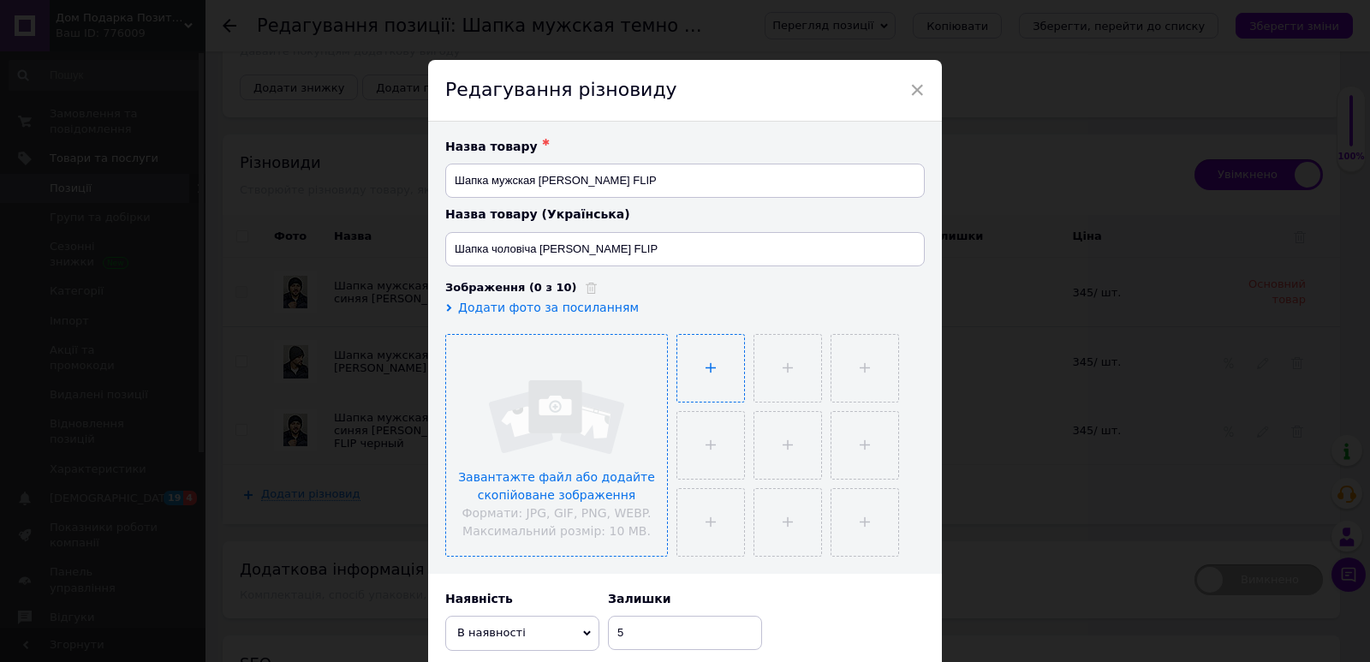
click at [691, 357] on input "file" at bounding box center [710, 368] width 67 height 67
type input "C:\fakepath\IMG_1865.jpeg"
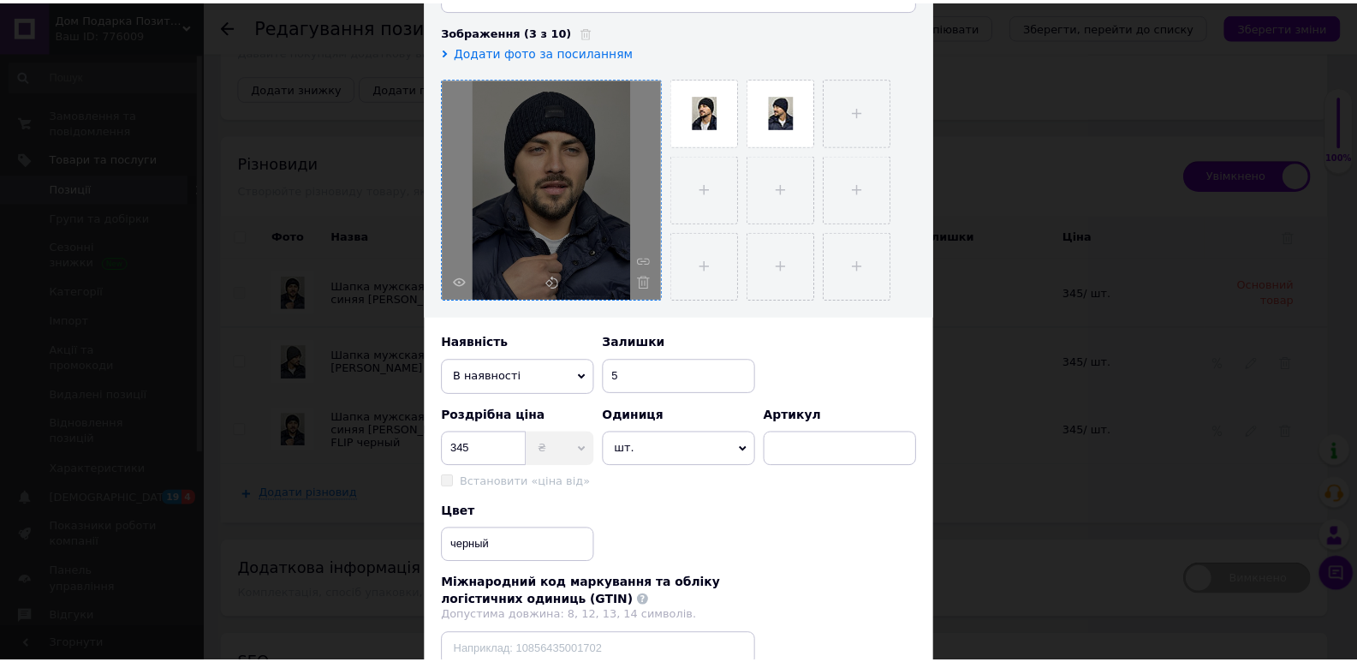
scroll to position [295, 0]
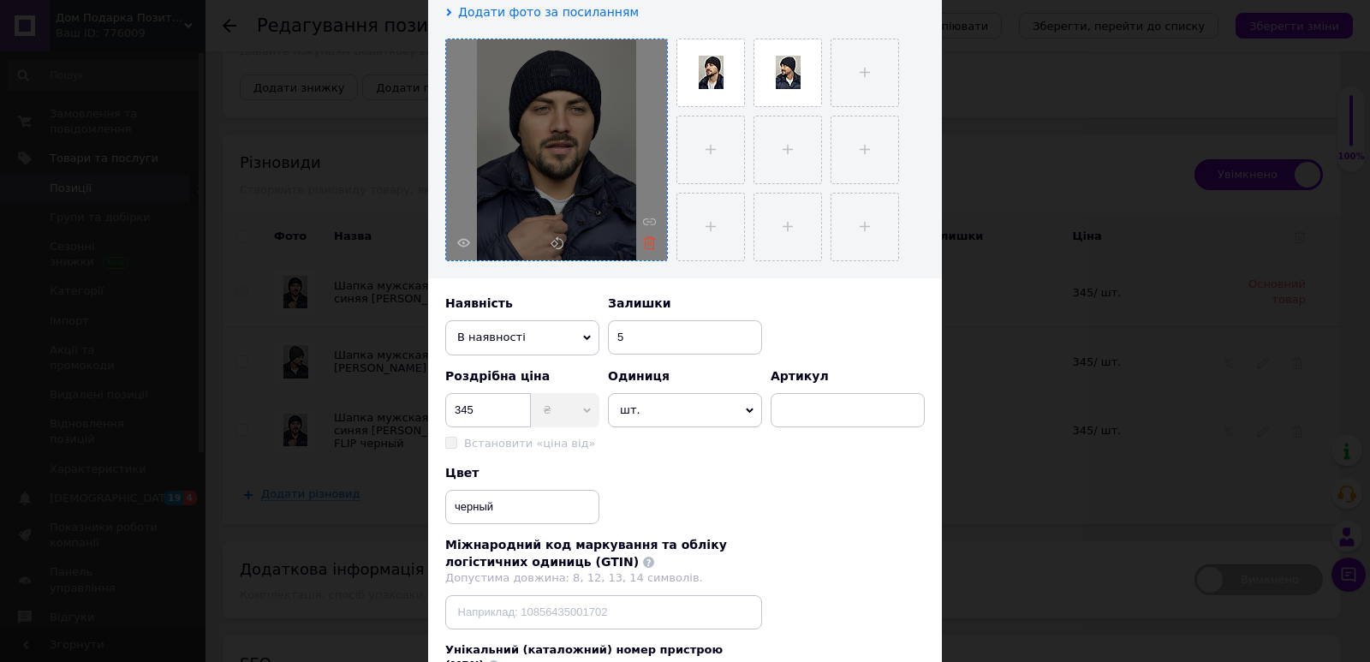
click at [649, 242] on icon at bounding box center [649, 242] width 13 height 13
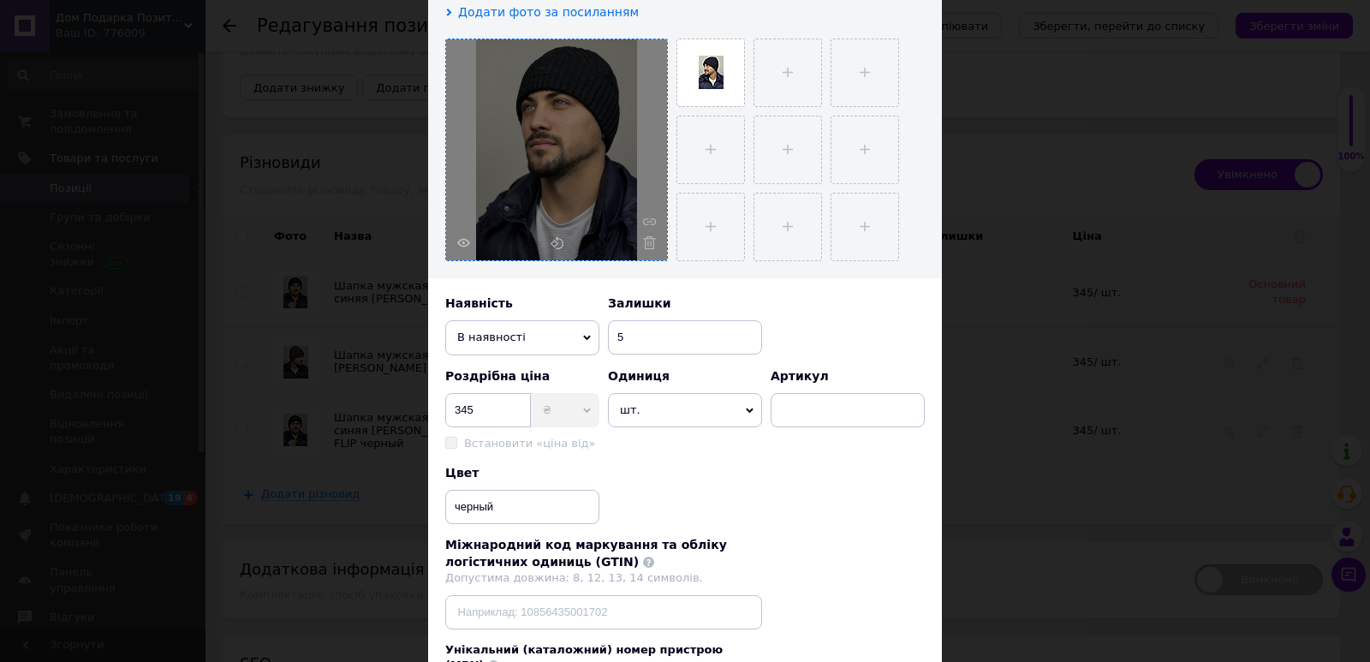
click at [649, 242] on icon at bounding box center [649, 242] width 13 height 13
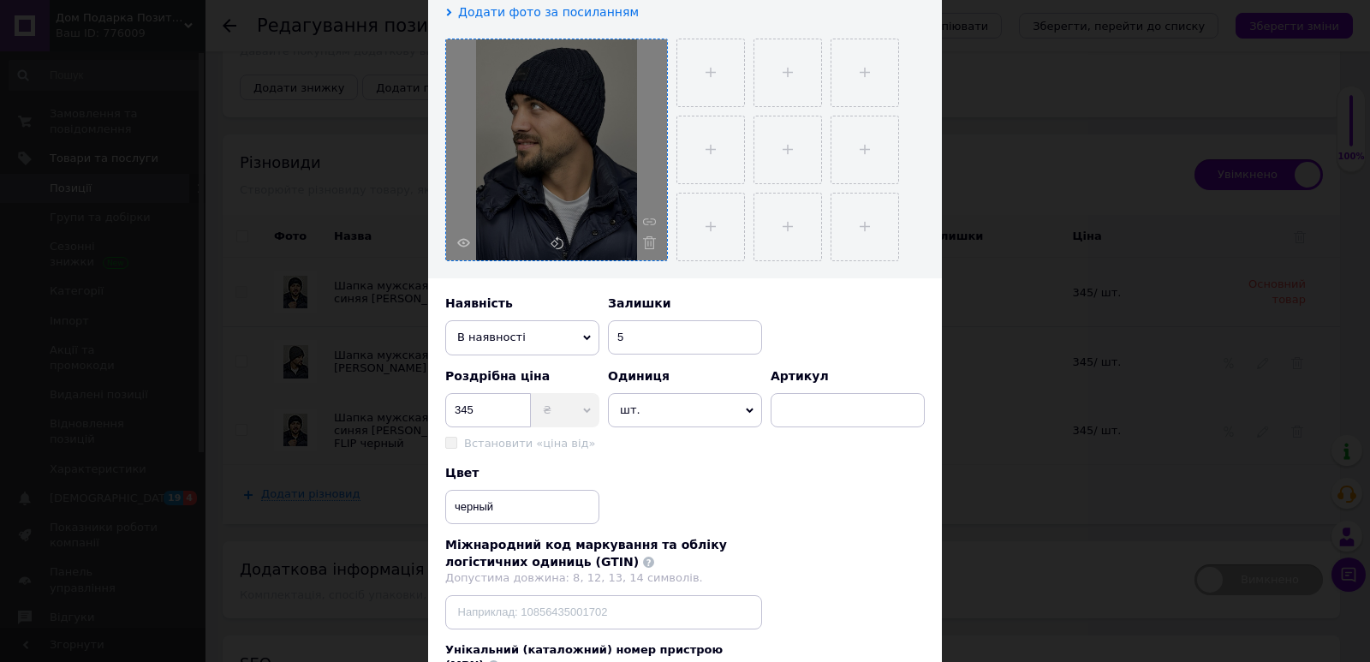
click at [649, 242] on icon at bounding box center [649, 242] width 13 height 13
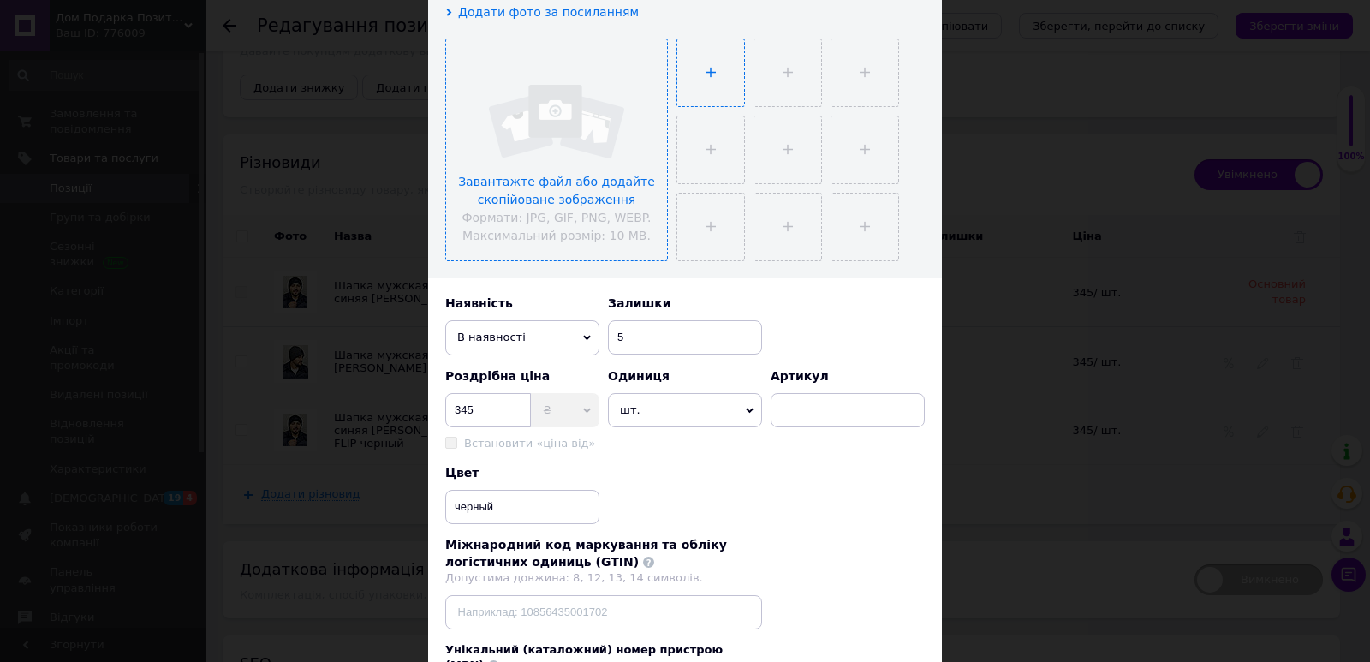
click at [704, 76] on input "file" at bounding box center [710, 72] width 67 height 67
type input "C:\fakepath\IMG_1865.jpeg"
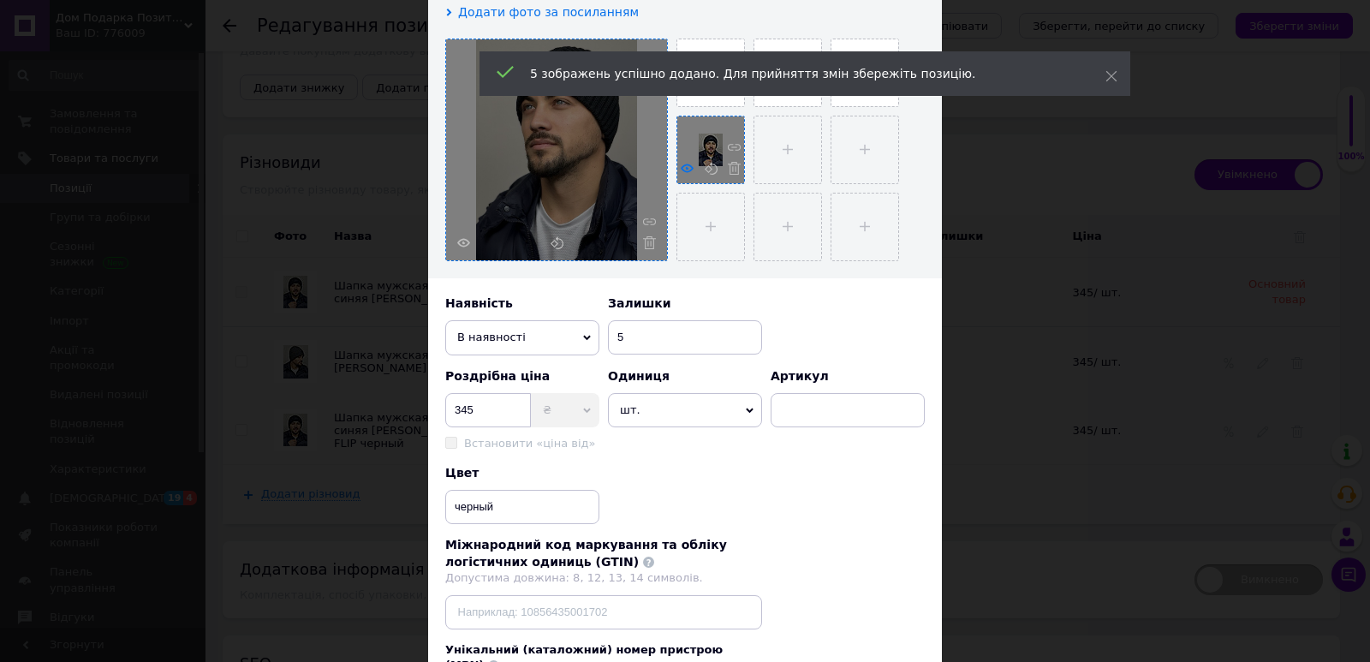
click at [686, 167] on icon at bounding box center [687, 168] width 13 height 13
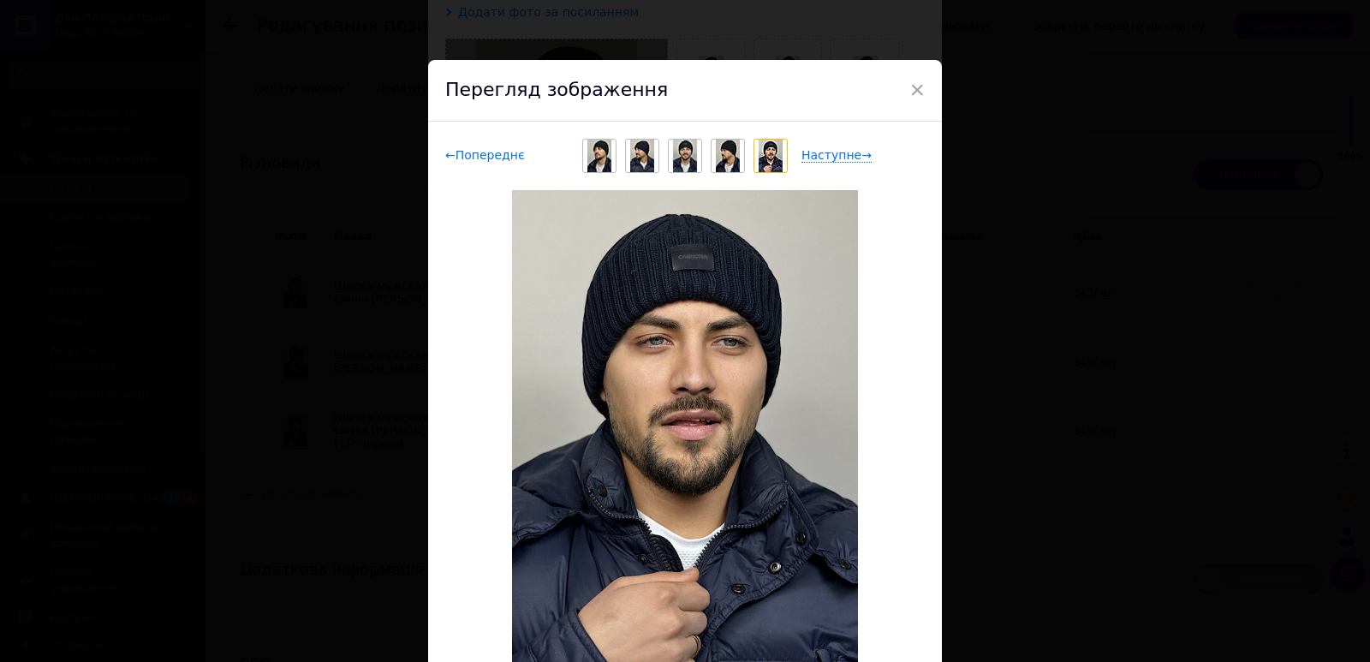
click at [475, 152] on span "← Попереднє" at bounding box center [485, 155] width 80 height 15
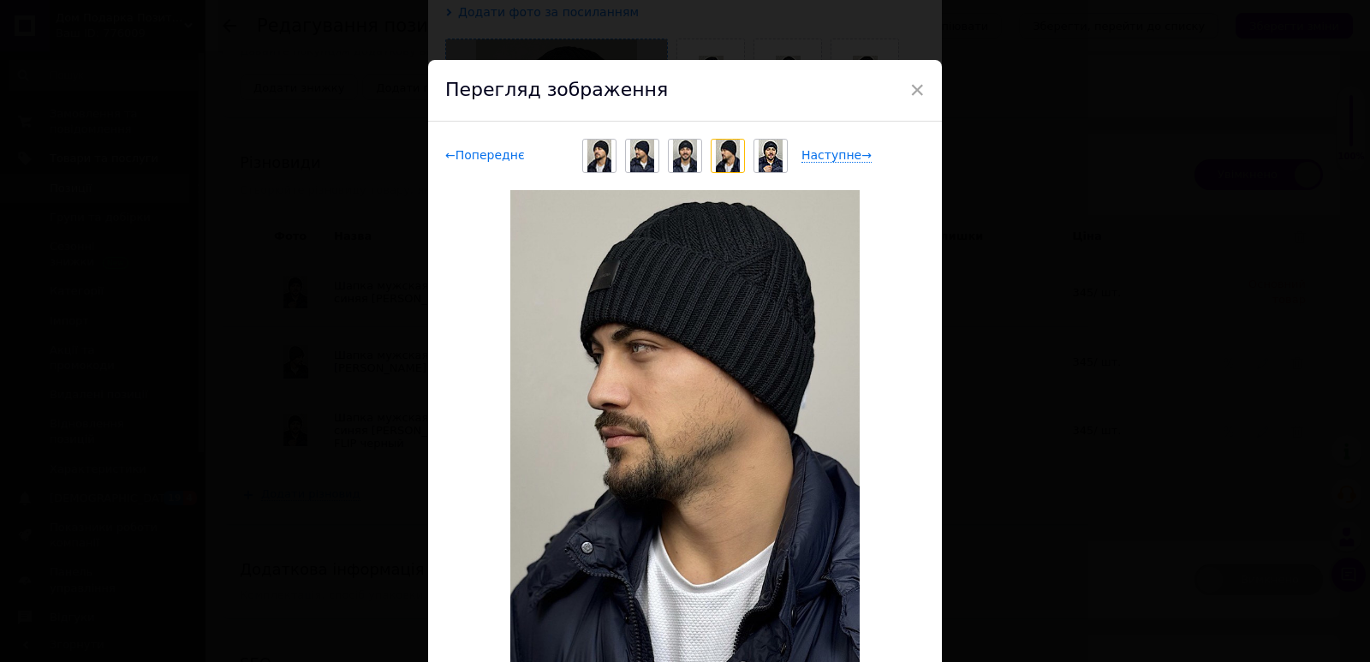
click at [475, 152] on span "← Попереднє" at bounding box center [485, 155] width 80 height 15
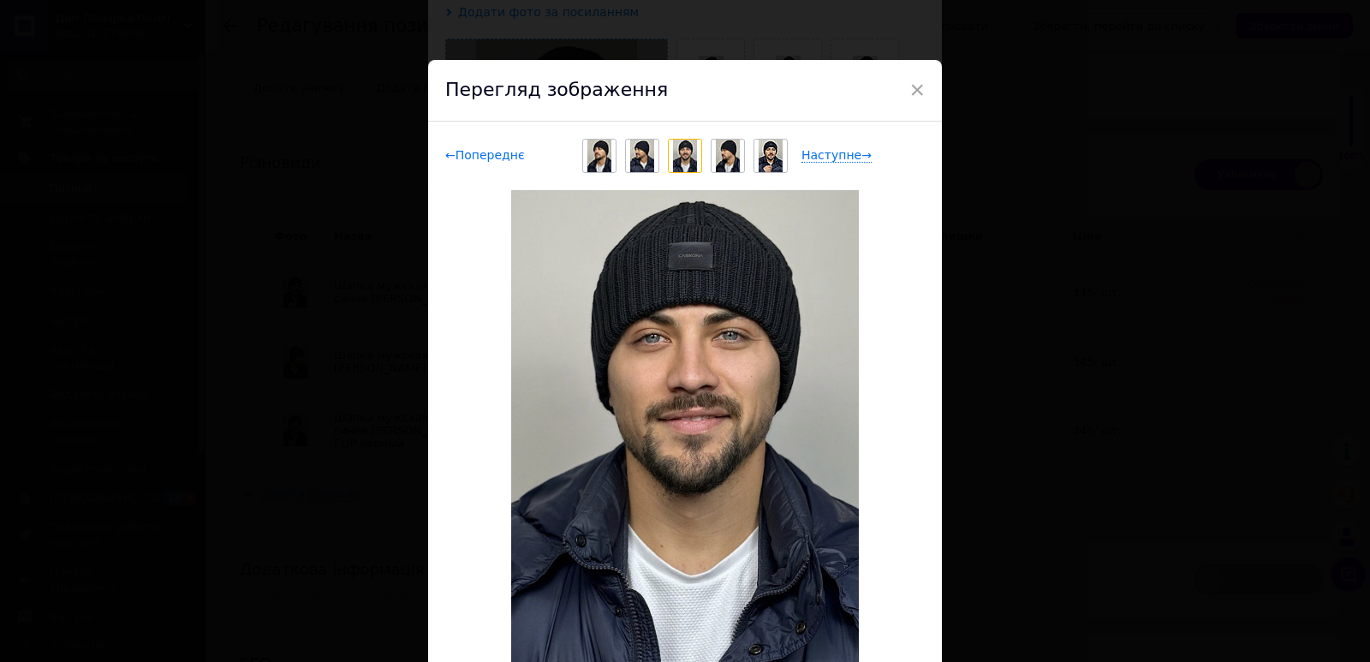
click at [475, 152] on span "← Попереднє" at bounding box center [485, 155] width 80 height 15
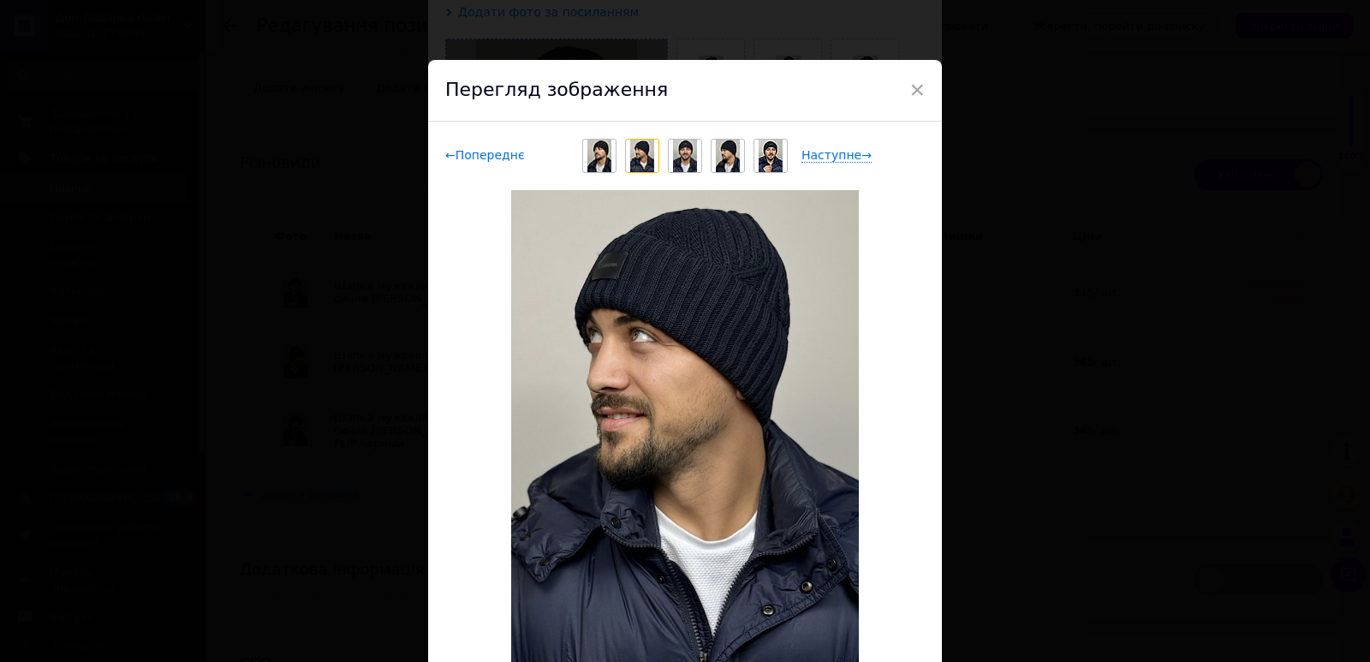
click at [475, 152] on span "← Попереднє" at bounding box center [485, 155] width 80 height 15
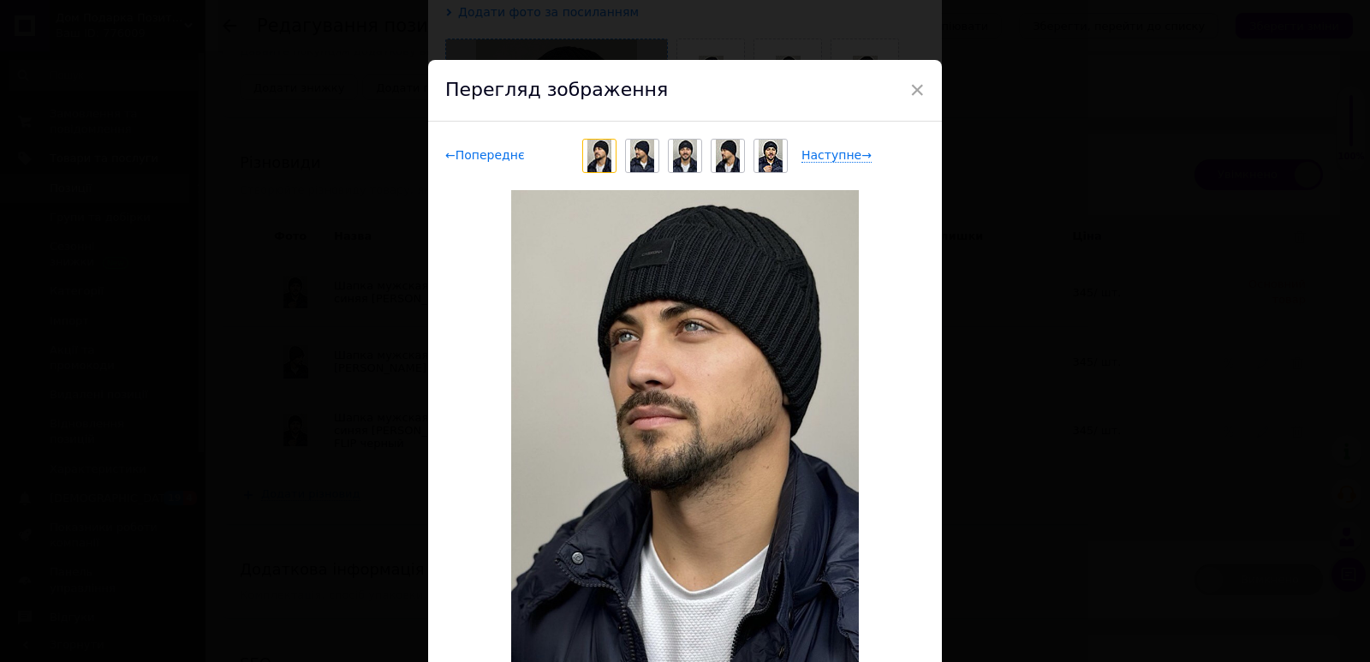
click at [475, 152] on span "← Попереднє" at bounding box center [485, 155] width 80 height 15
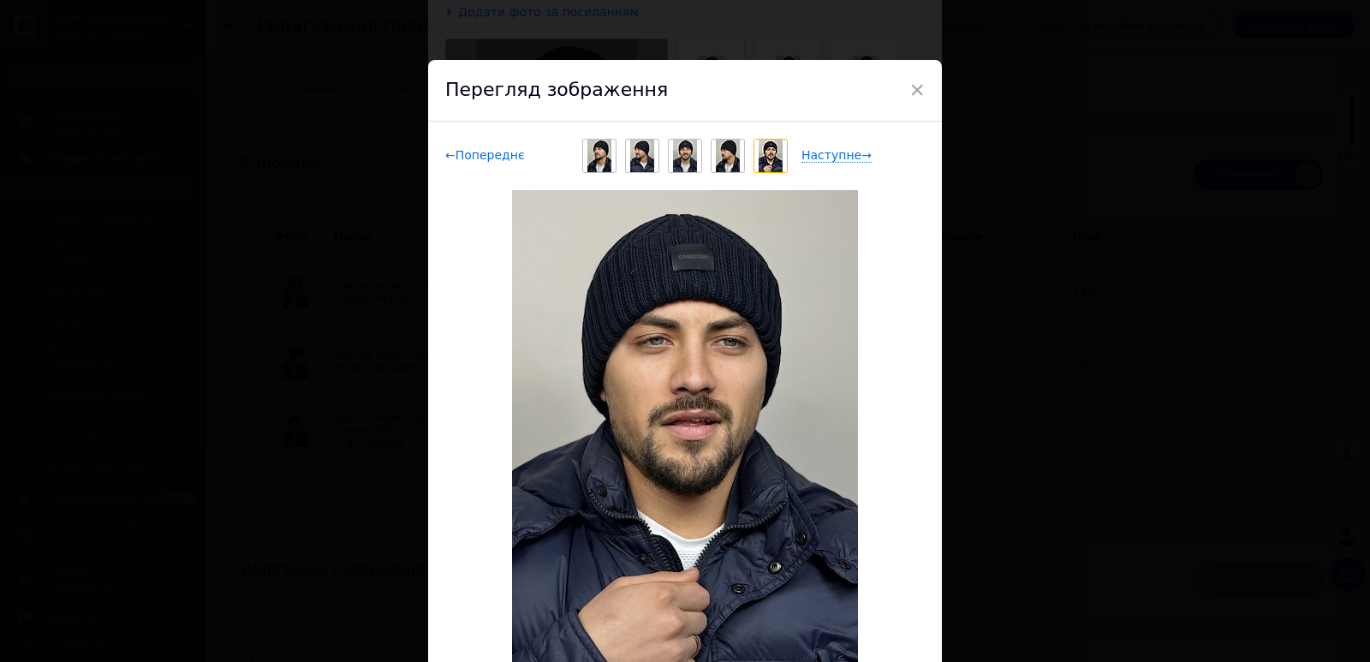
drag, startPoint x: 484, startPoint y: 158, endPoint x: 457, endPoint y: 154, distance: 26.8
click at [457, 154] on span "← Попереднє" at bounding box center [485, 155] width 80 height 15
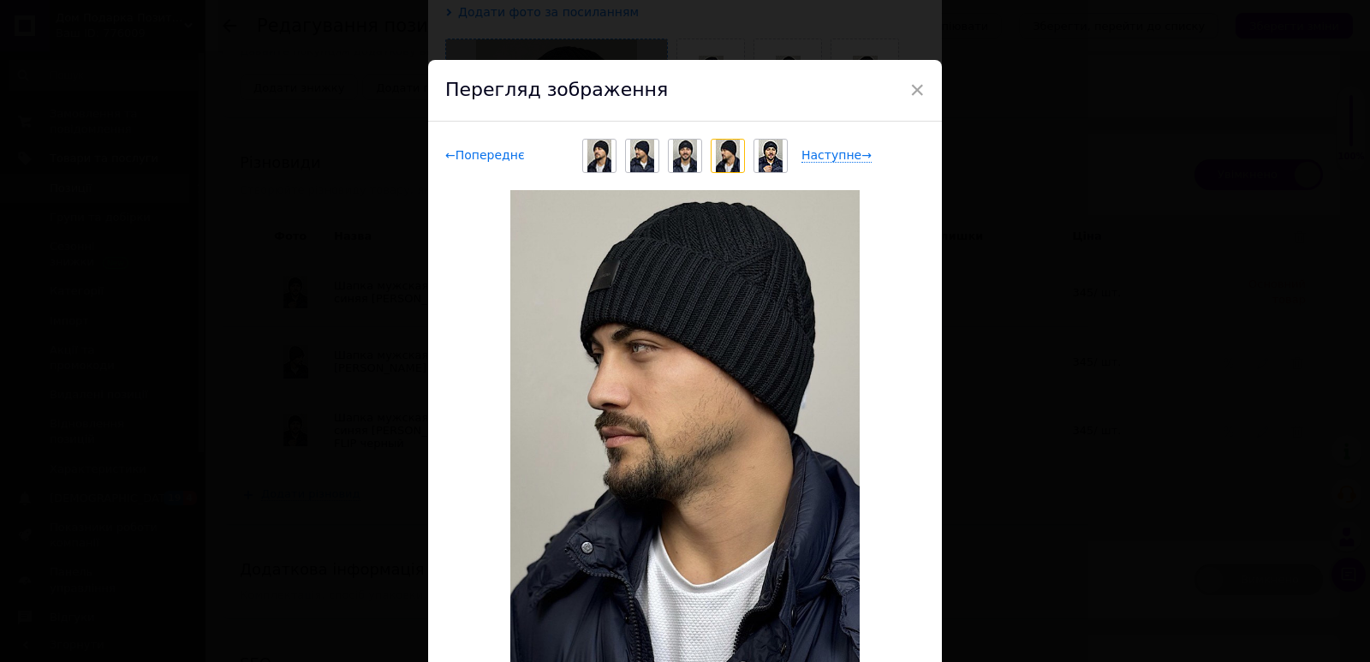
click at [457, 154] on span "← Попереднє" at bounding box center [485, 155] width 80 height 15
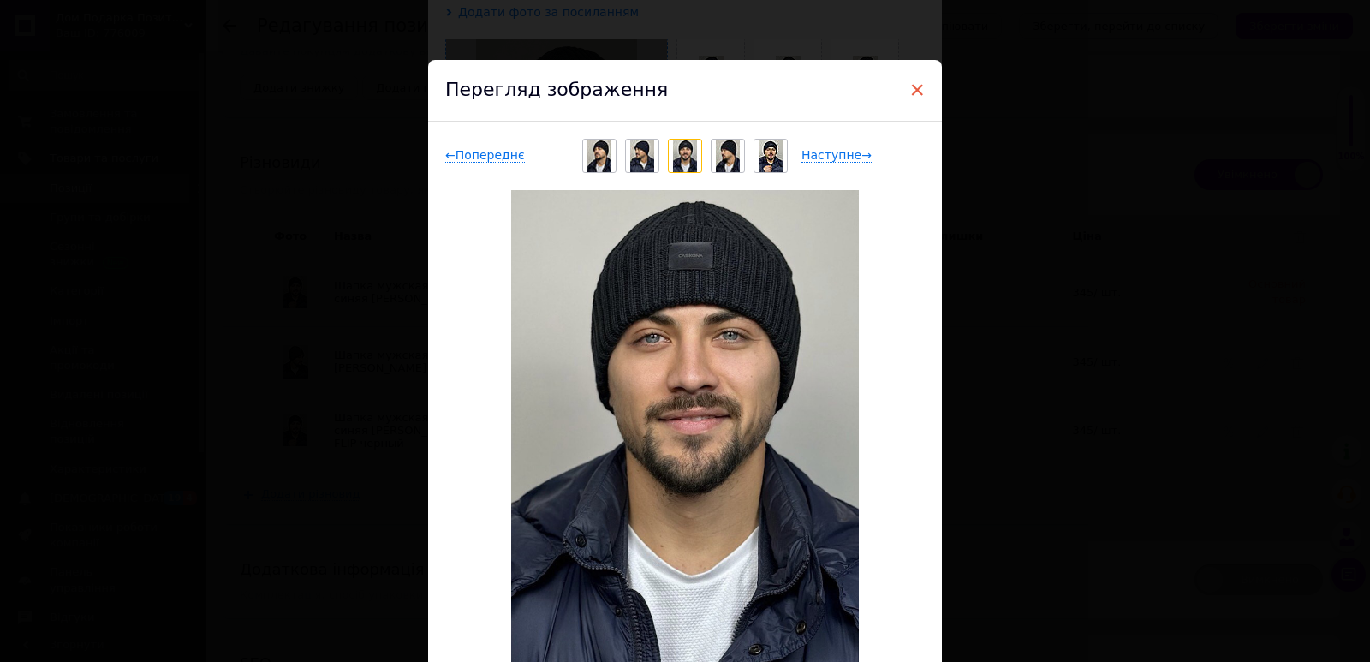
click at [920, 95] on span "×" at bounding box center [916, 89] width 15 height 29
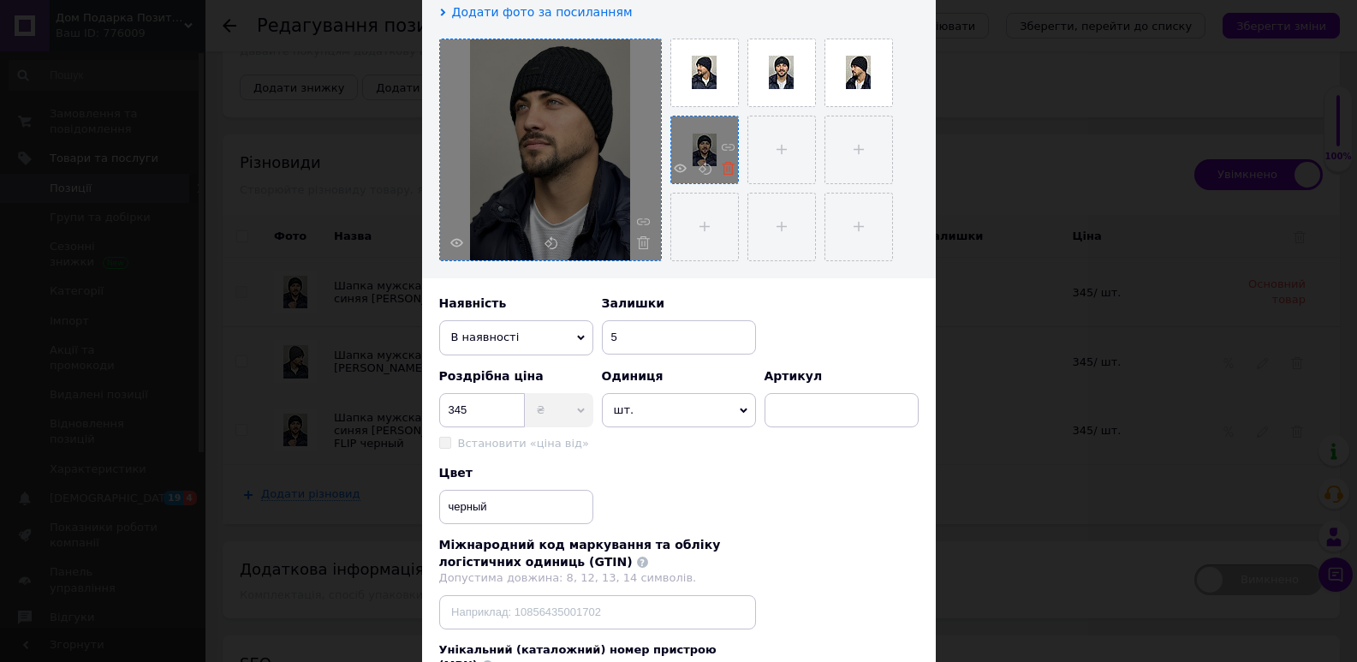
click at [724, 172] on use at bounding box center [728, 168] width 13 height 13
click at [814, 408] on input at bounding box center [842, 410] width 154 height 34
paste input "Арт.: CS 181101"
click at [797, 405] on input "Арт.: CS 181101" at bounding box center [842, 410] width 154 height 34
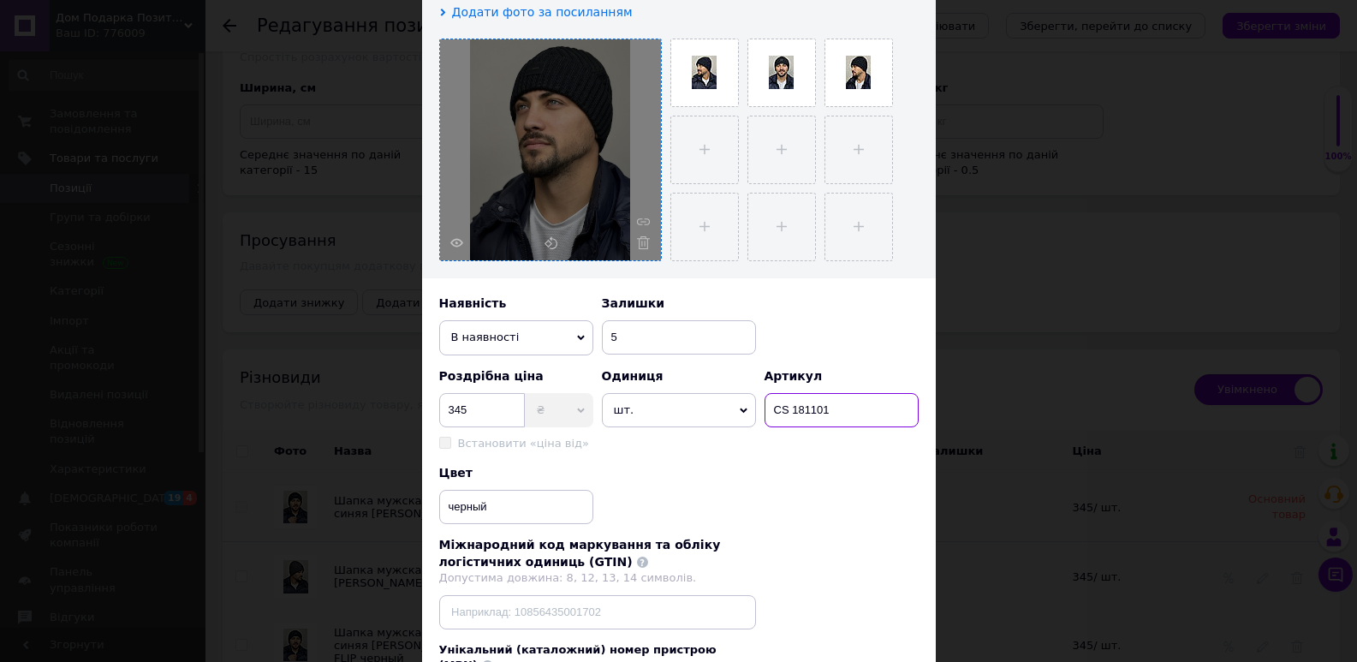
scroll to position [3013, 0]
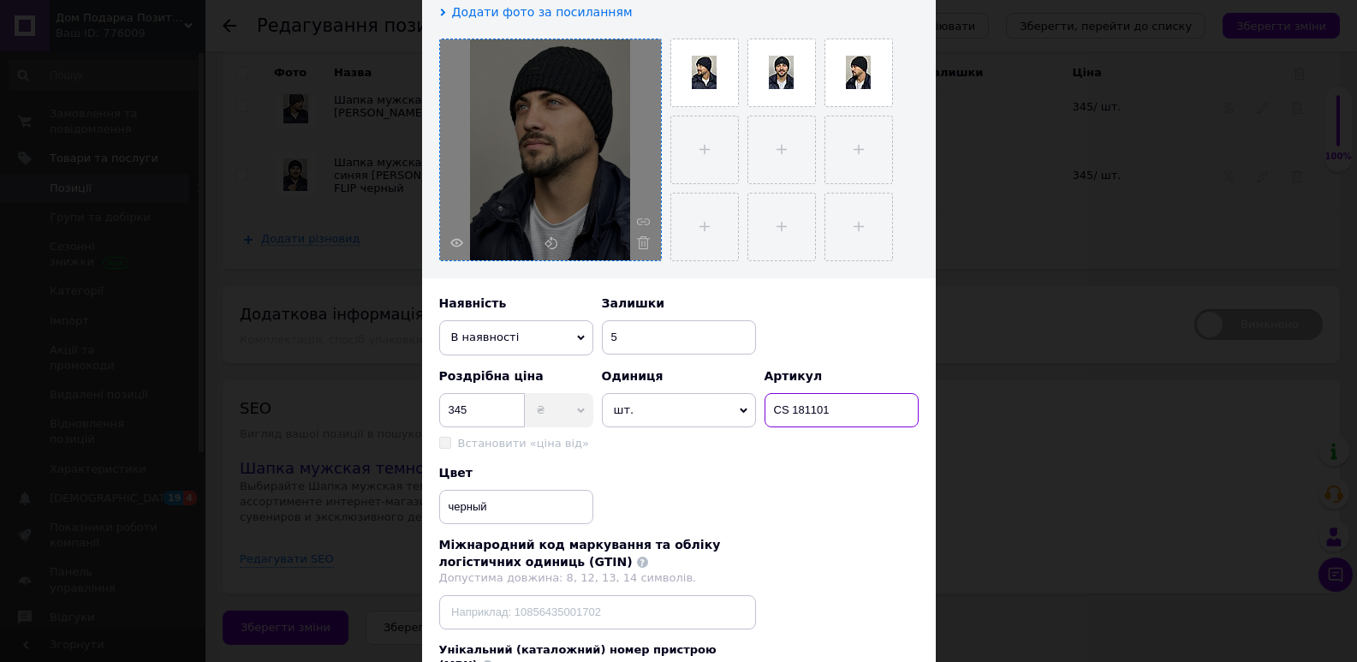
type input "CS 181101"
click at [808, 554] on div "Міжнародний код маркування та обліку логістичних одиниць (GTIN) Допустима довжи…" at bounding box center [679, 583] width 480 height 92
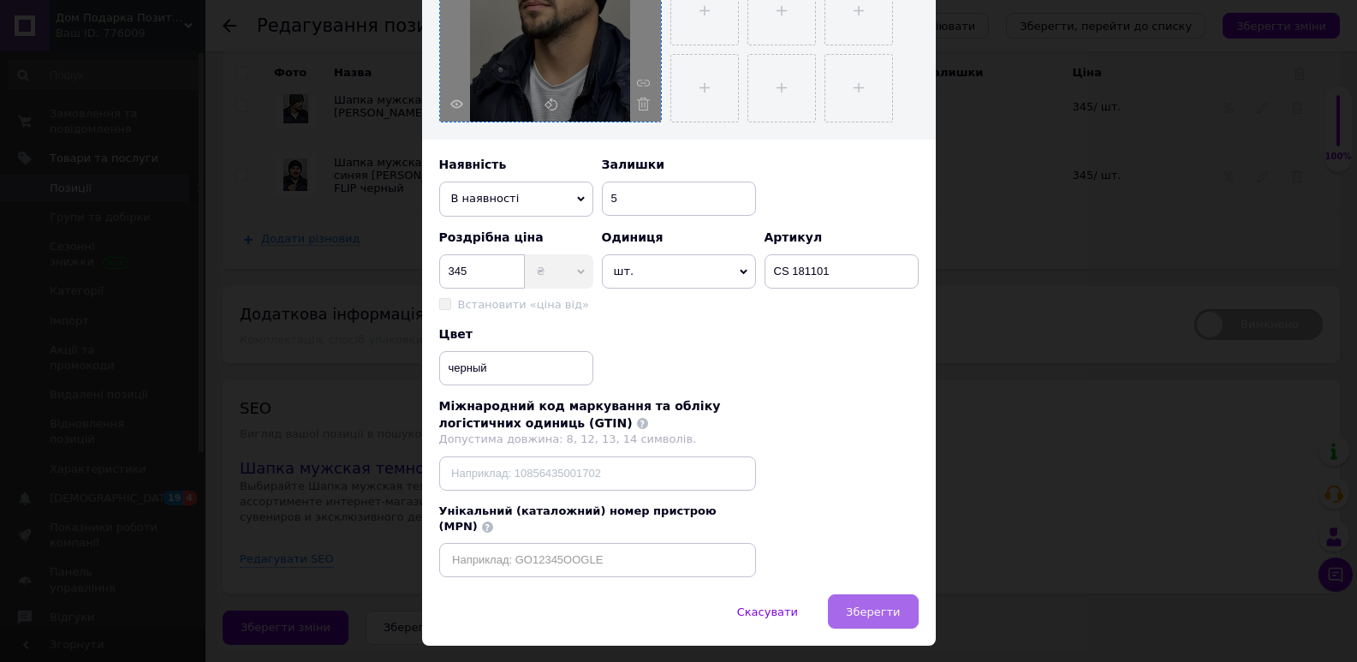
scroll to position [462, 0]
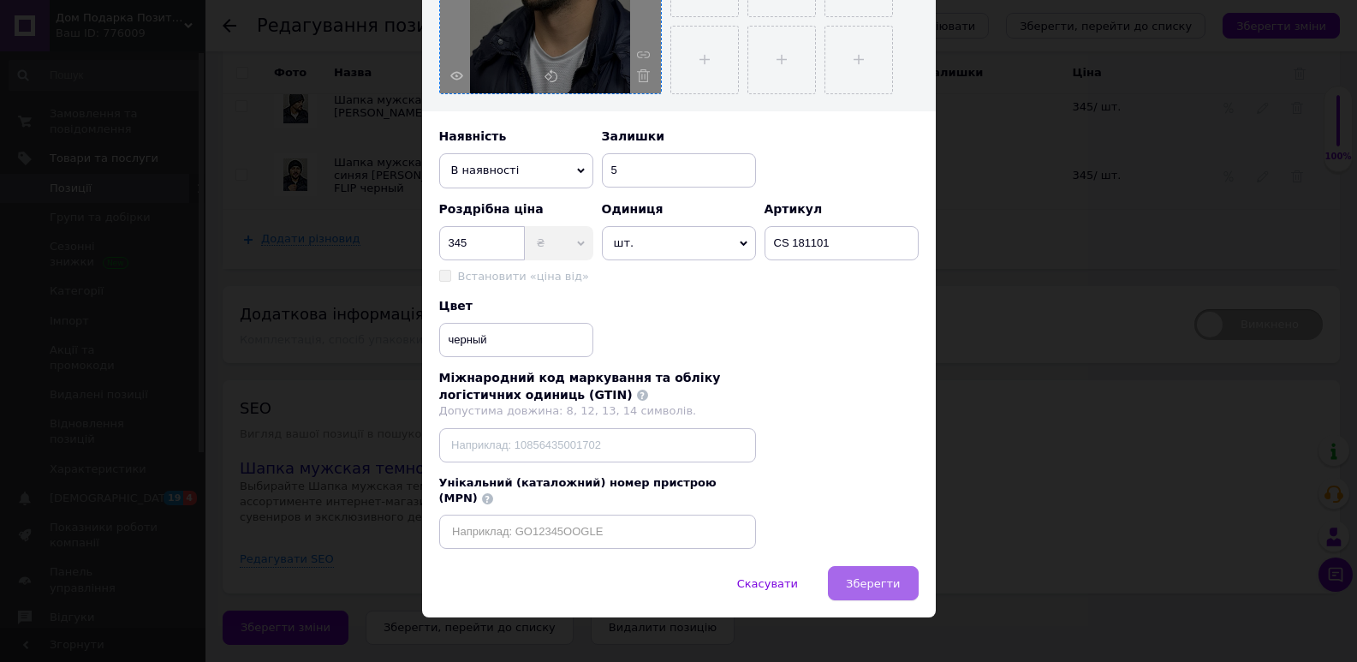
click at [873, 577] on span "Зберегти" at bounding box center [873, 583] width 54 height 13
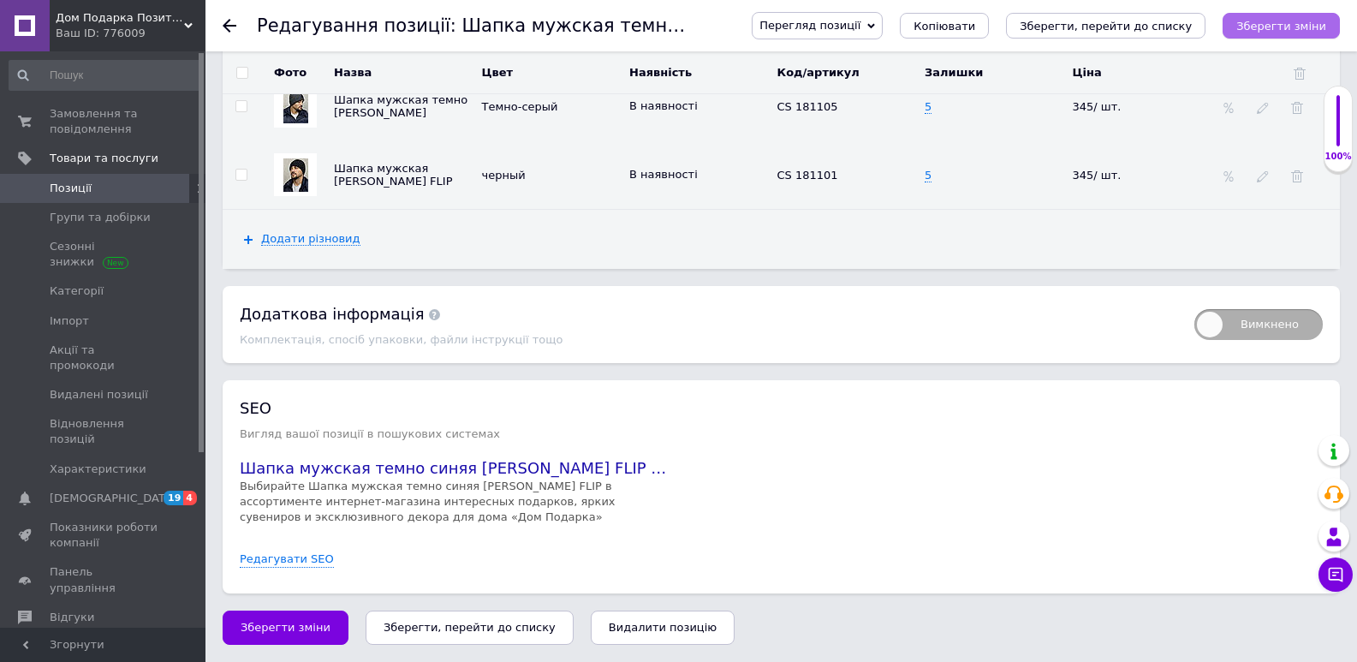
click at [1265, 24] on icon "Зберегти зміни" at bounding box center [1281, 26] width 90 height 13
click at [1302, 34] on button "Зберегти зміни" at bounding box center [1281, 26] width 117 height 26
click at [92, 198] on link "Позиції" at bounding box center [105, 188] width 211 height 29
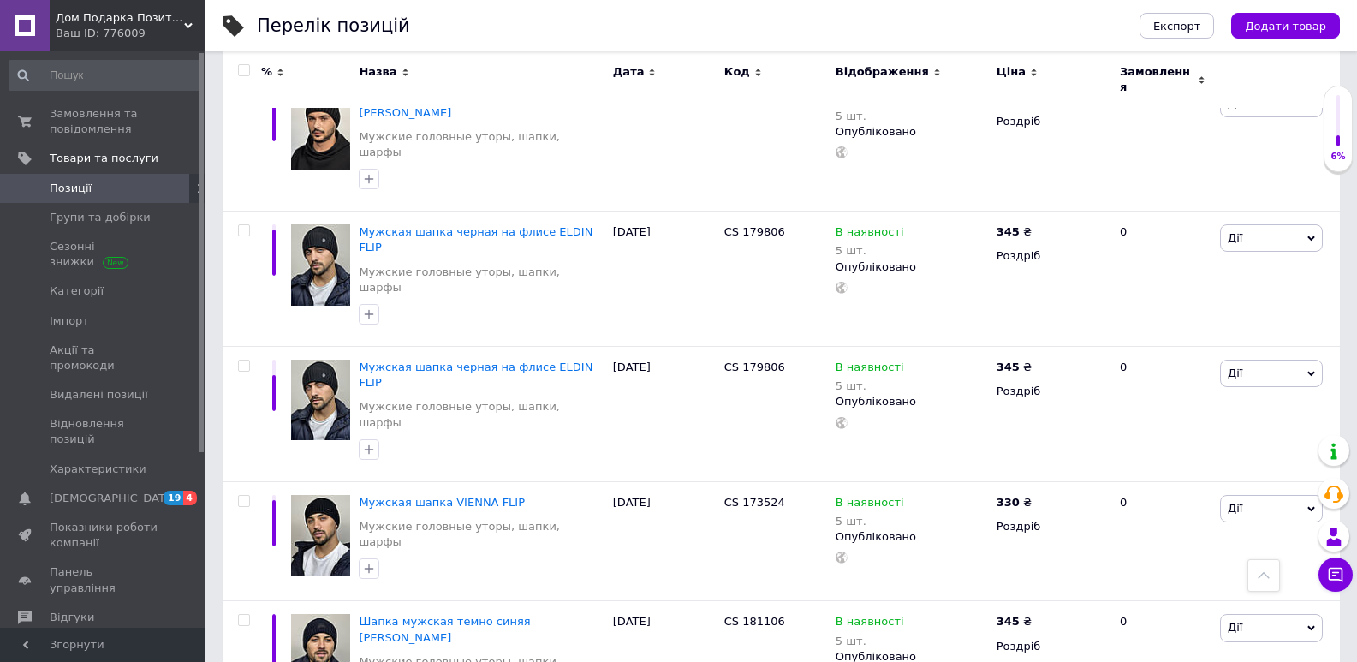
scroll to position [1543, 0]
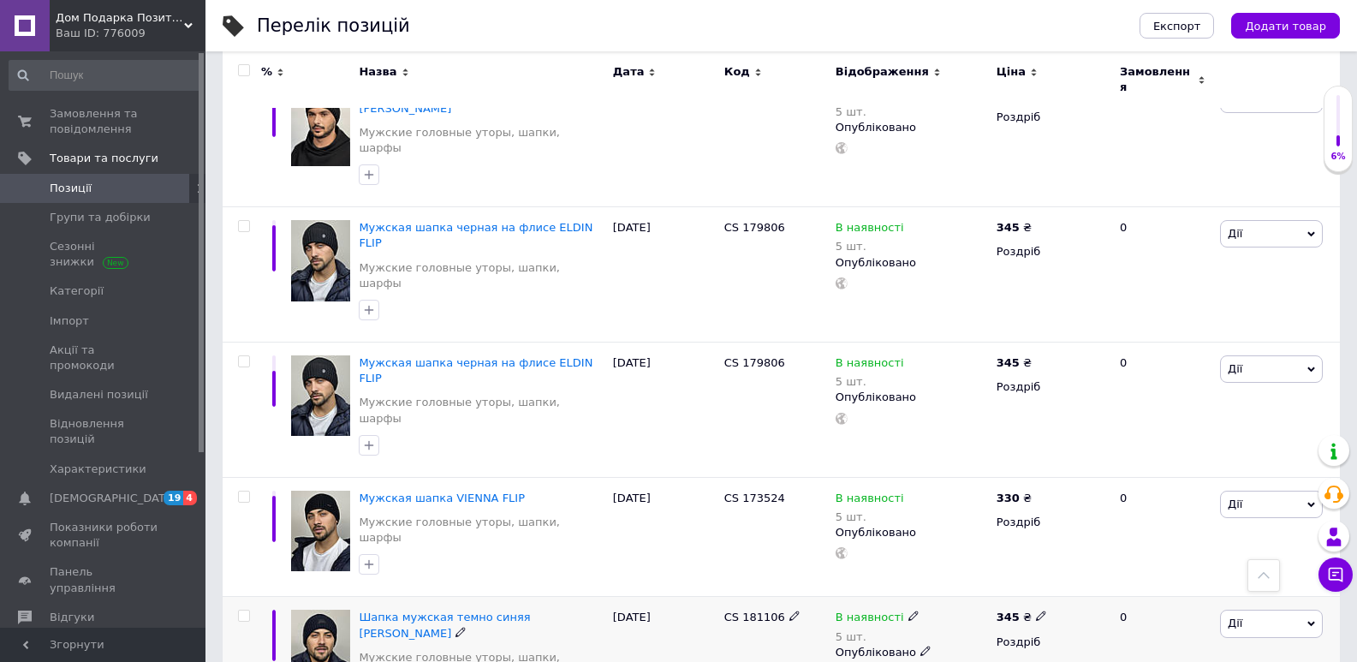
click at [1307, 610] on span "Дії" at bounding box center [1271, 623] width 103 height 27
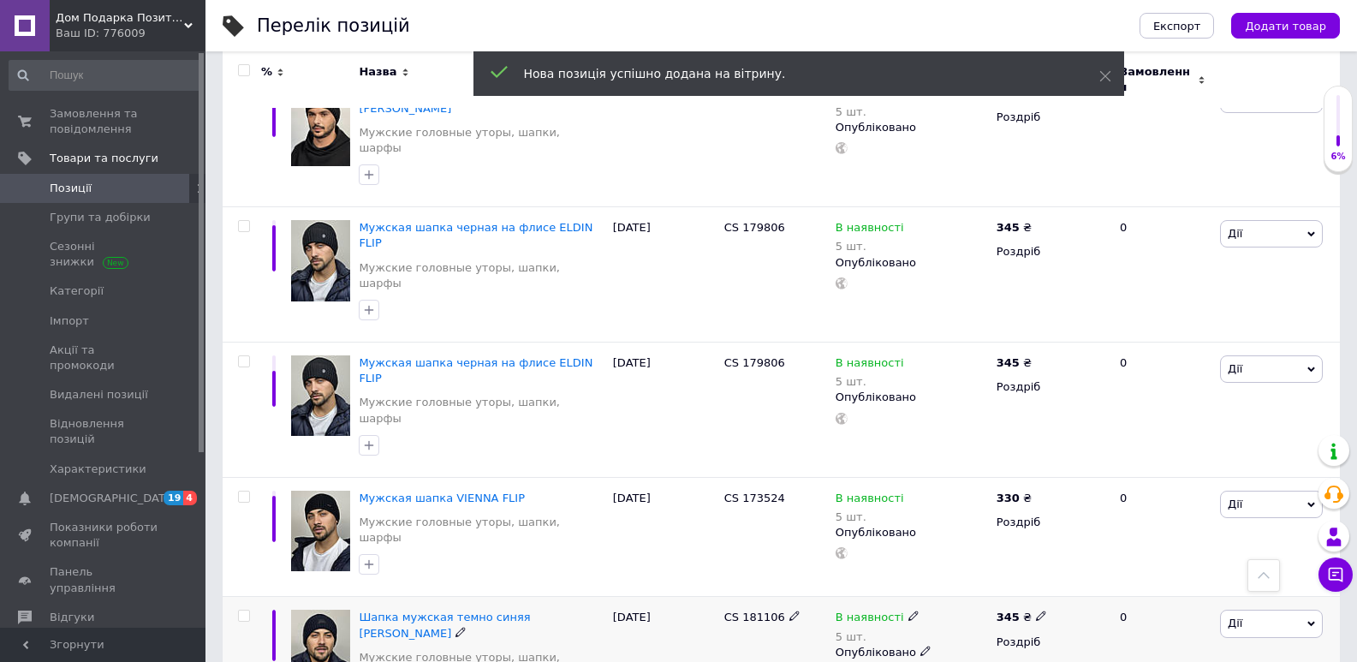
click at [1300, 610] on span "Дії" at bounding box center [1271, 623] width 103 height 27
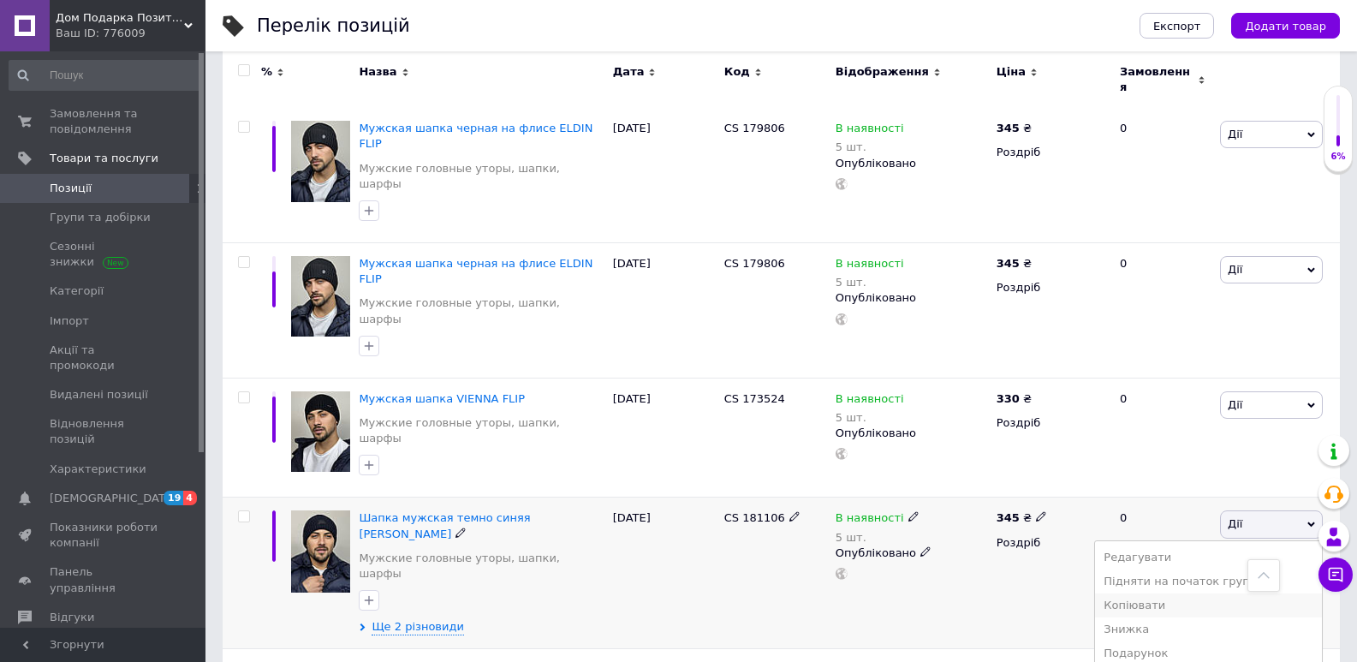
scroll to position [1646, 0]
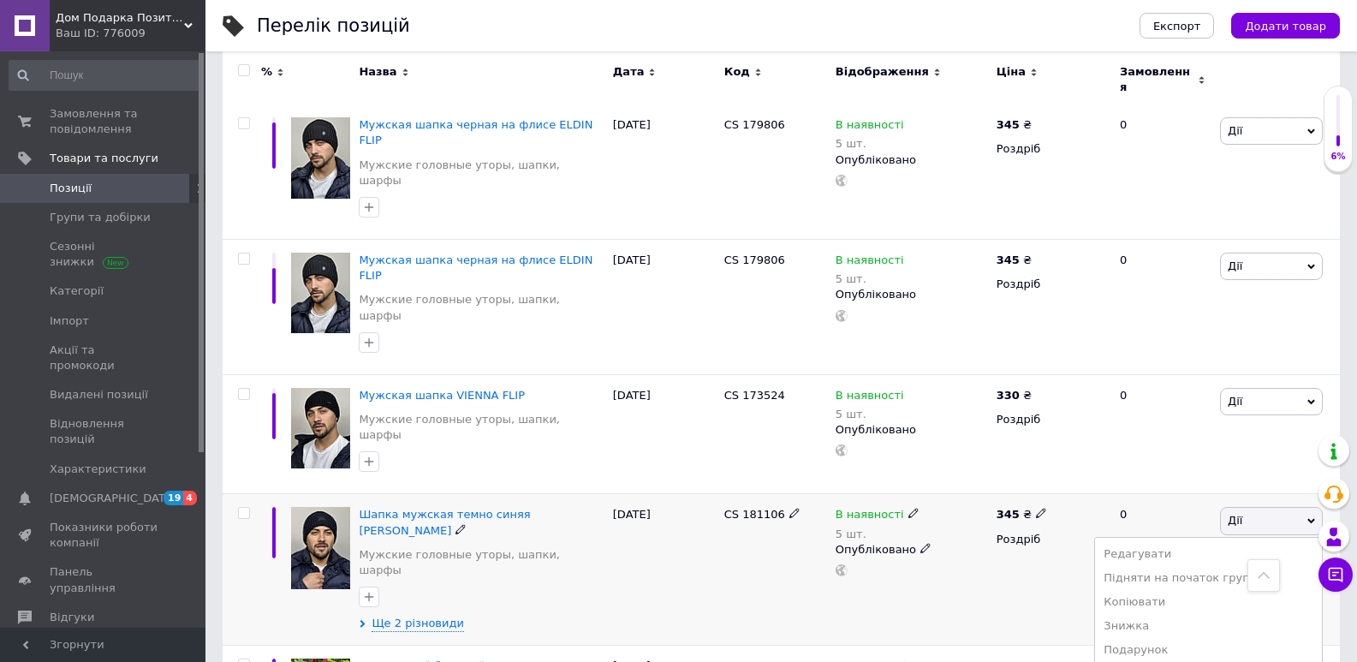
click at [1309, 517] on icon at bounding box center [1312, 521] width 8 height 8
click at [1302, 507] on span "Дії" at bounding box center [1271, 520] width 103 height 27
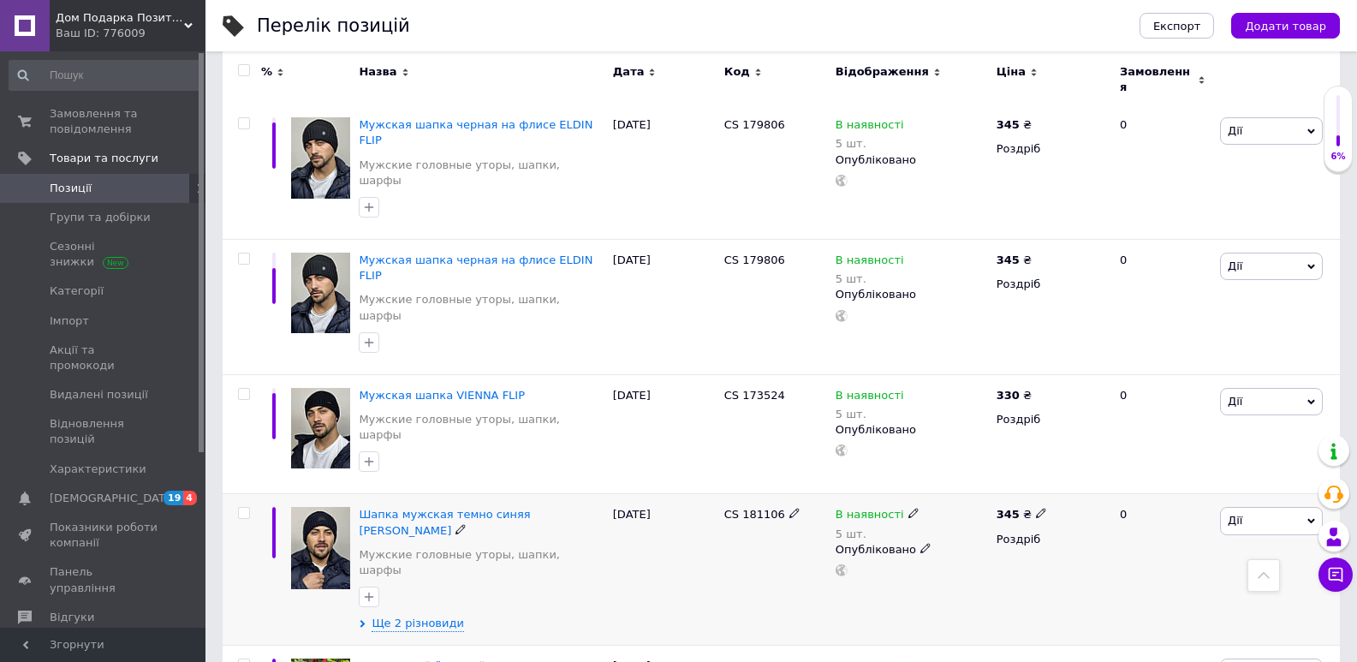
click at [1302, 507] on span "Дії" at bounding box center [1271, 520] width 103 height 27
click at [1307, 507] on span "Дії" at bounding box center [1271, 520] width 103 height 27
click at [1318, 507] on span "Дії" at bounding box center [1271, 520] width 103 height 27
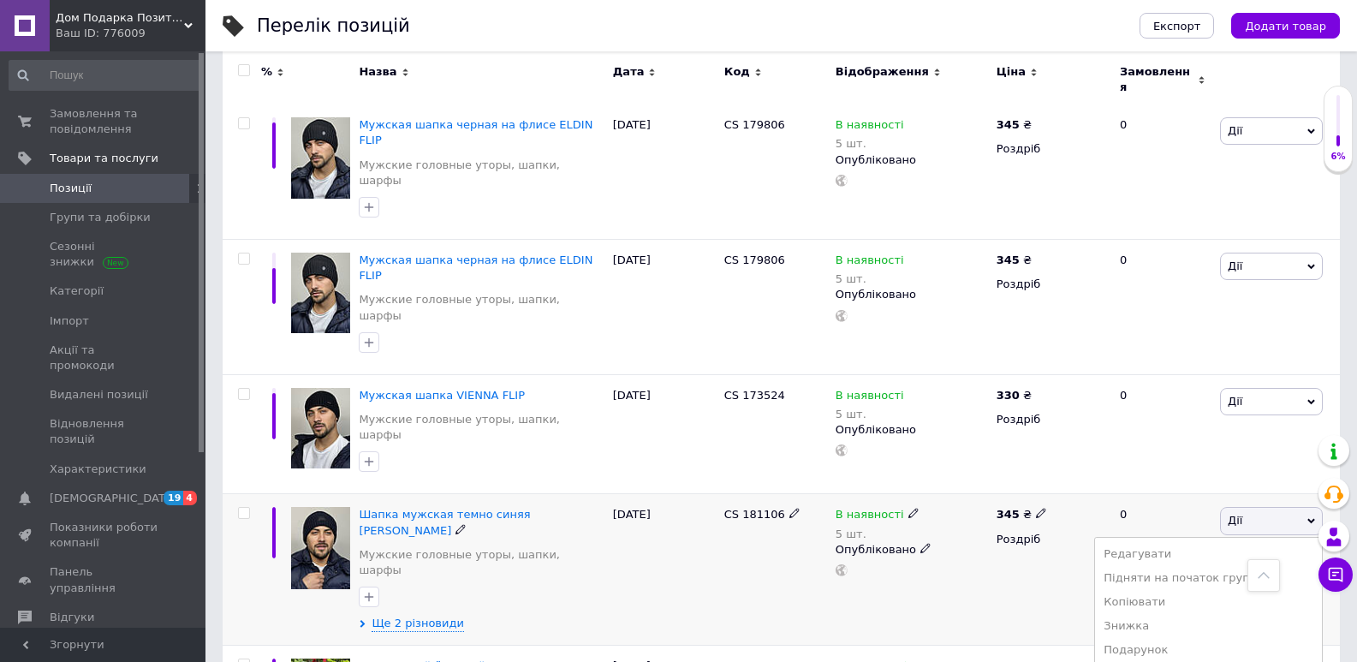
click at [1312, 507] on span "Дії" at bounding box center [1271, 520] width 103 height 27
click at [1304, 658] on span "Дії" at bounding box center [1271, 671] width 103 height 27
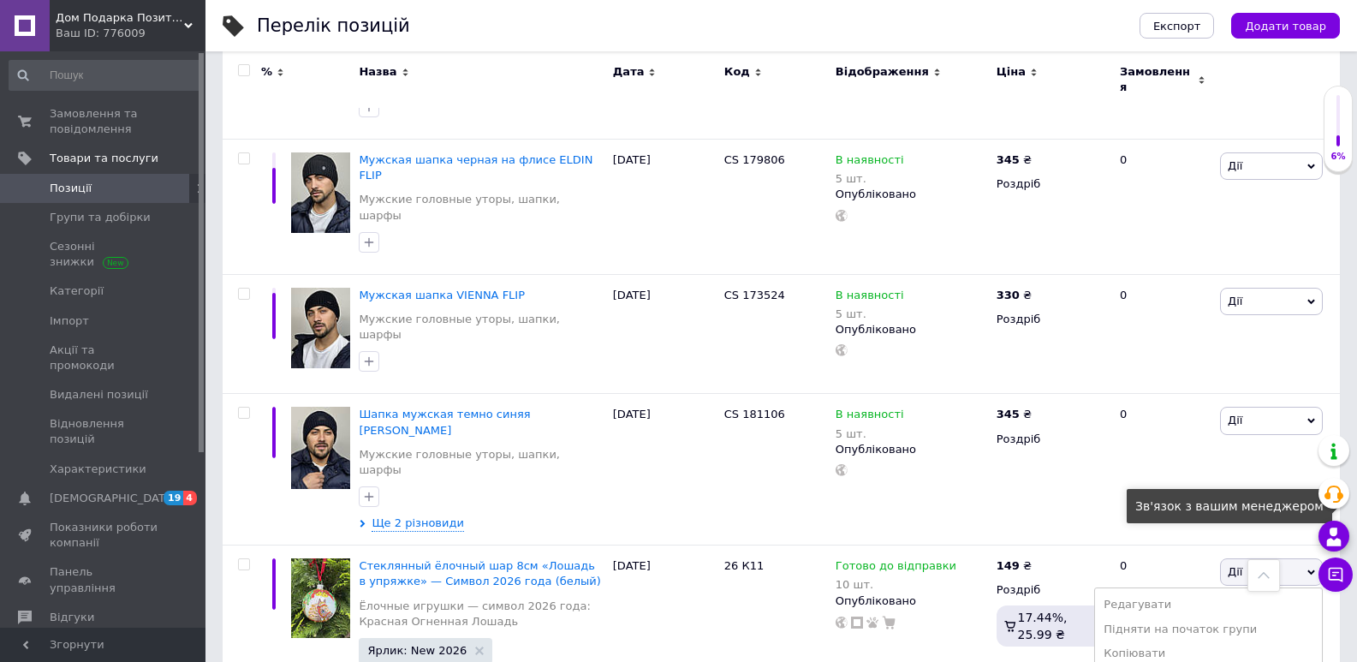
scroll to position [1748, 0]
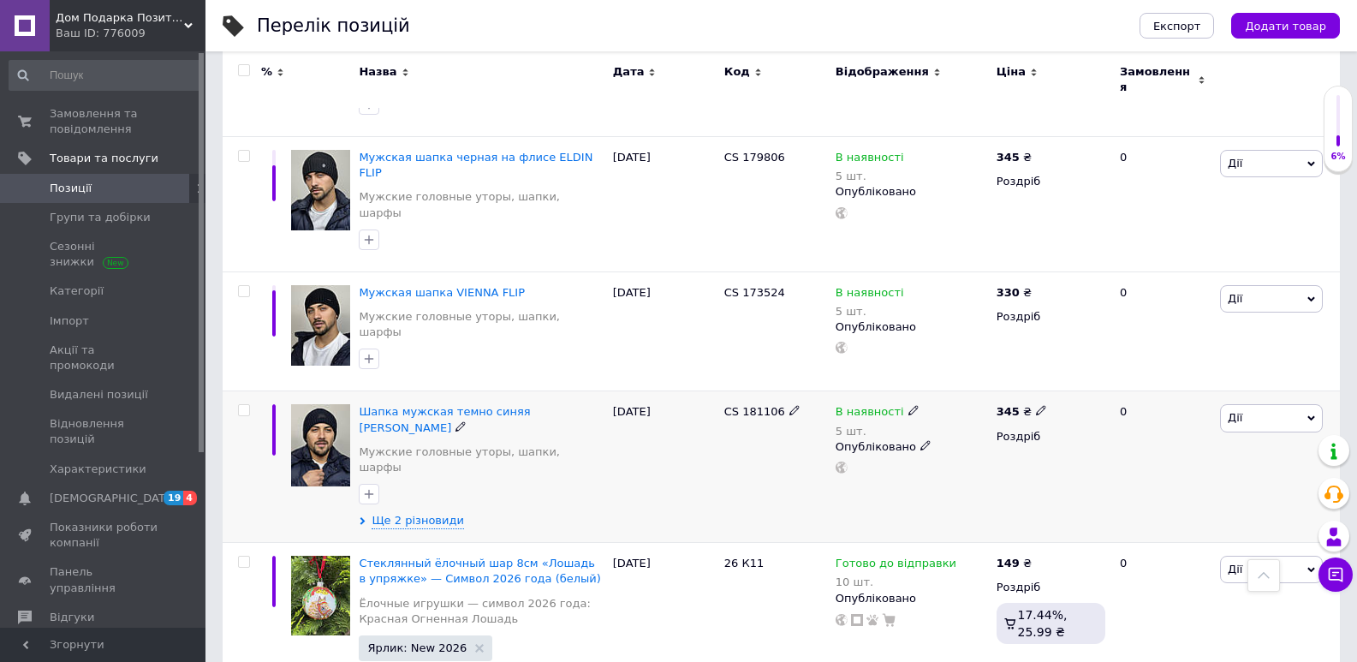
click at [1313, 414] on icon at bounding box center [1312, 418] width 8 height 8
click at [1267, 656] on li "Додати в кампанію Каталог ProSale" at bounding box center [1208, 668] width 227 height 24
click at [1313, 414] on icon at bounding box center [1312, 418] width 8 height 8
click at [1289, 656] on li "Додати в кампанію Каталог ProSale" at bounding box center [1208, 668] width 227 height 24
click at [1317, 404] on span "Дії" at bounding box center [1271, 417] width 103 height 27
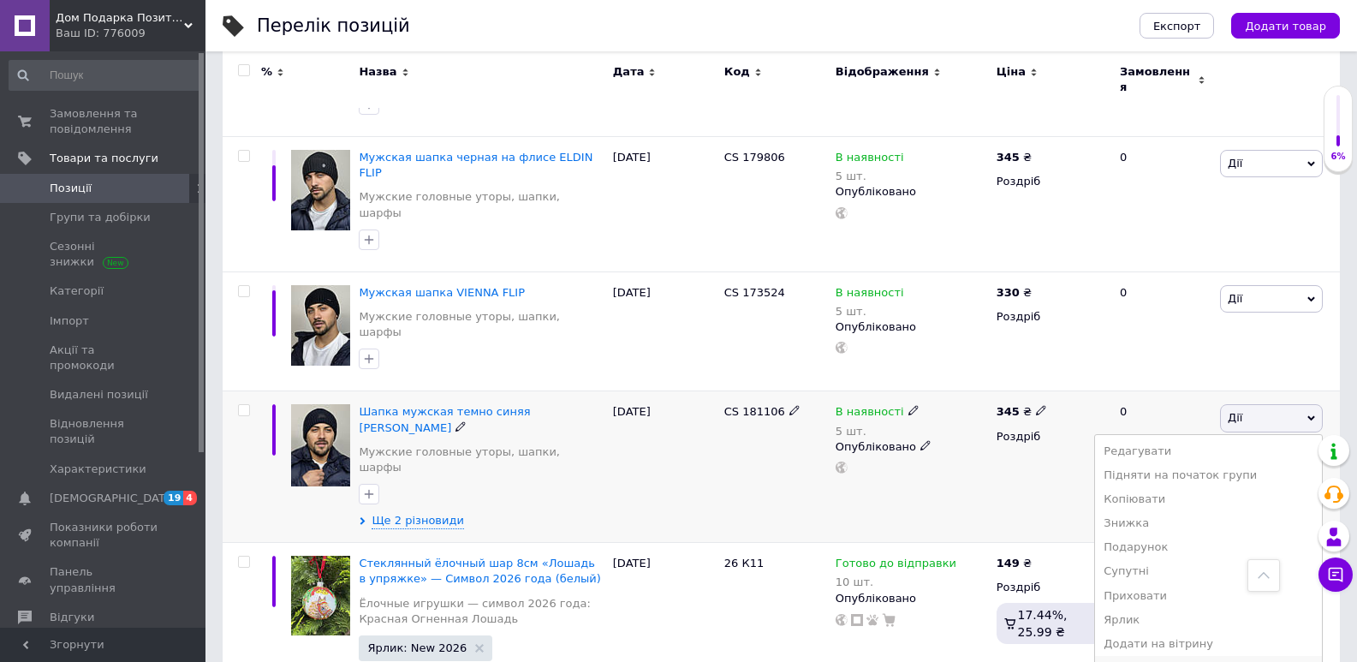
click at [1159, 656] on li "Додати в кампанію Каталог ProSale" at bounding box center [1208, 668] width 227 height 24
